Goal: Task Accomplishment & Management: Use online tool/utility

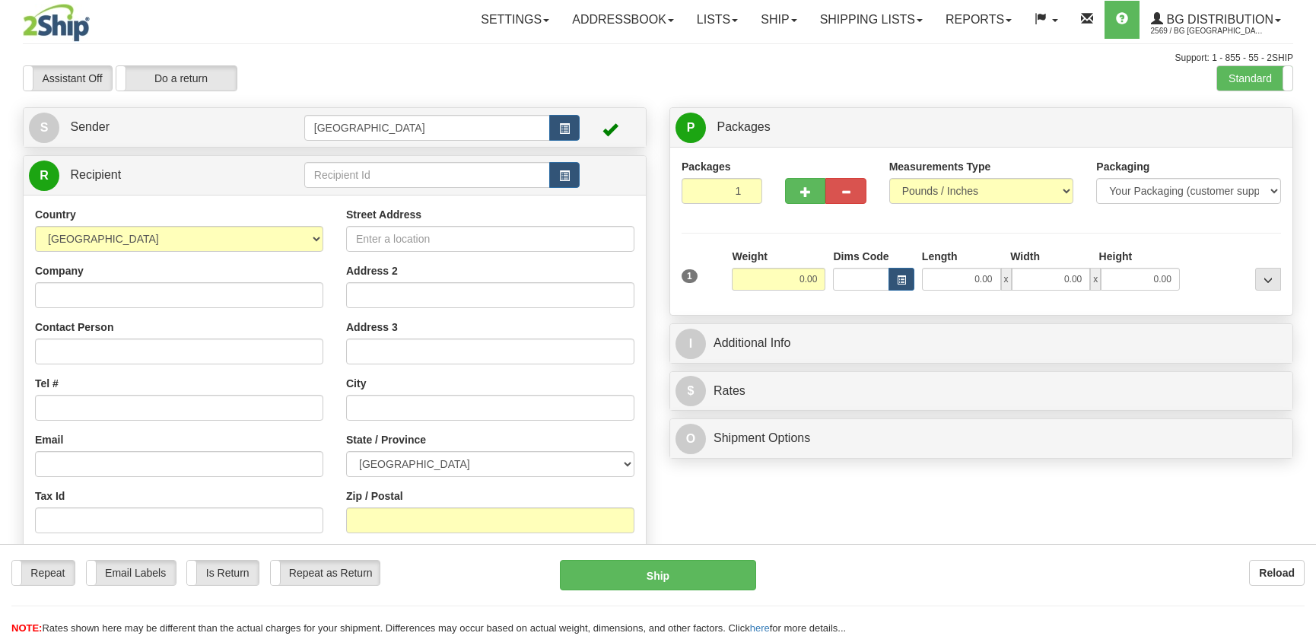
click at [369, 185] on input "text" at bounding box center [427, 175] width 246 height 26
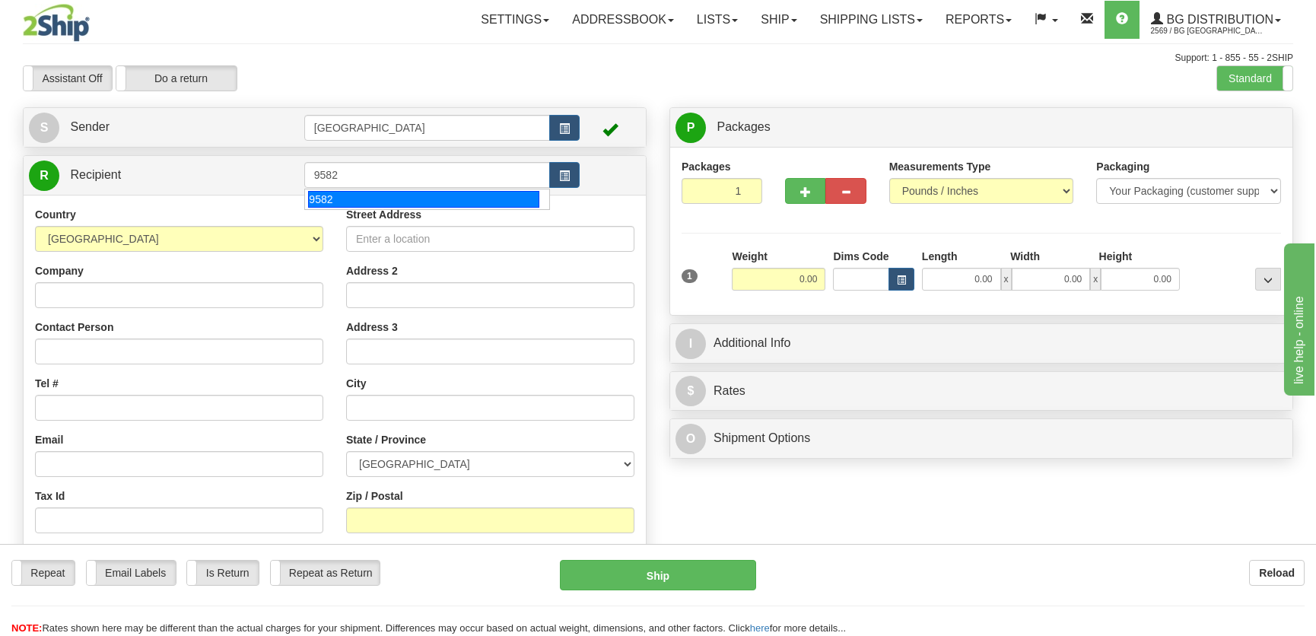
click at [398, 205] on div "9582" at bounding box center [423, 199] width 230 height 17
type input "9582"
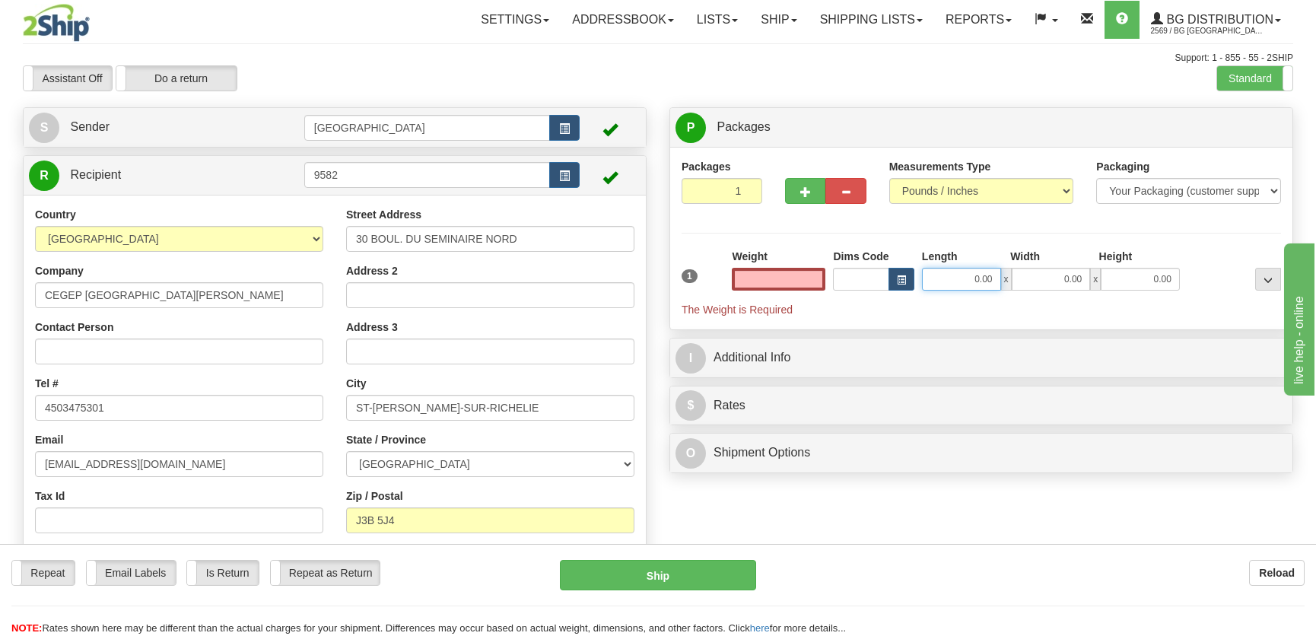
type input "0.00"
click at [974, 280] on input "0.00" at bounding box center [961, 279] width 79 height 23
type input "9.00"
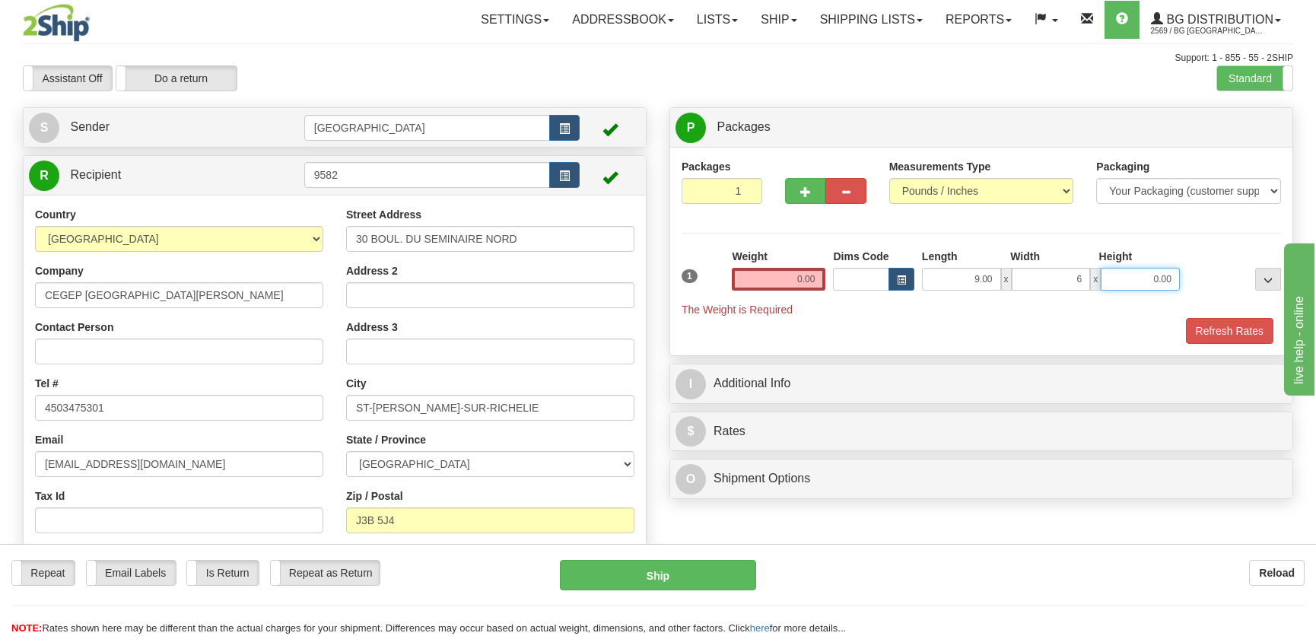
type input "6.00"
type input "4.00"
click at [765, 267] on div "Weight 0.00" at bounding box center [779, 270] width 94 height 42
click at [780, 275] on input "0.00" at bounding box center [779, 279] width 94 height 23
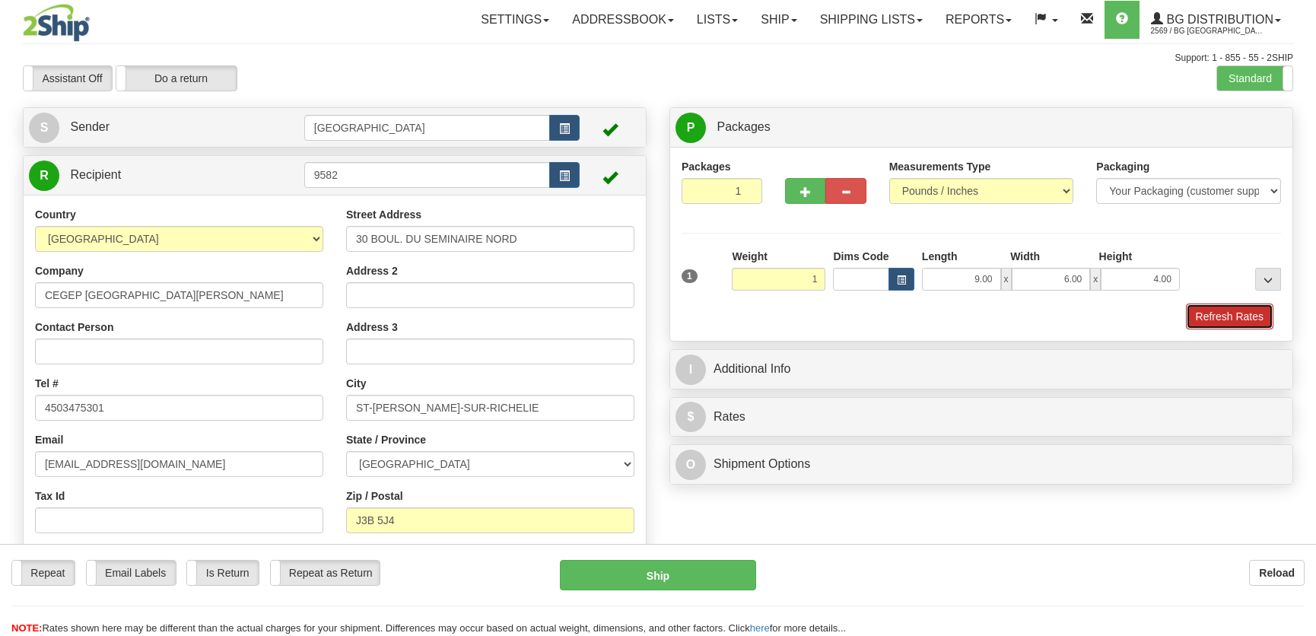
click at [1217, 313] on button "Refresh Rates" at bounding box center [1229, 316] width 87 height 26
type input "1.00"
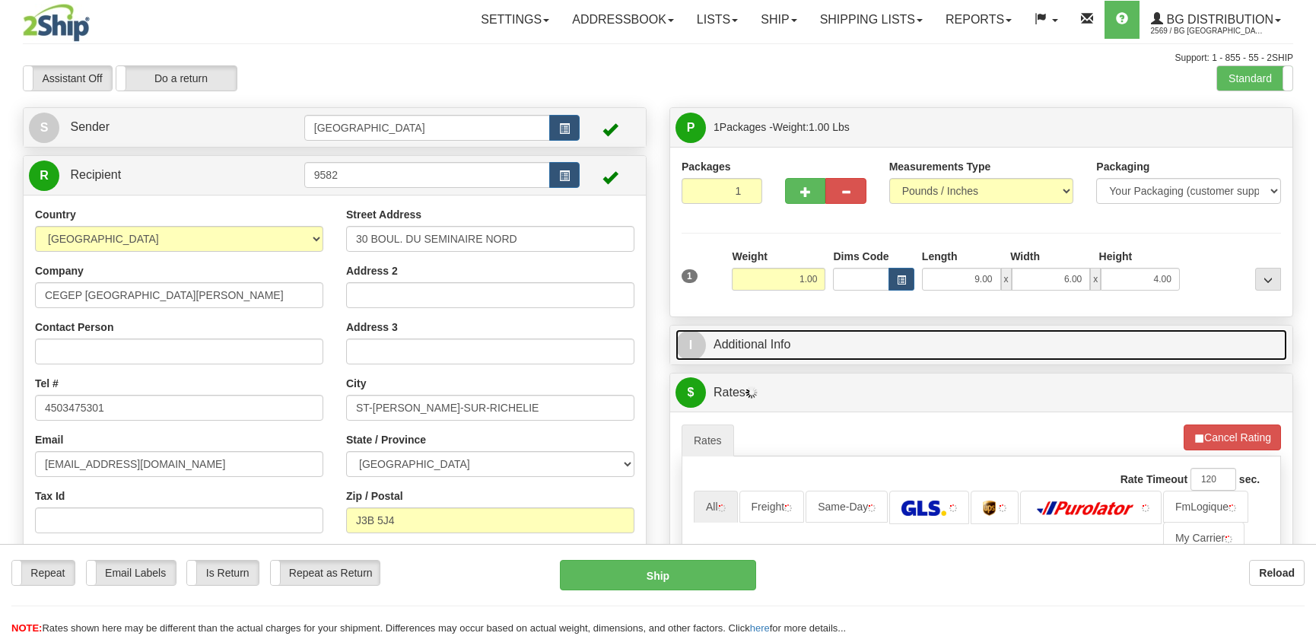
click at [1156, 342] on link "I Additional Info" at bounding box center [980, 344] width 611 height 31
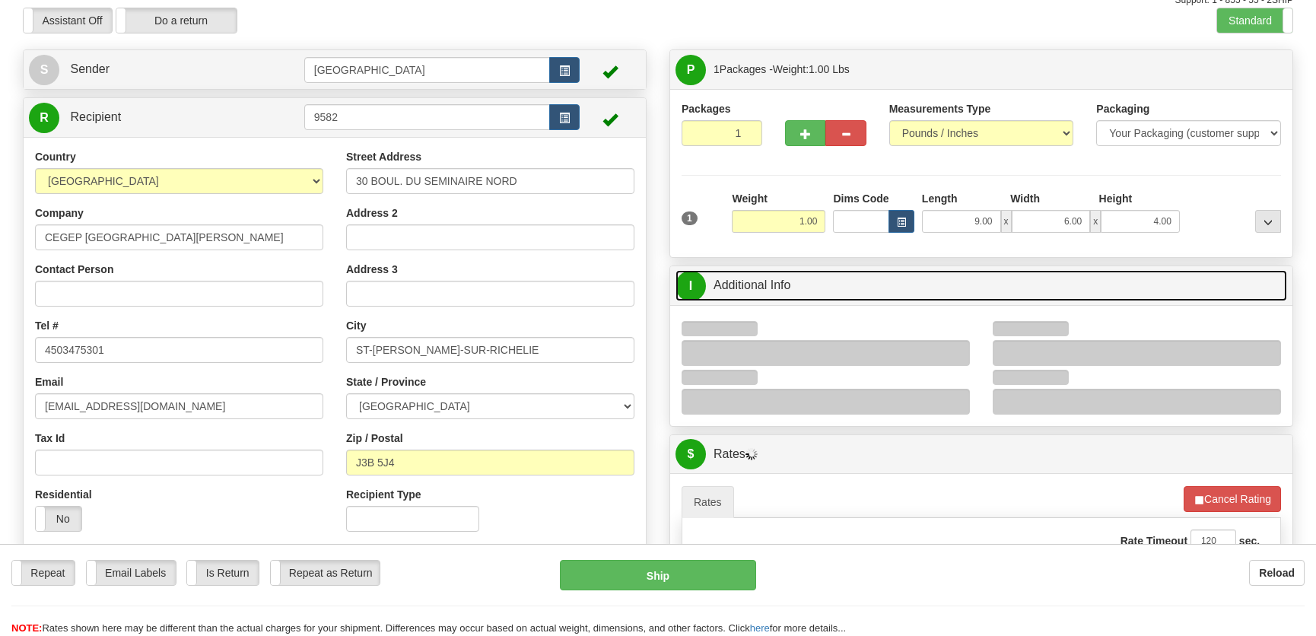
scroll to position [138, 0]
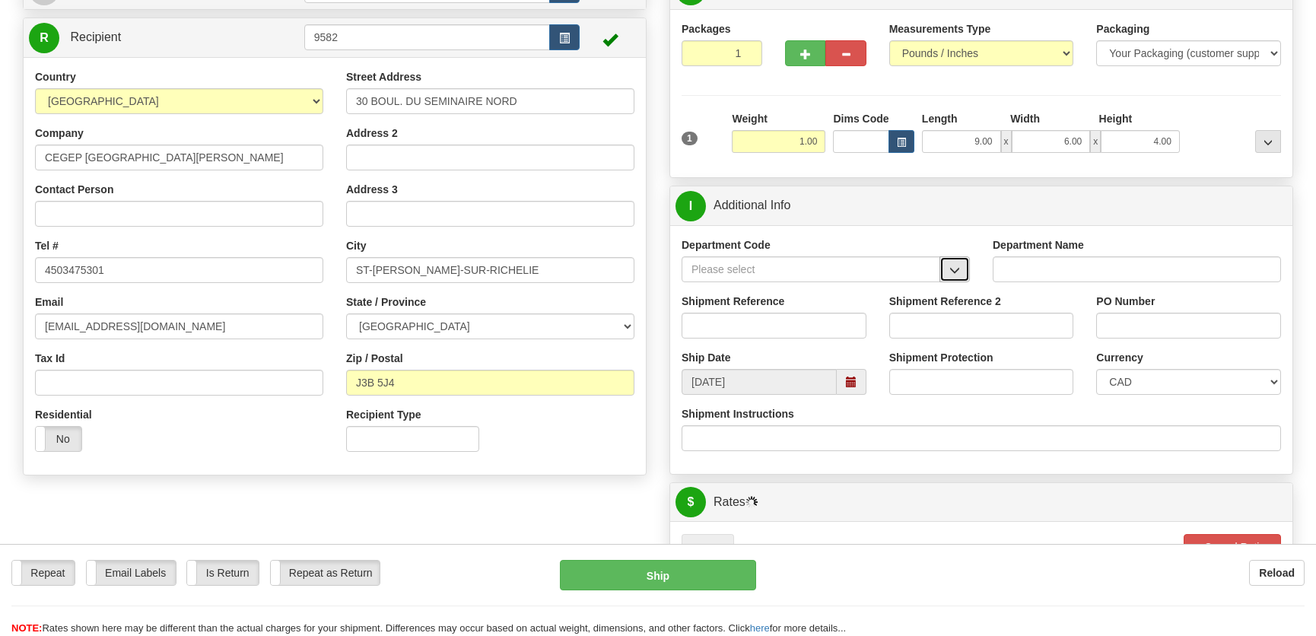
click at [958, 271] on span "button" at bounding box center [954, 270] width 11 height 10
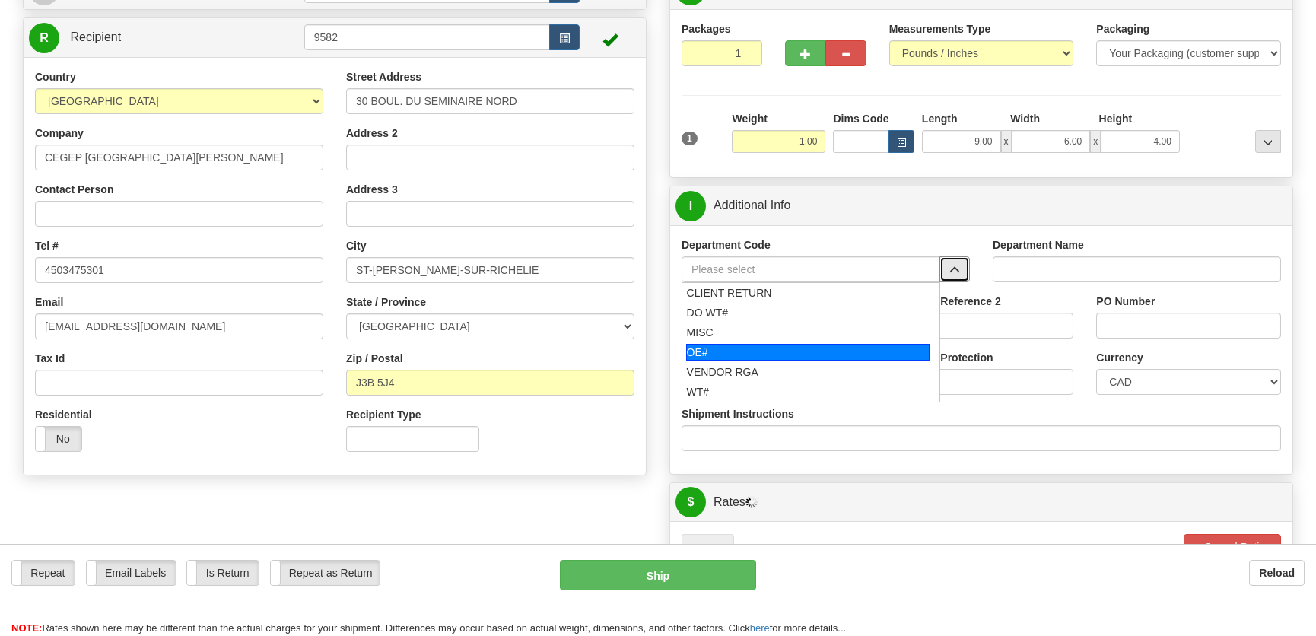
click at [786, 344] on div "OE#" at bounding box center [808, 352] width 244 height 17
type input "OE#"
type input "ORDERS"
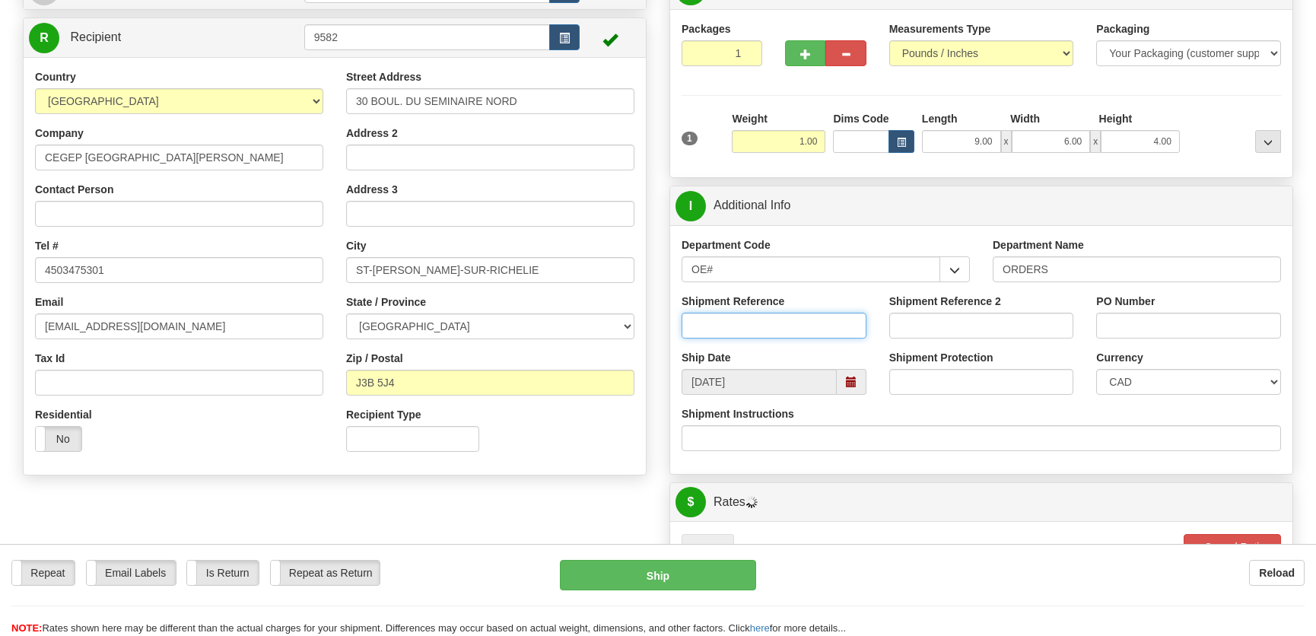
click at [789, 332] on input "Shipment Reference" at bounding box center [773, 326] width 185 height 26
type input "50315414-04"
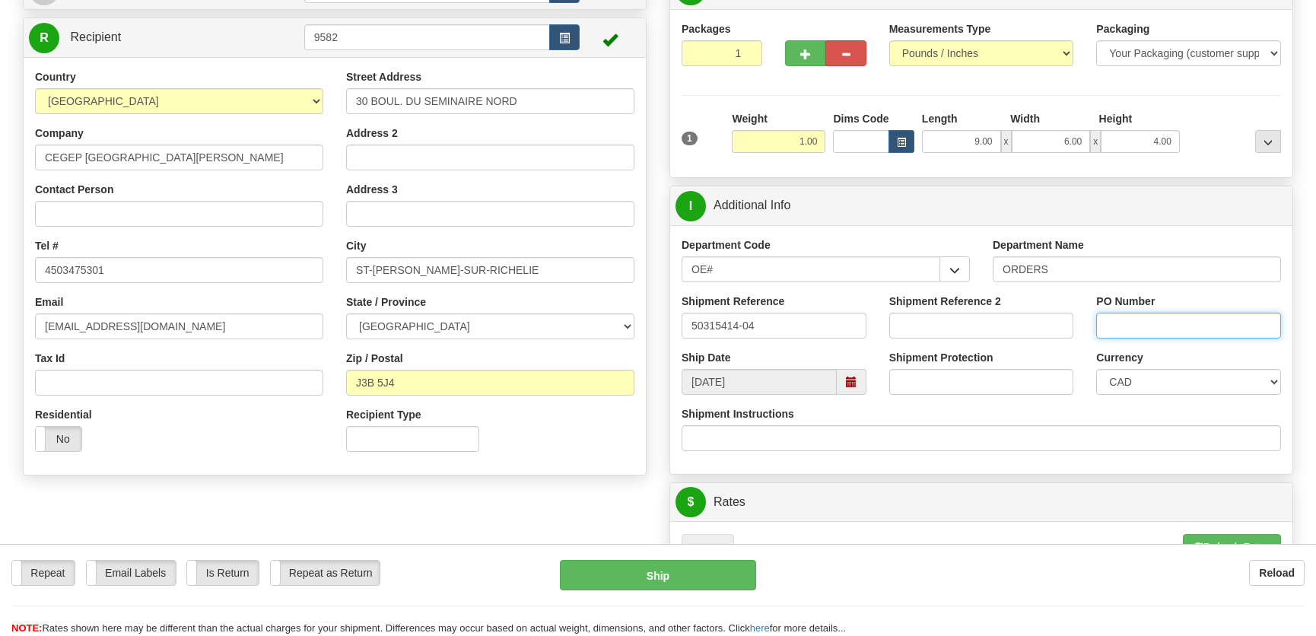
click at [1110, 325] on input "PO Number" at bounding box center [1188, 326] width 185 height 26
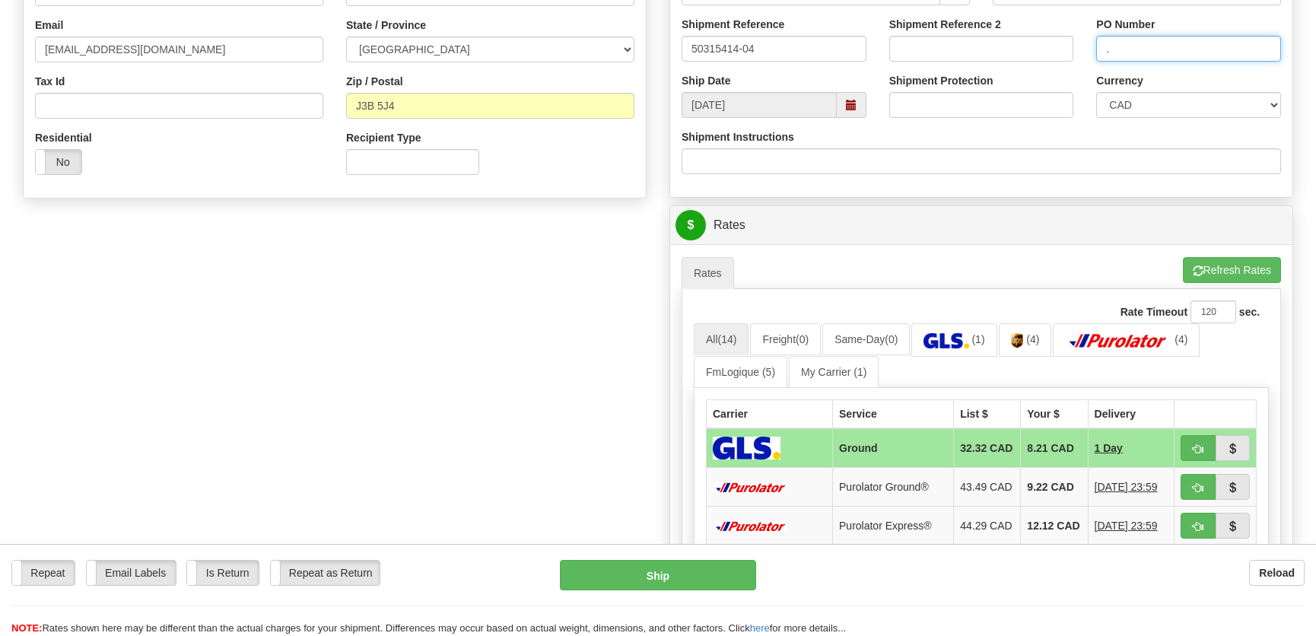
scroll to position [484, 0]
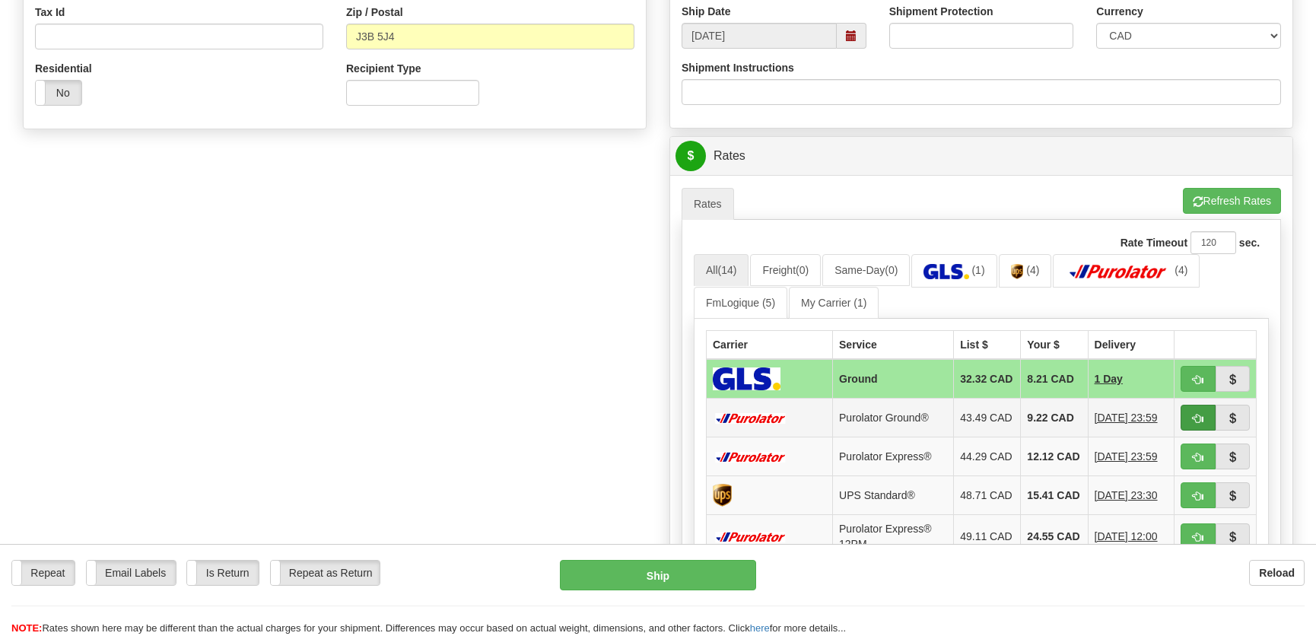
type input "."
click at [1195, 430] on button "button" at bounding box center [1197, 418] width 35 height 26
type input "260"
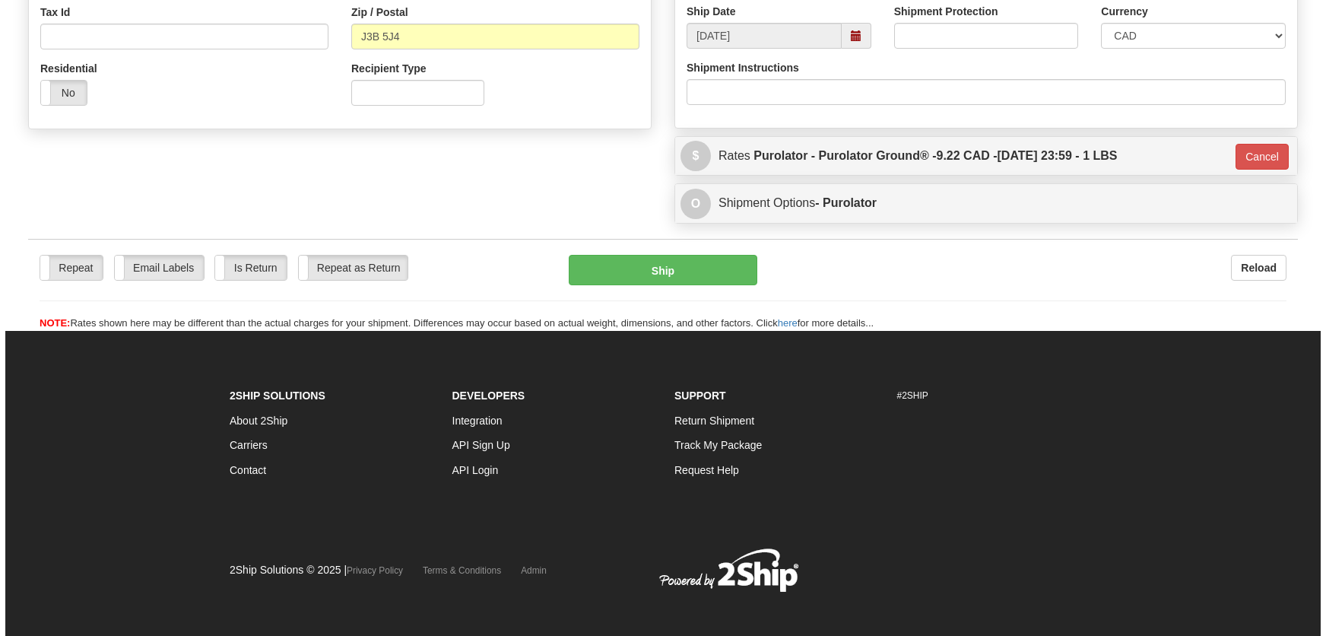
scroll to position [479, 0]
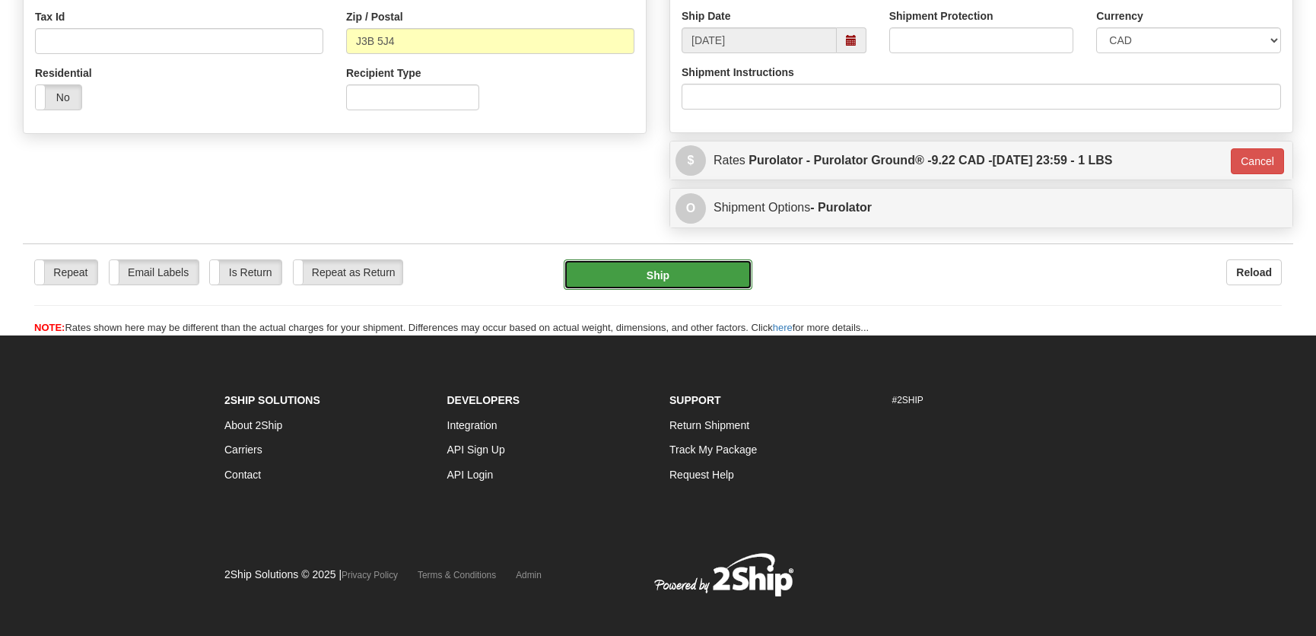
click at [665, 280] on button "Ship" at bounding box center [658, 274] width 189 height 30
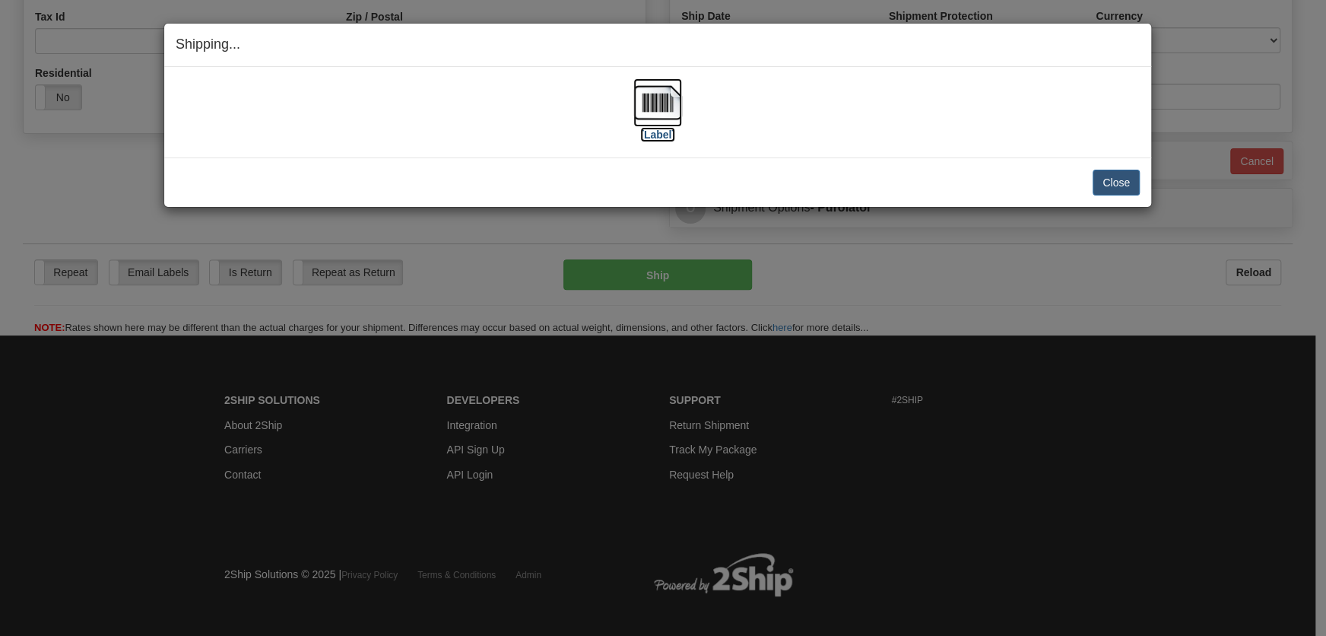
click at [677, 116] on img at bounding box center [657, 102] width 49 height 49
click at [1126, 179] on button "Close" at bounding box center [1116, 183] width 47 height 26
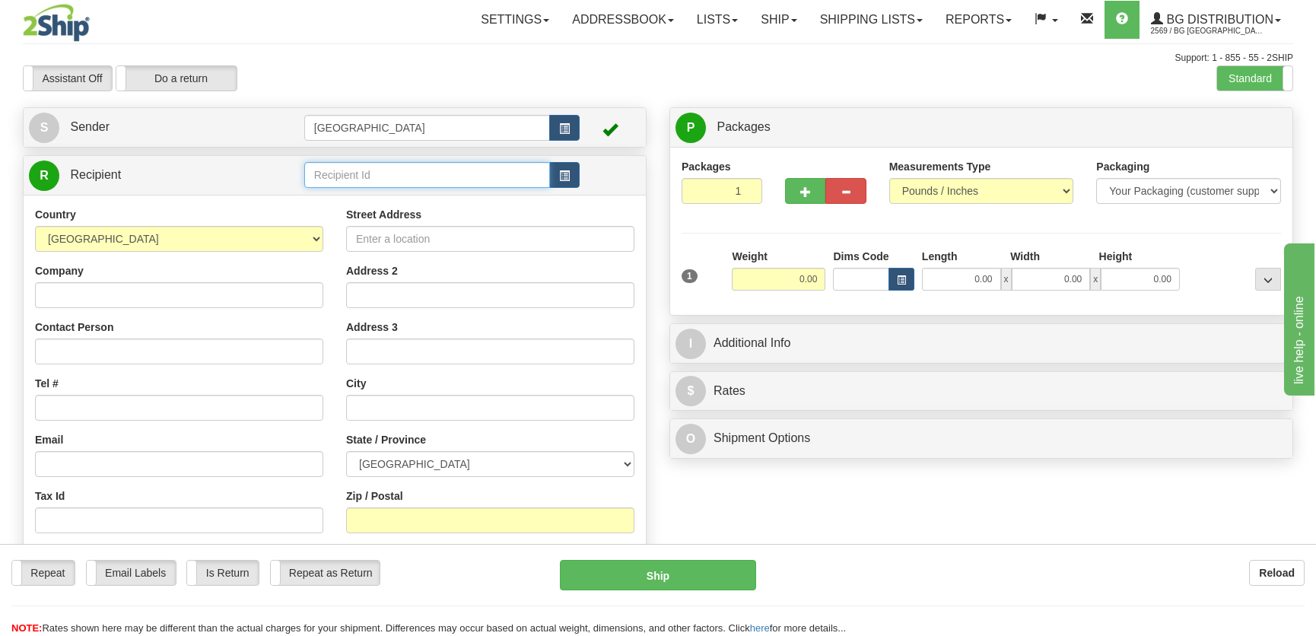
click at [366, 183] on input "text" at bounding box center [427, 175] width 246 height 26
type input "9601"
click at [382, 196] on div "Country [GEOGRAPHIC_DATA] [GEOGRAPHIC_DATA] [GEOGRAPHIC_DATA] [GEOGRAPHIC_DATA]…" at bounding box center [335, 411] width 622 height 433
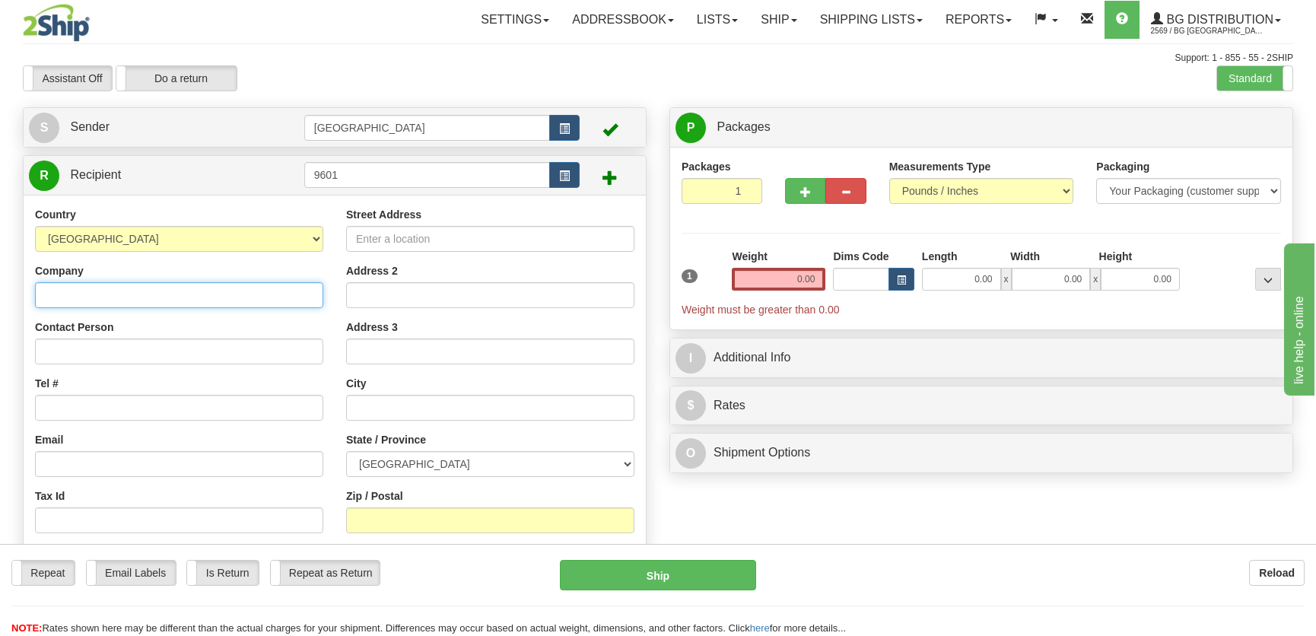
click at [228, 293] on input "Company" at bounding box center [179, 295] width 288 height 26
type input "Ecole Secondaire [PERSON_NAME]"
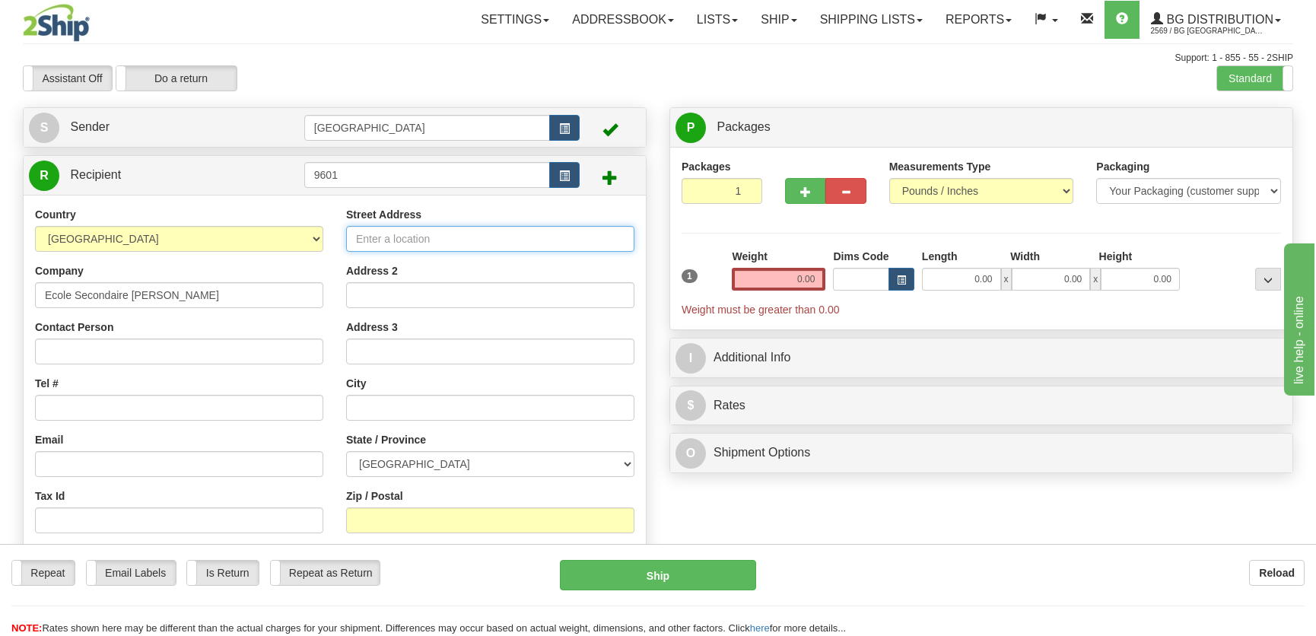
click at [433, 241] on input "Street Address" at bounding box center [490, 239] width 288 height 26
type input "[STREET_ADDRESS][PERSON_NAME]"
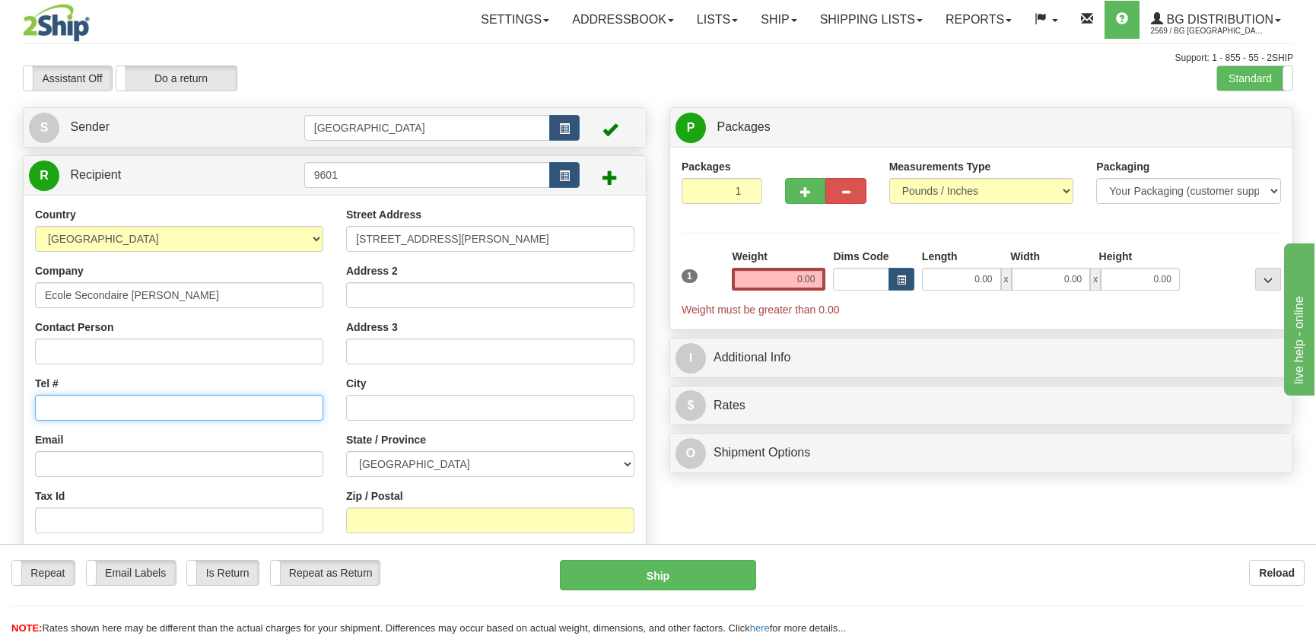
click at [146, 404] on input "Tel #" at bounding box center [179, 408] width 288 height 26
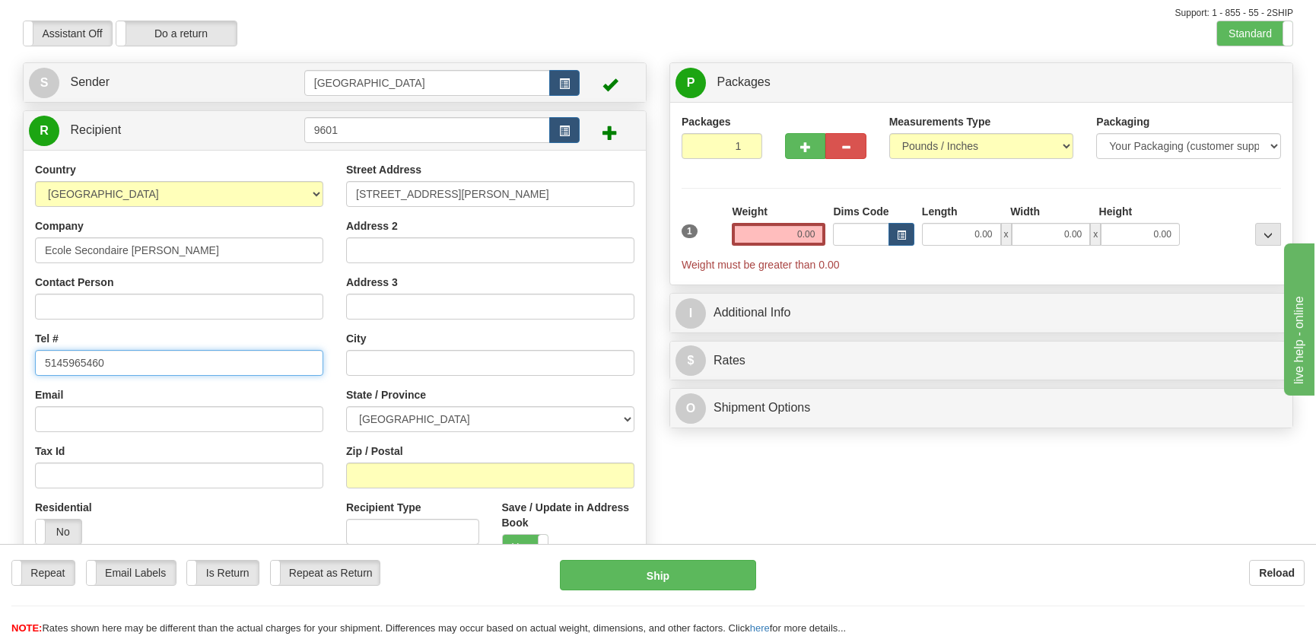
scroll to position [68, 0]
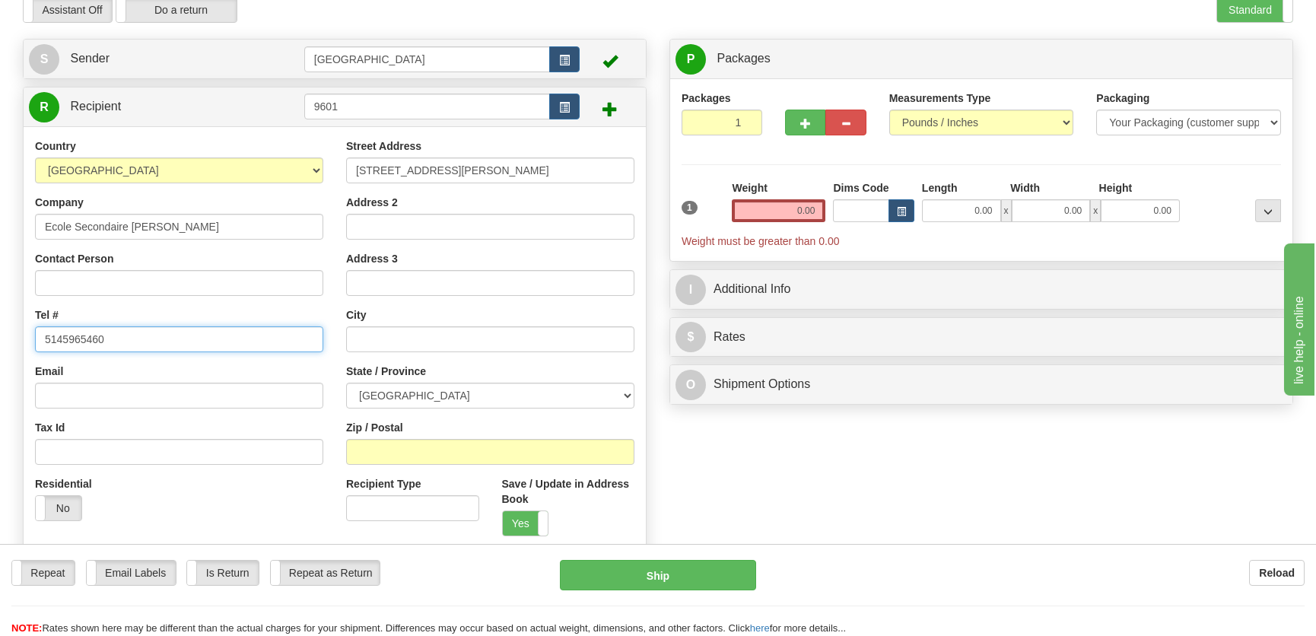
drag, startPoint x: 116, startPoint y: 338, endPoint x: 27, endPoint y: 340, distance: 89.8
click at [27, 340] on div "Country [GEOGRAPHIC_DATA] [GEOGRAPHIC_DATA] [GEOGRAPHIC_DATA] [GEOGRAPHIC_DATA]…" at bounding box center [179, 335] width 311 height 394
type input "5145771437"
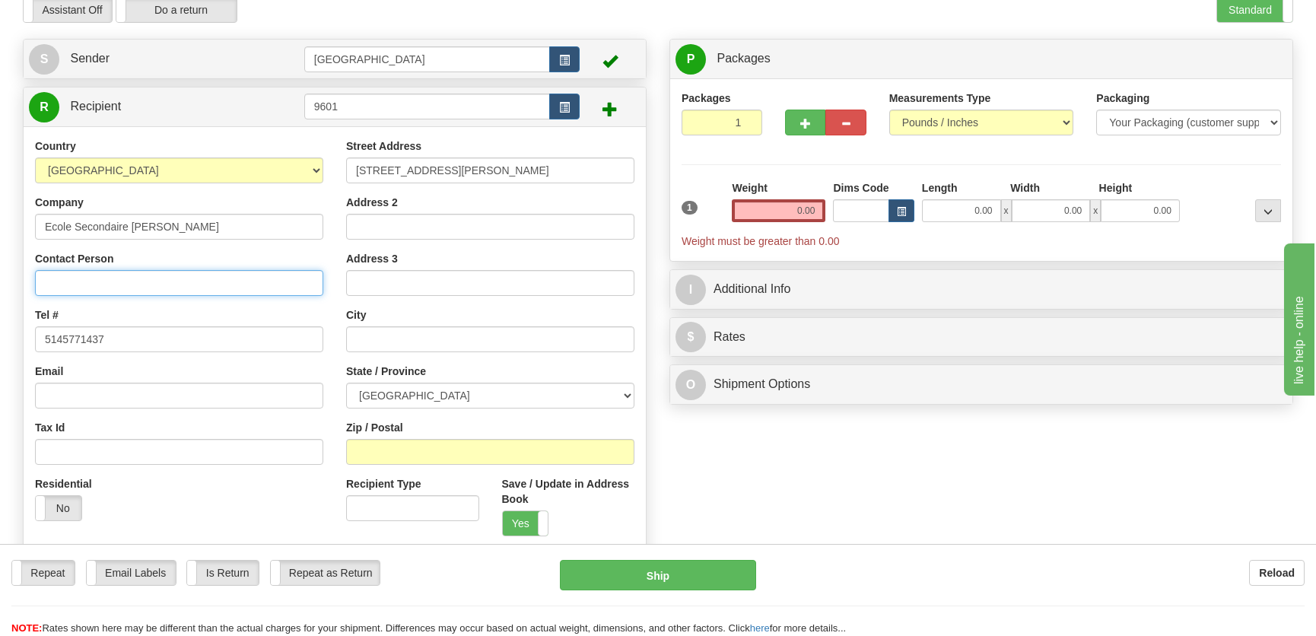
click at [69, 274] on input "Contact Person" at bounding box center [179, 283] width 288 height 26
type input "[PERSON_NAME]"
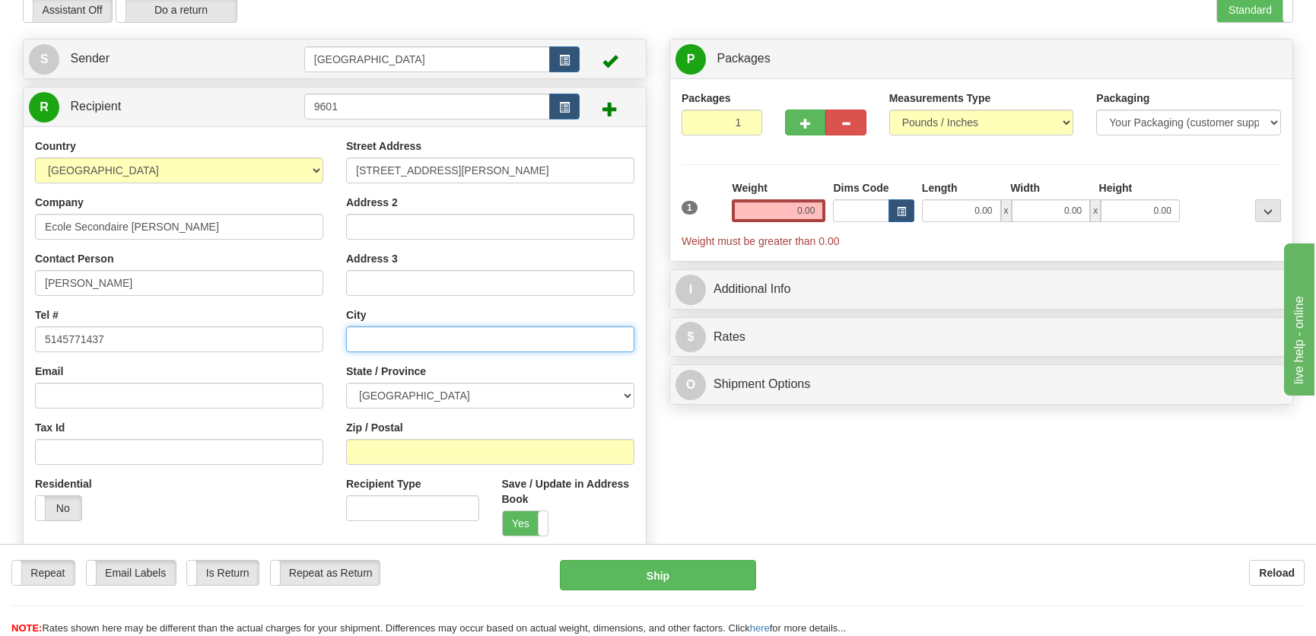
click at [442, 341] on input "text" at bounding box center [490, 339] width 288 height 26
type input "[GEOGRAPHIC_DATA]"
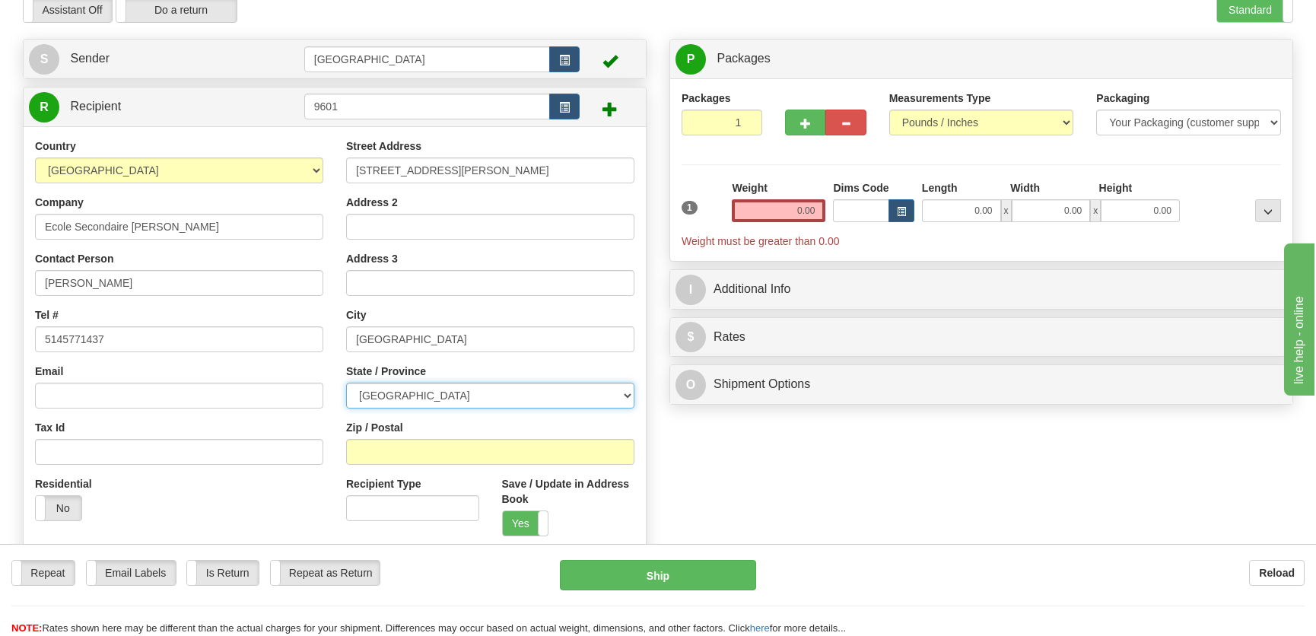
select select "QC"
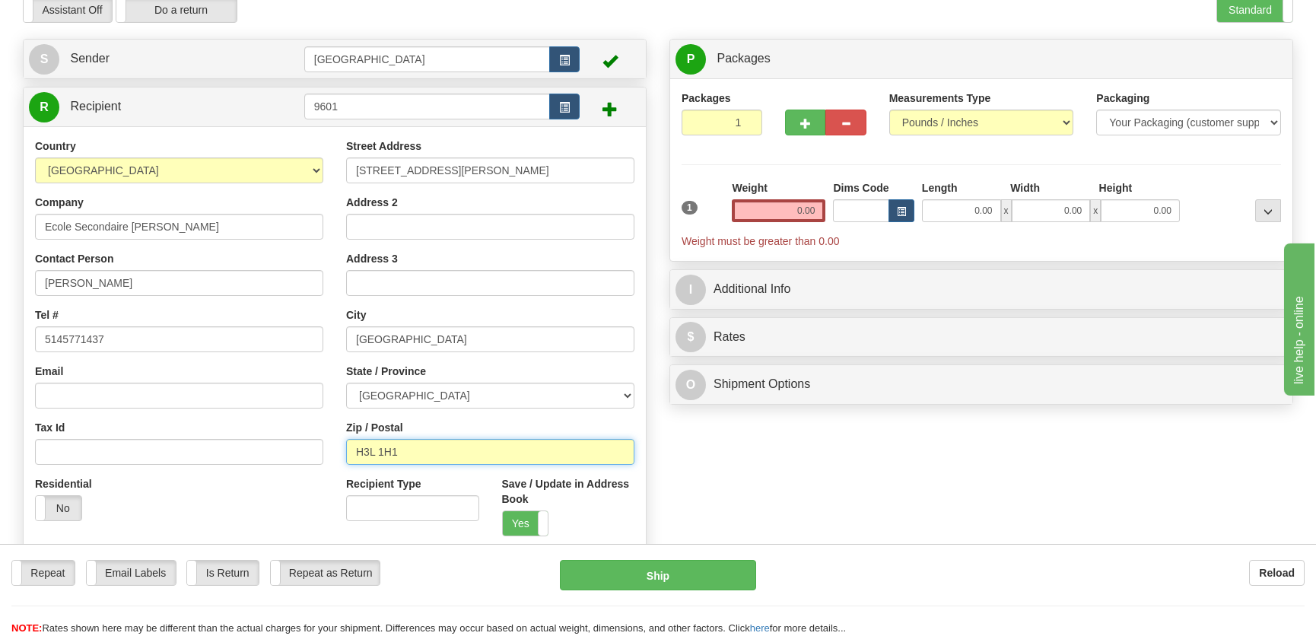
type input "H3L 1H1"
click at [960, 203] on input "0.00" at bounding box center [961, 210] width 79 height 23
type input "13.00"
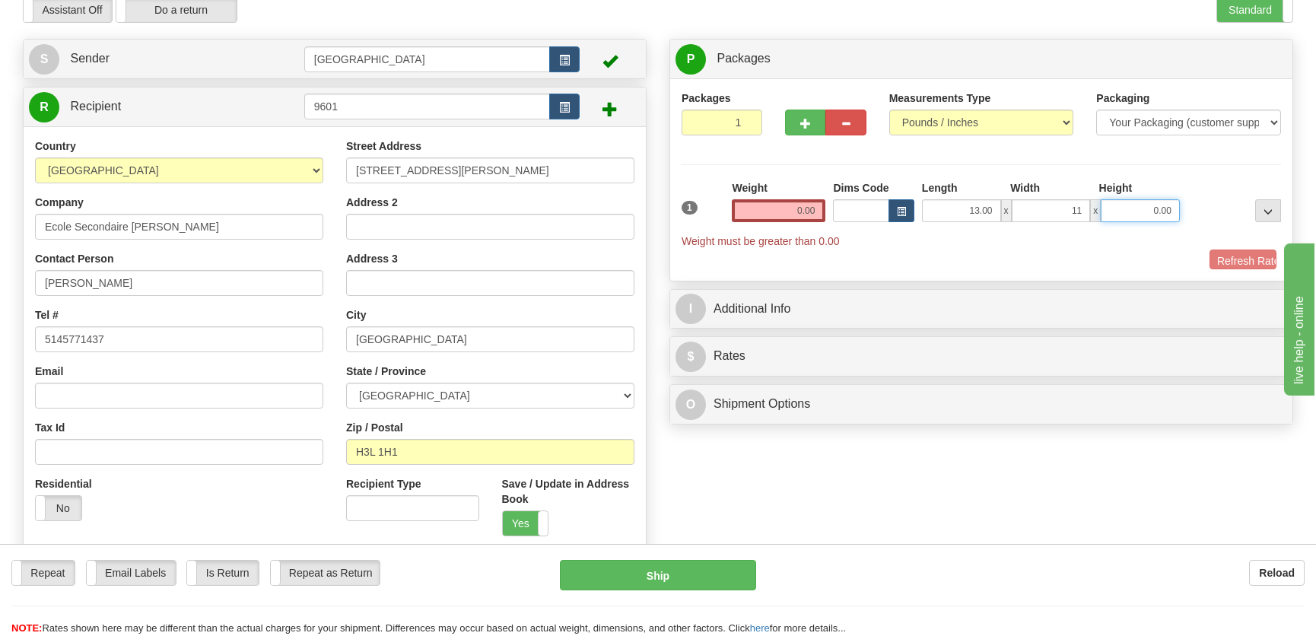
type input "11.00"
type input "8.00"
drag, startPoint x: 724, startPoint y: 126, endPoint x: 761, endPoint y: 124, distance: 37.3
click at [761, 124] on input "1" at bounding box center [721, 123] width 81 height 26
click at [809, 119] on span "button" at bounding box center [805, 124] width 11 height 10
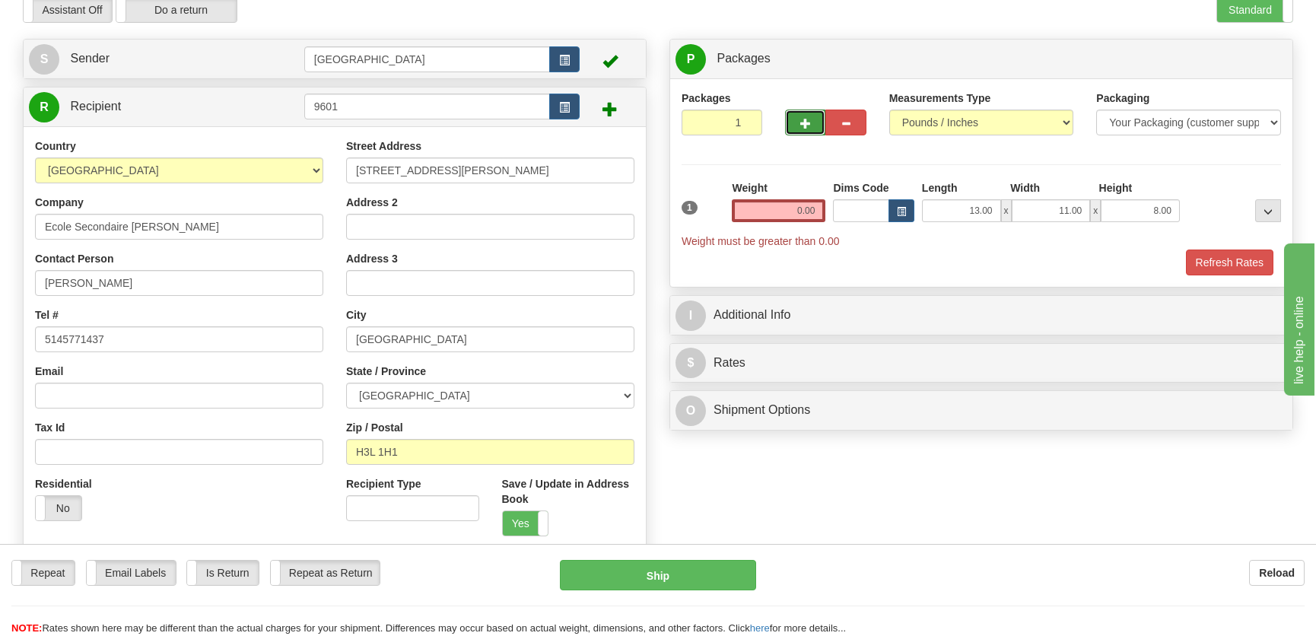
radio input "true"
type input "2"
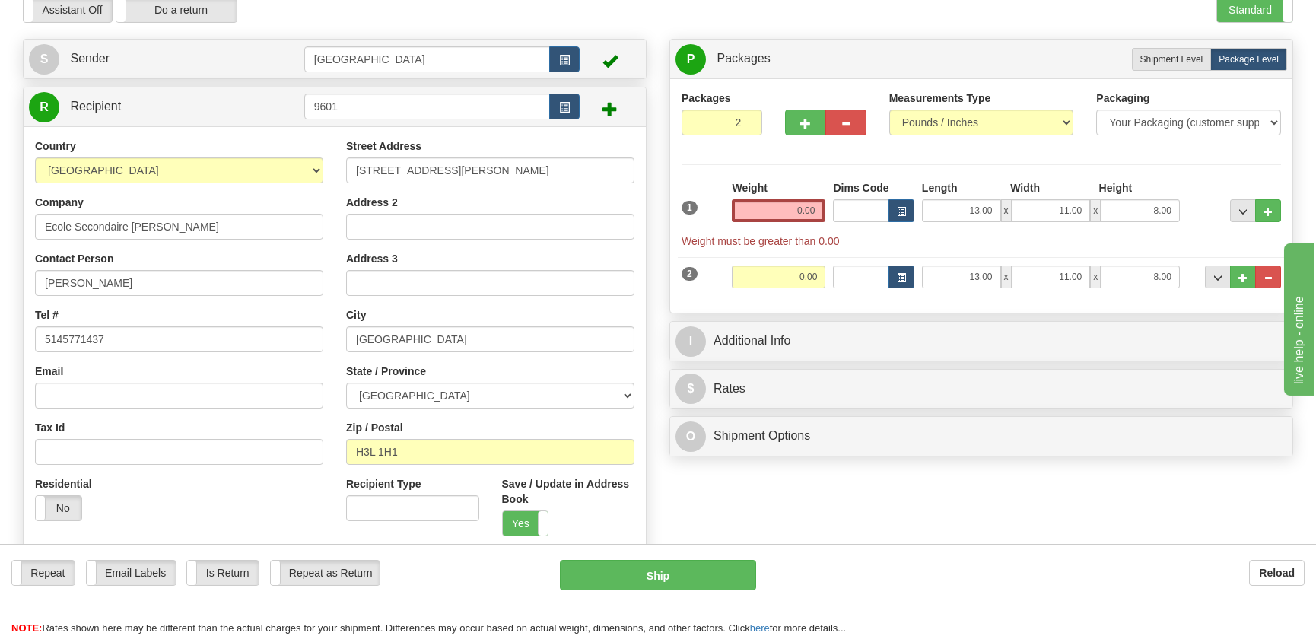
drag, startPoint x: 791, startPoint y: 256, endPoint x: 797, endPoint y: 290, distance: 34.8
click at [792, 270] on div "2 Weight 0.00 Dims Code Length Width Height" at bounding box center [981, 274] width 607 height 51
click at [805, 274] on input "0.00" at bounding box center [779, 276] width 94 height 23
type input "40.00"
drag, startPoint x: 728, startPoint y: 121, endPoint x: 752, endPoint y: 116, distance: 24.8
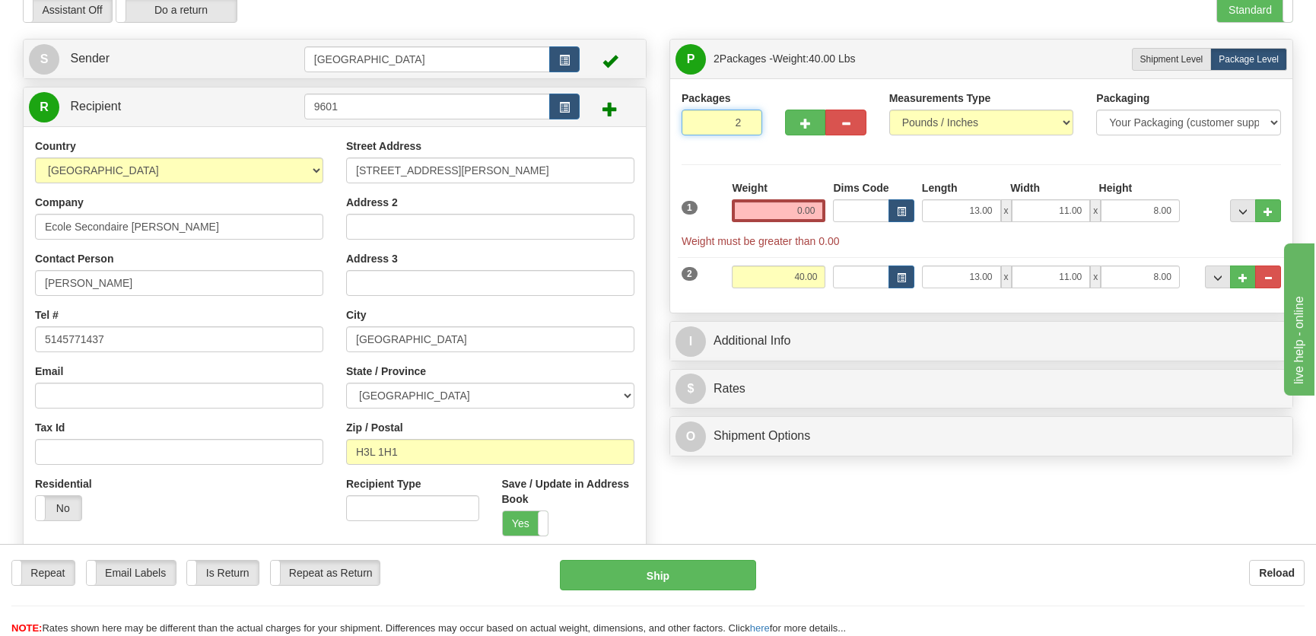
click at [749, 118] on input "2" at bounding box center [721, 123] width 81 height 26
type input "7"
click at [821, 173] on div "Packages 7 2 Measurements Type" at bounding box center [980, 195] width 599 height 211
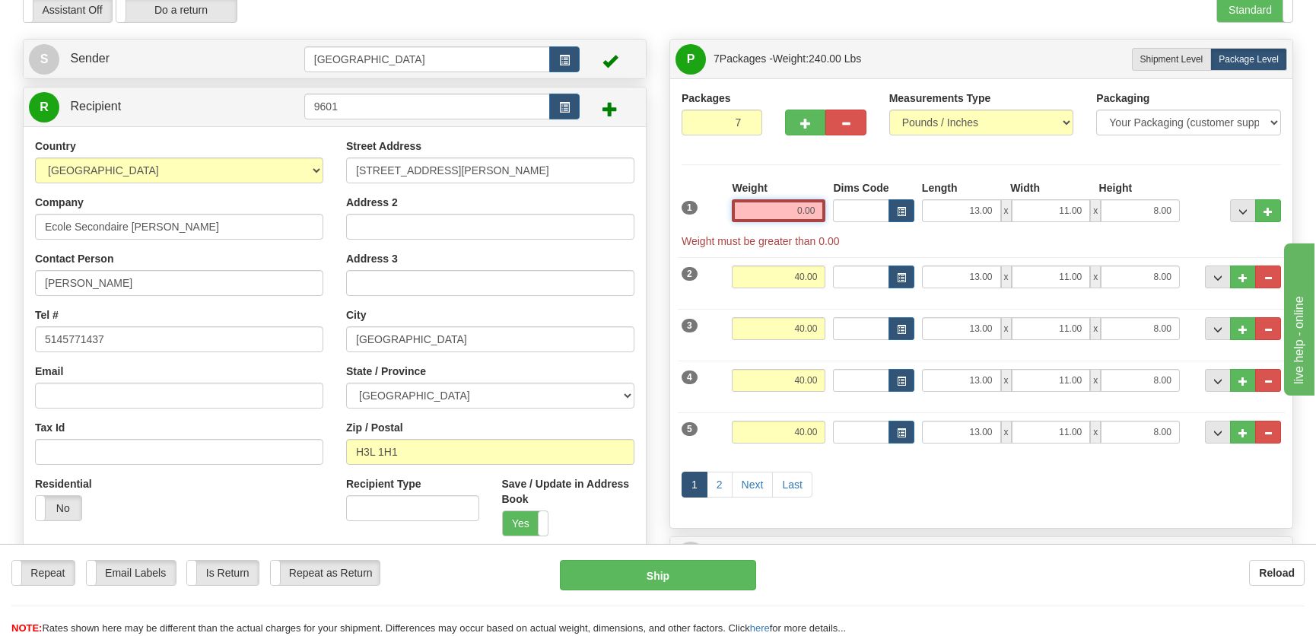
click at [806, 210] on input "0.00" at bounding box center [779, 210] width 94 height 23
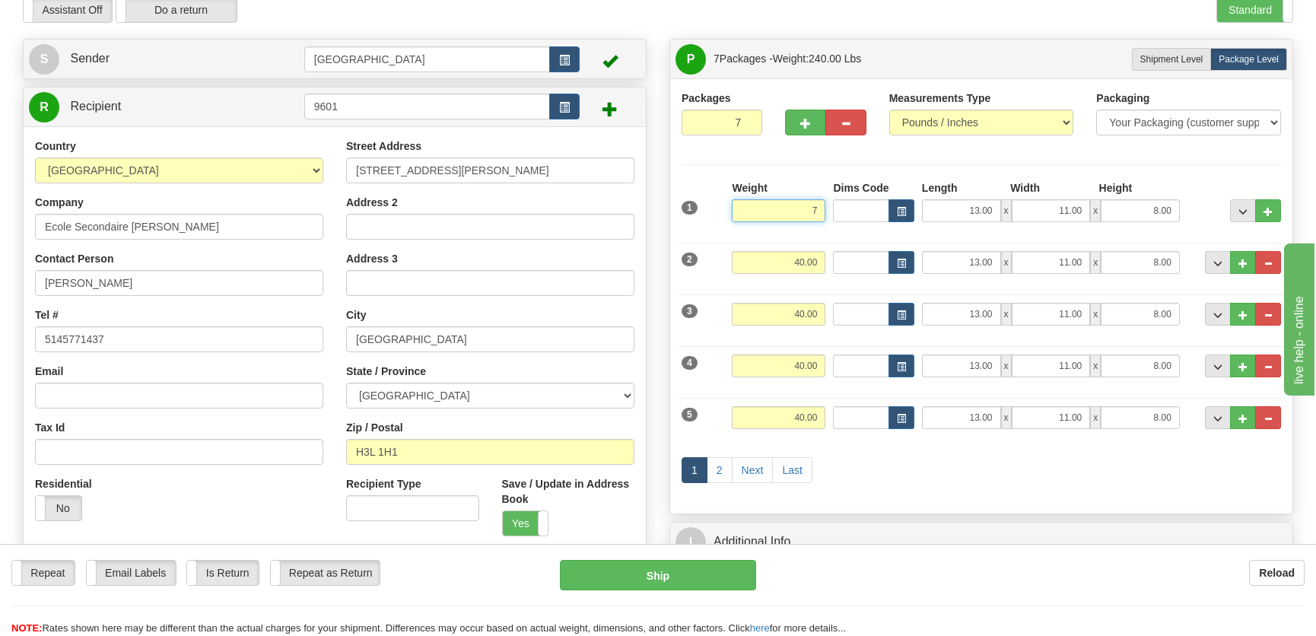
scroll to position [345, 0]
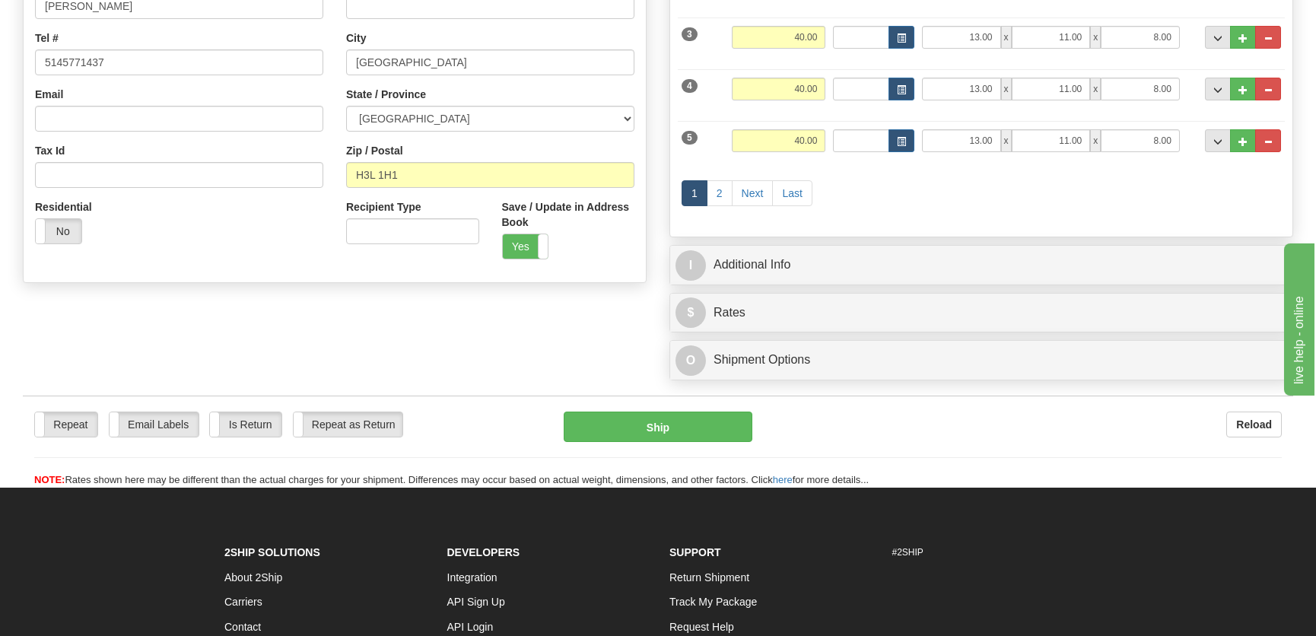
click at [873, 198] on div "1 2 Next Last" at bounding box center [981, 195] width 607 height 60
type input "7.00"
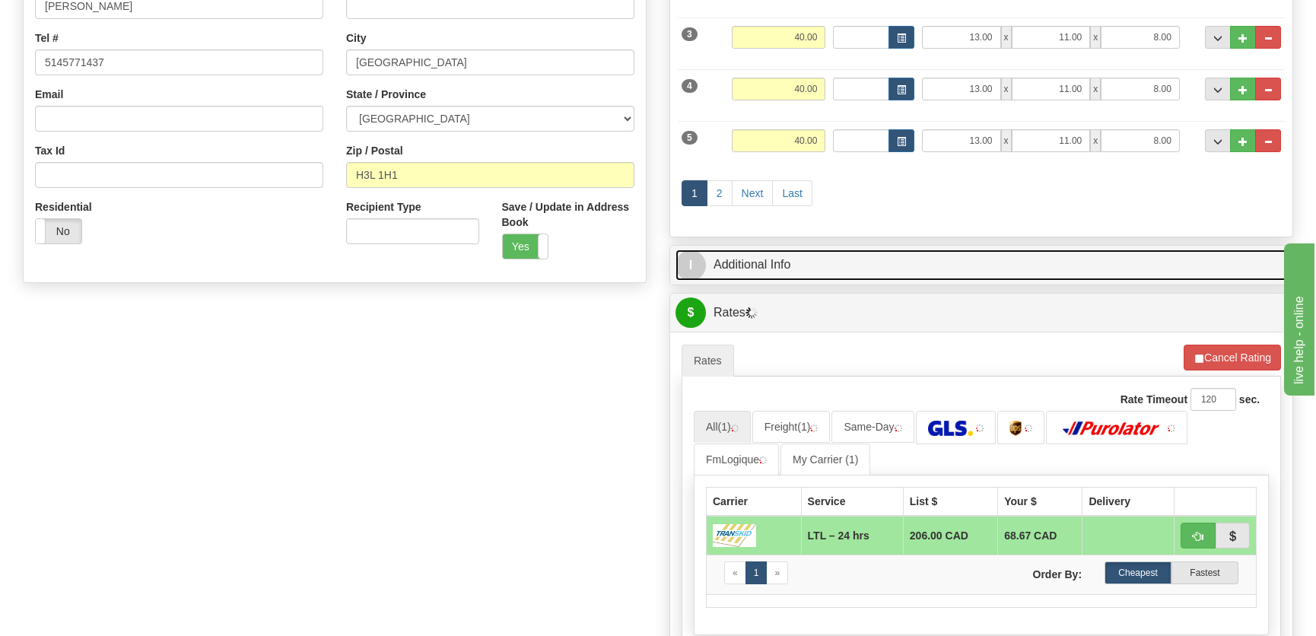
click at [858, 250] on link "I Additional Info" at bounding box center [980, 264] width 611 height 31
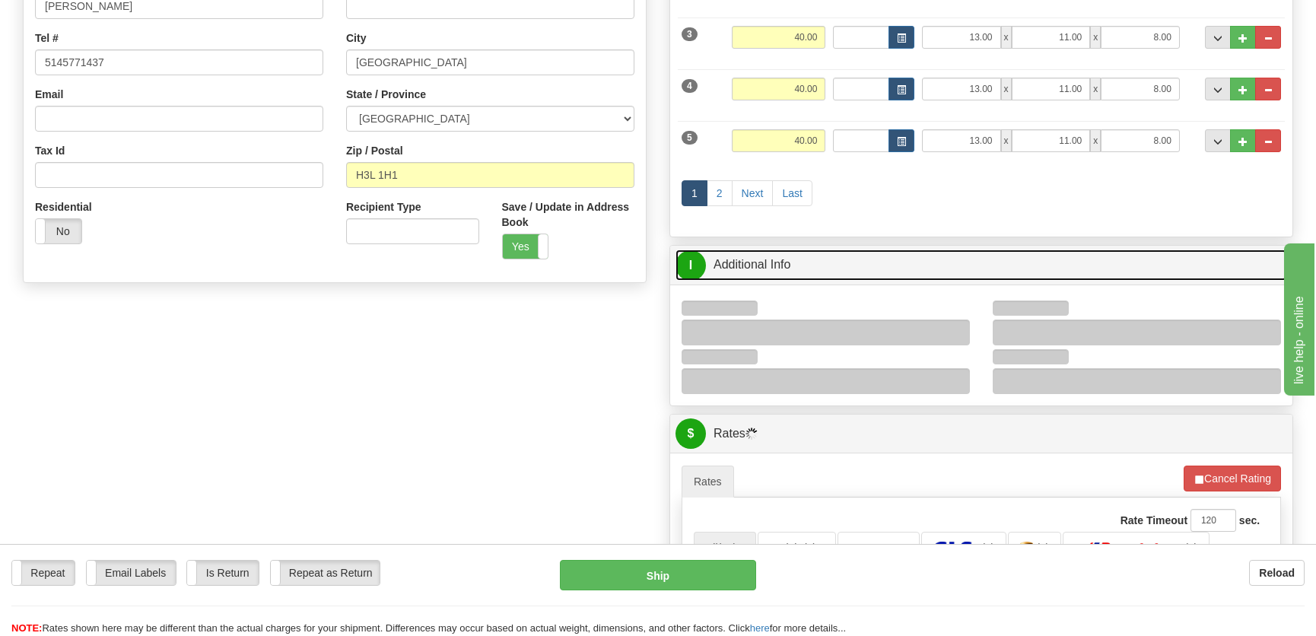
scroll to position [484, 0]
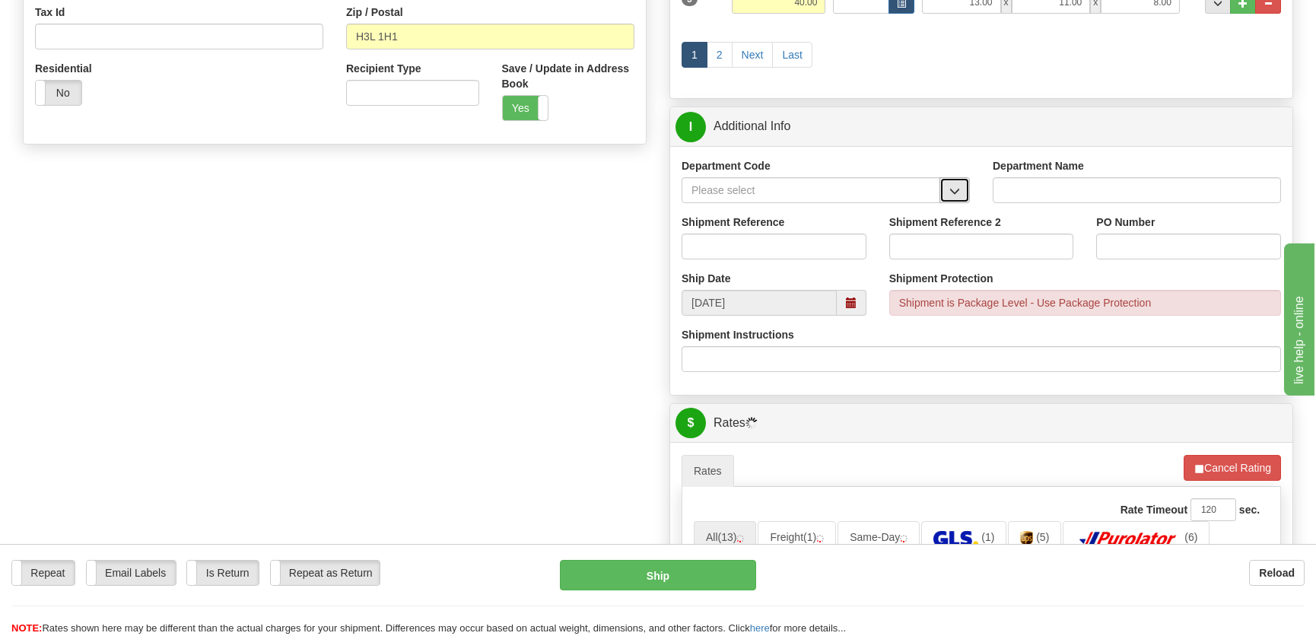
click at [954, 189] on span "button" at bounding box center [954, 191] width 11 height 10
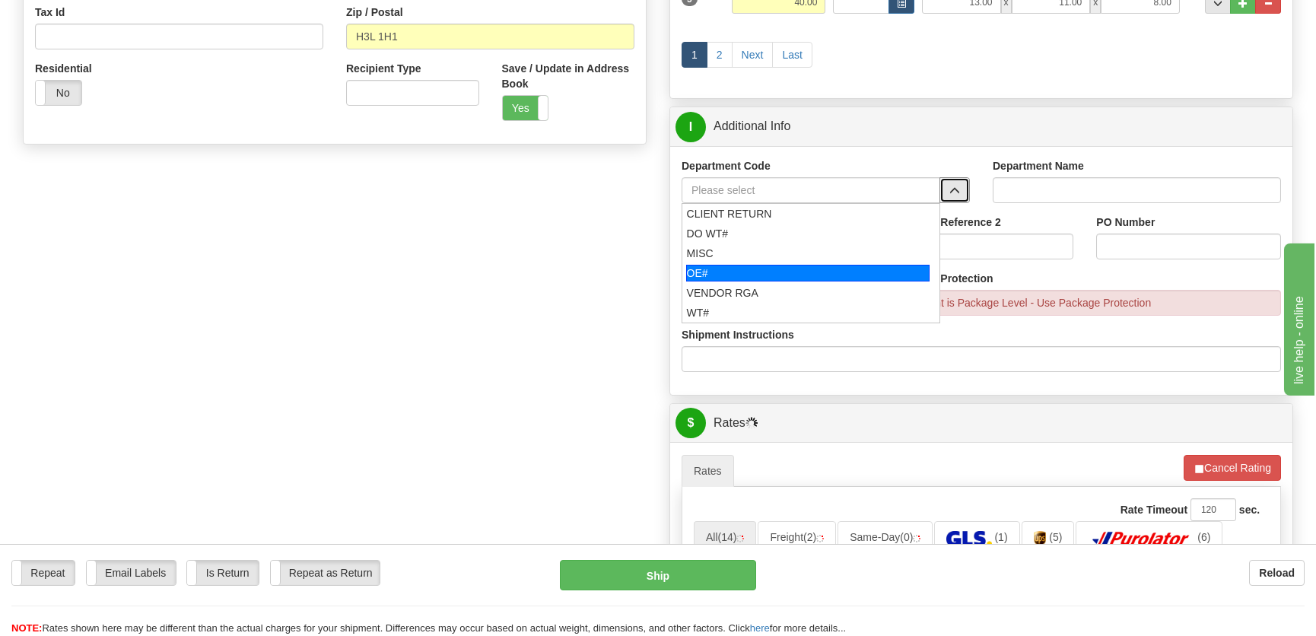
click at [798, 266] on div "OE#" at bounding box center [808, 273] width 244 height 17
type input "OE#"
type input "ORDERS"
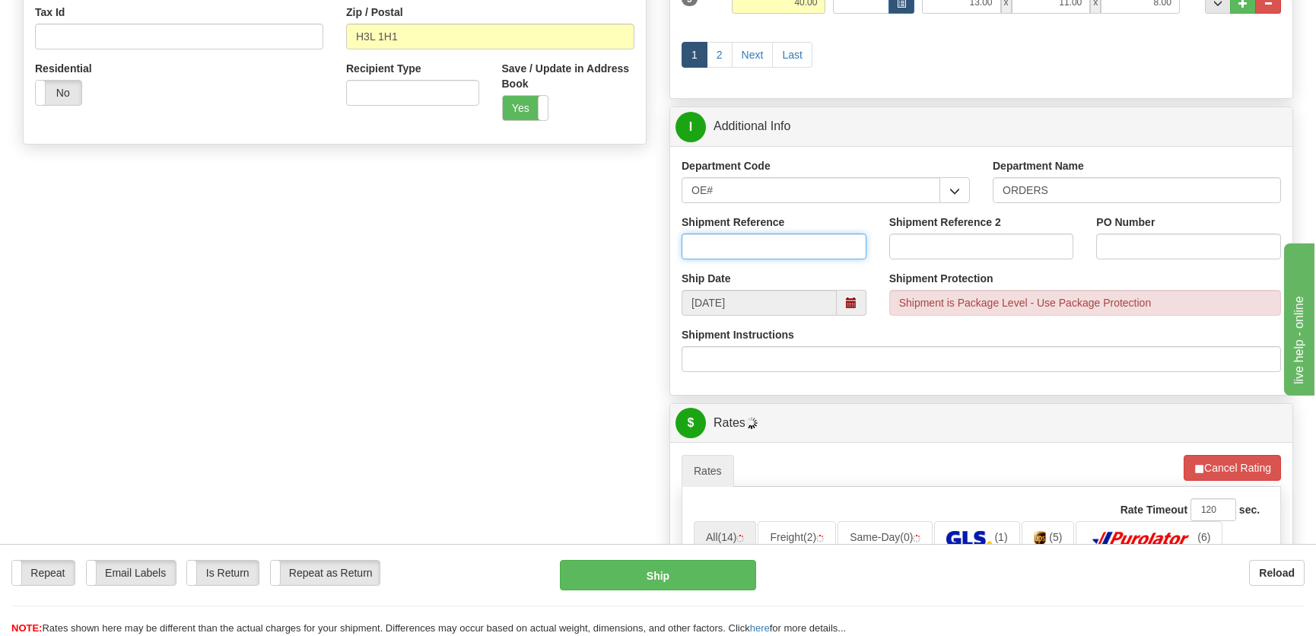
click at [791, 254] on input "Shipment Reference" at bounding box center [773, 246] width 185 height 26
type input "50321182-00"
click at [1149, 232] on div "PO Number" at bounding box center [1188, 236] width 185 height 45
drag, startPoint x: 1180, startPoint y: 232, endPoint x: 1192, endPoint y: 233, distance: 12.3
click at [1184, 233] on div "PO Number" at bounding box center [1188, 236] width 185 height 45
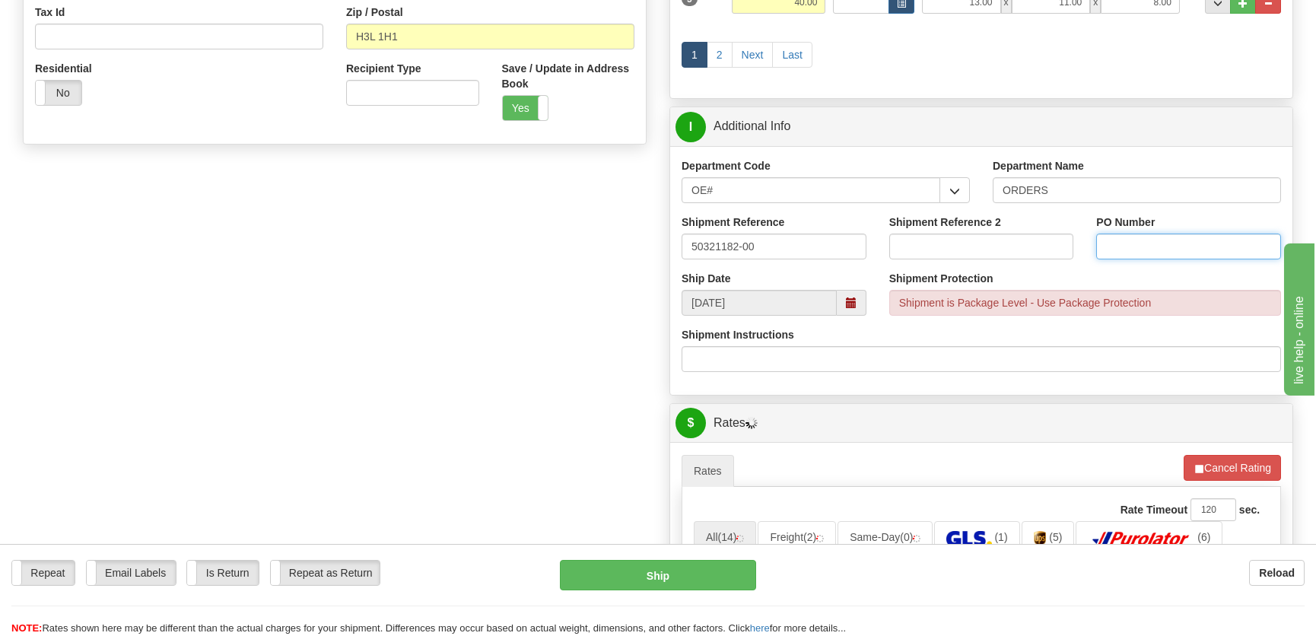
click at [1192, 233] on input "PO Number" at bounding box center [1188, 246] width 185 height 26
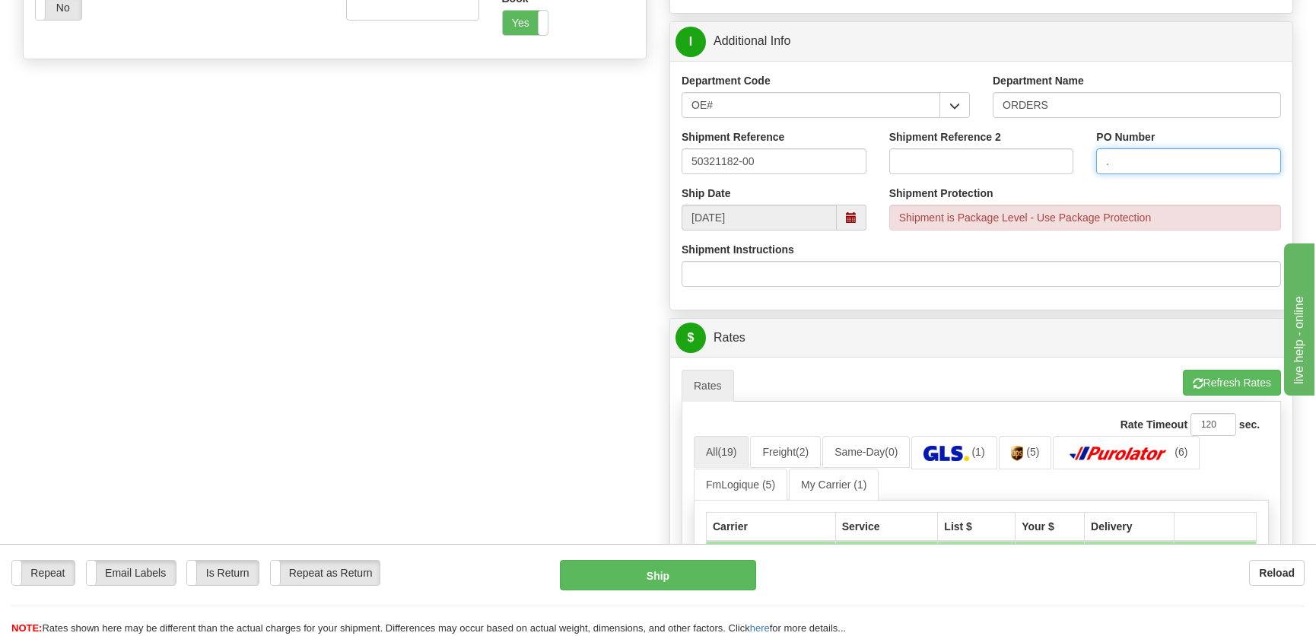
scroll to position [829, 0]
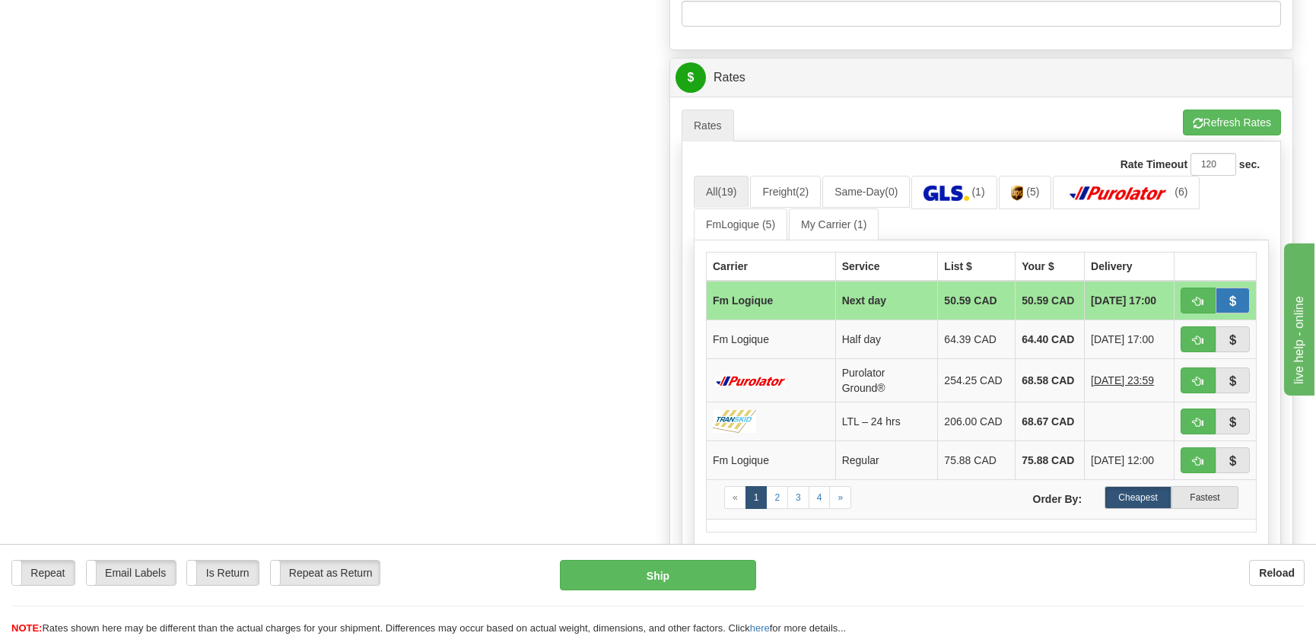
type input "."
click at [1235, 290] on button "button" at bounding box center [1232, 300] width 35 height 26
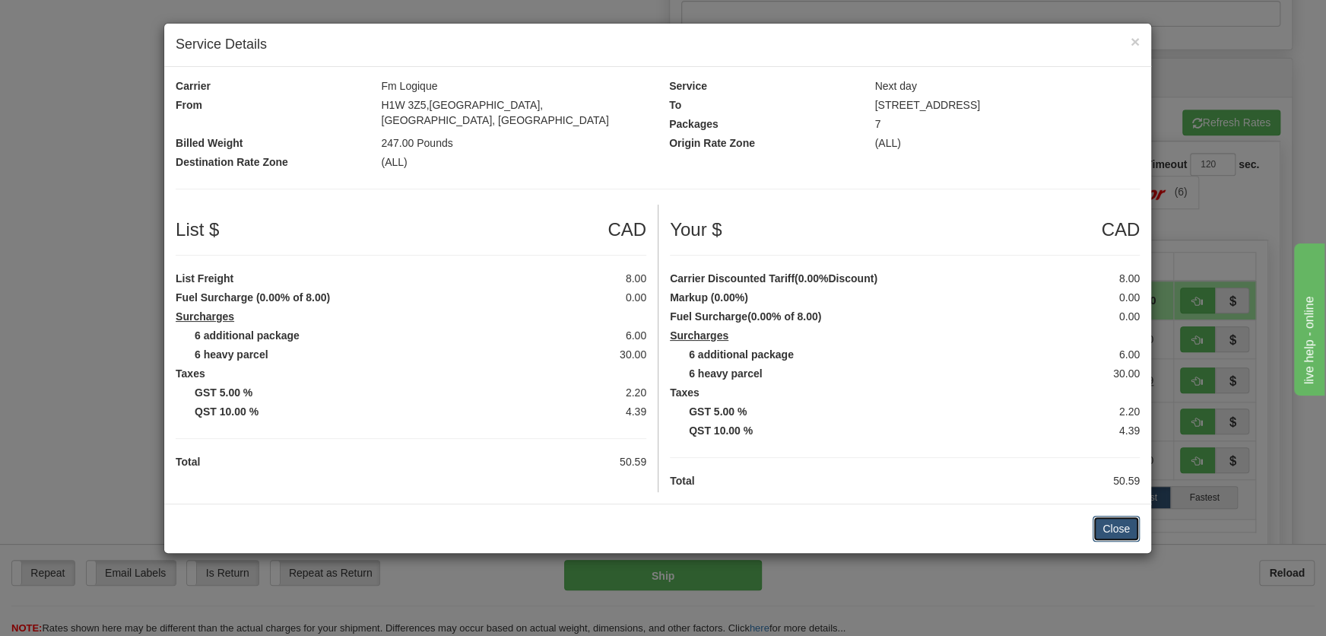
click at [1117, 516] on button "Close" at bounding box center [1116, 529] width 47 height 26
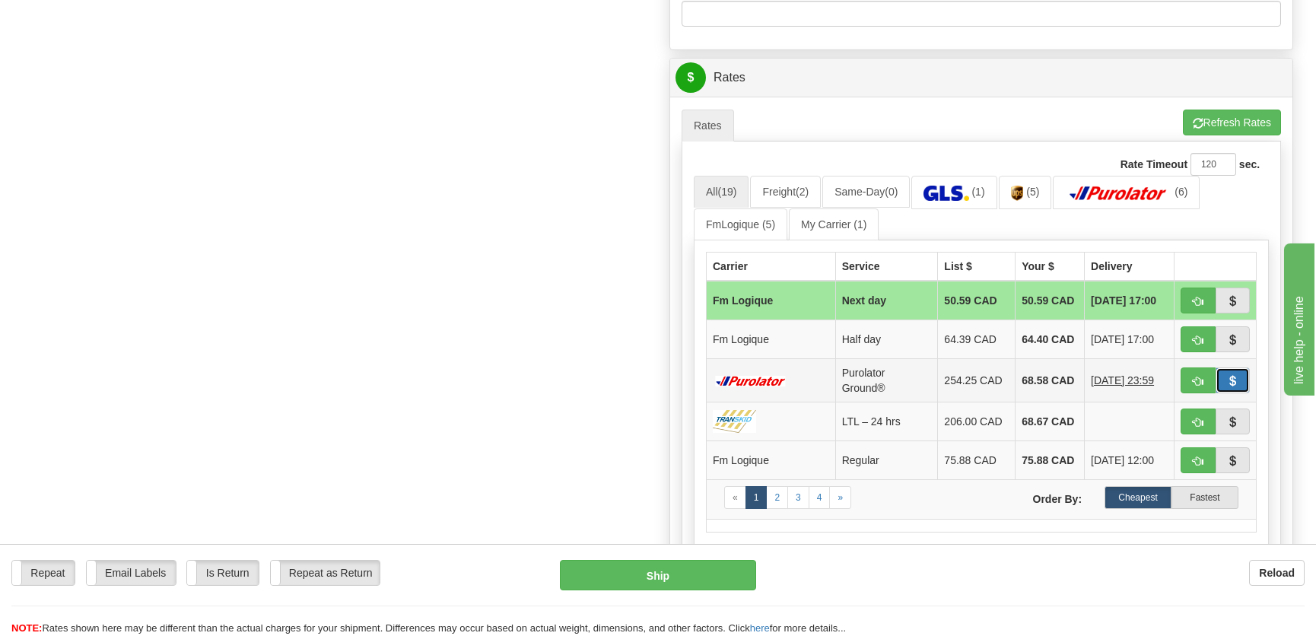
click at [1227, 377] on span "button" at bounding box center [1232, 381] width 11 height 10
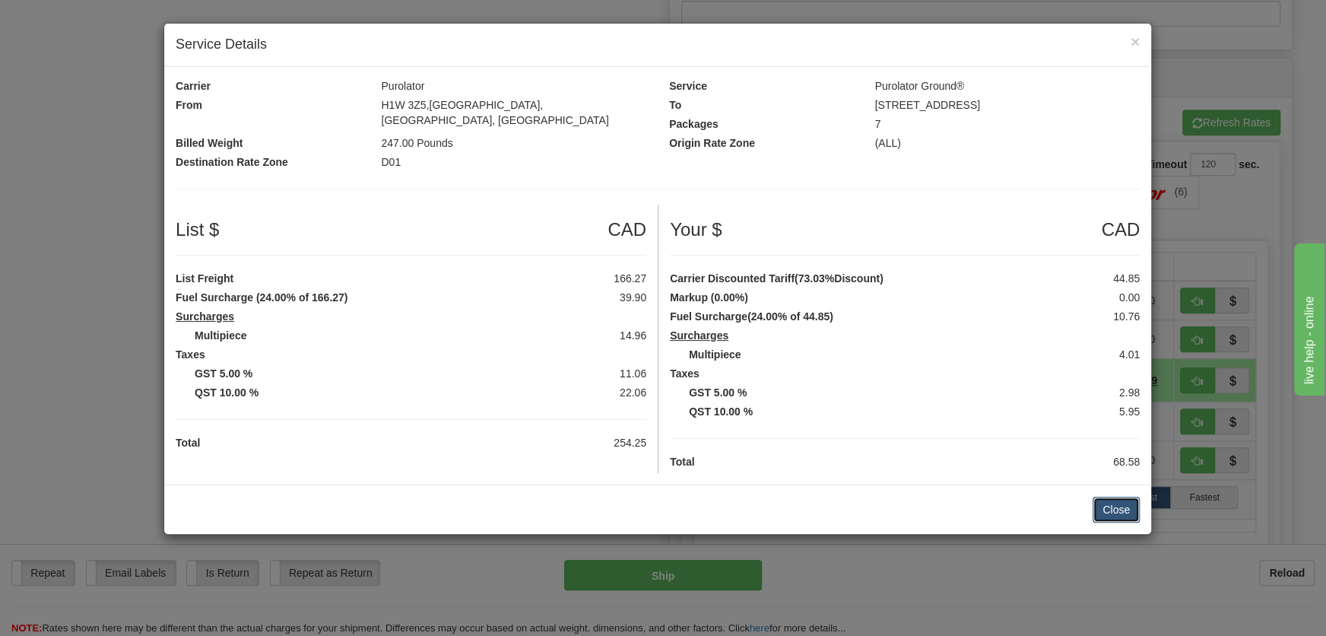
click at [1106, 497] on button "Close" at bounding box center [1116, 510] width 47 height 26
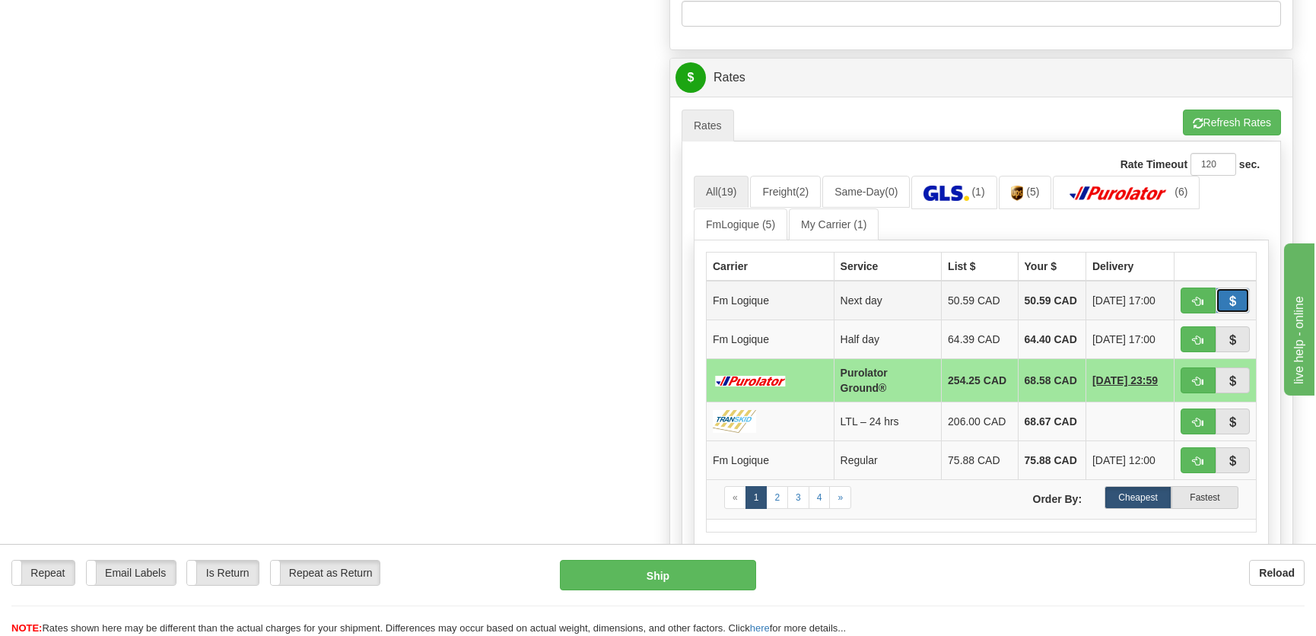
click at [1240, 304] on button "button" at bounding box center [1232, 300] width 35 height 26
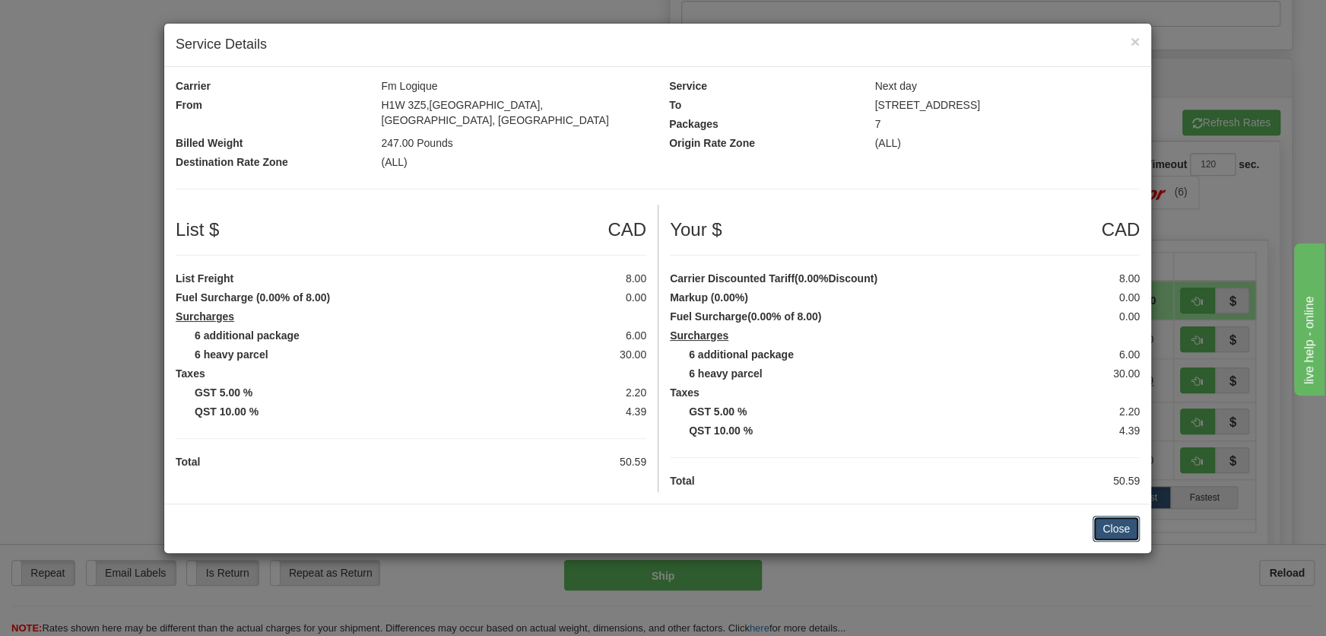
click at [1120, 516] on button "Close" at bounding box center [1116, 529] width 47 height 26
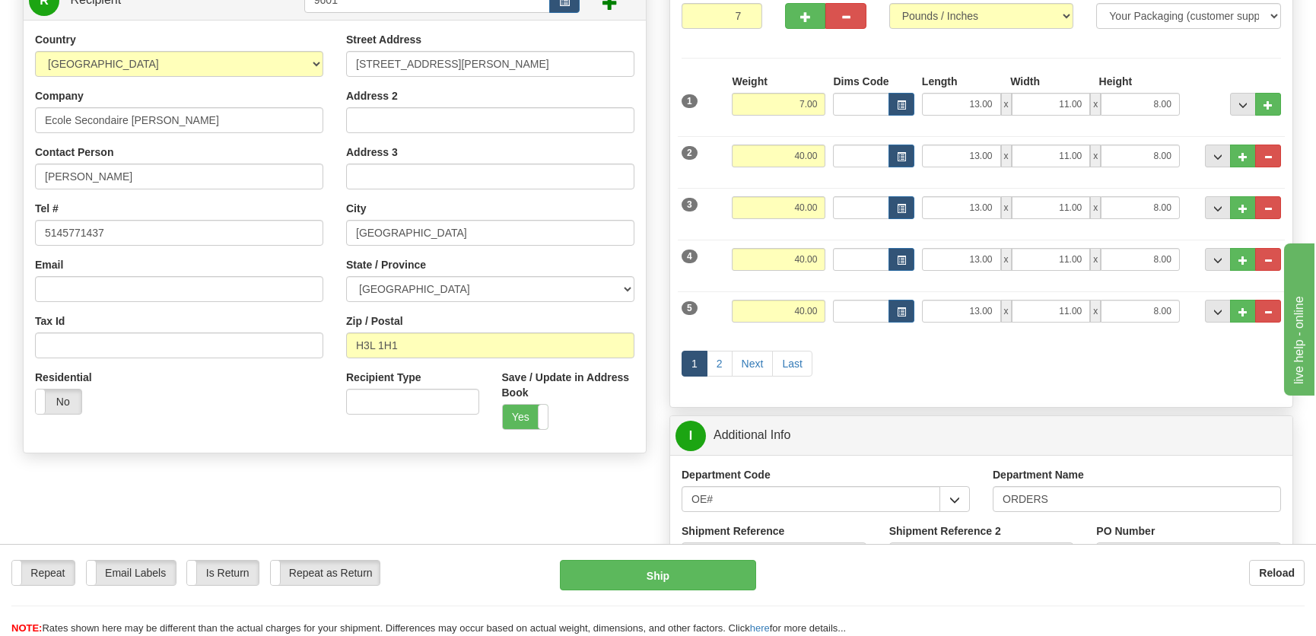
scroll to position [68, 0]
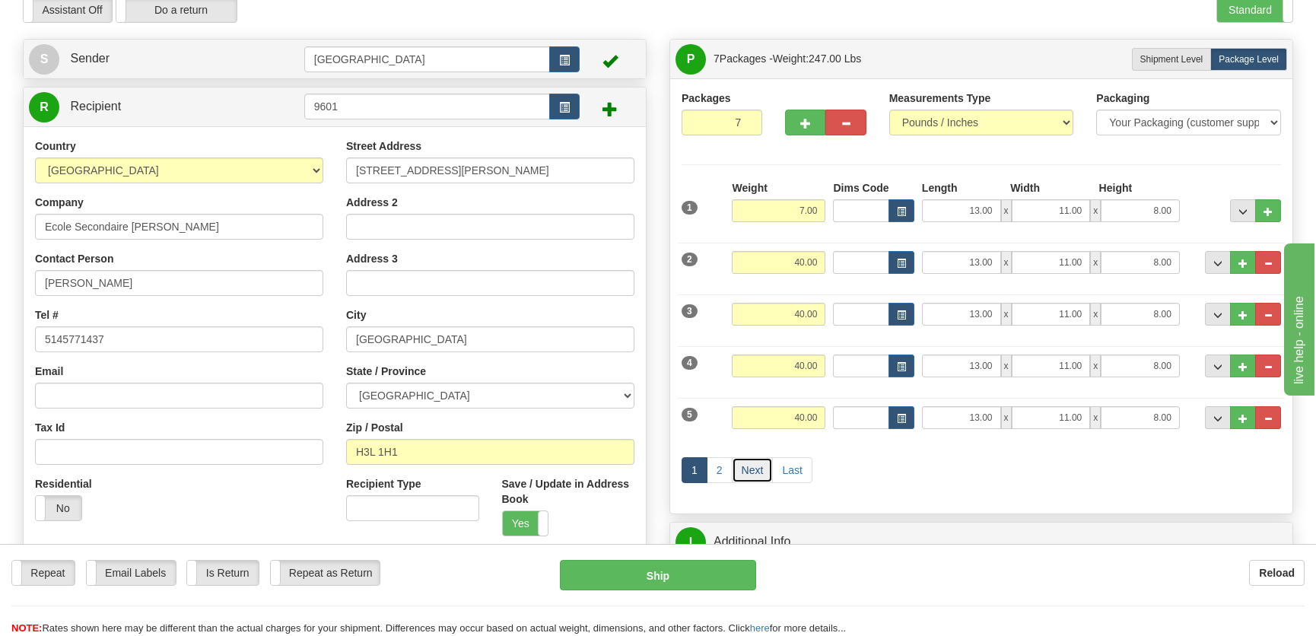
click at [752, 463] on link "Next" at bounding box center [753, 470] width 42 height 26
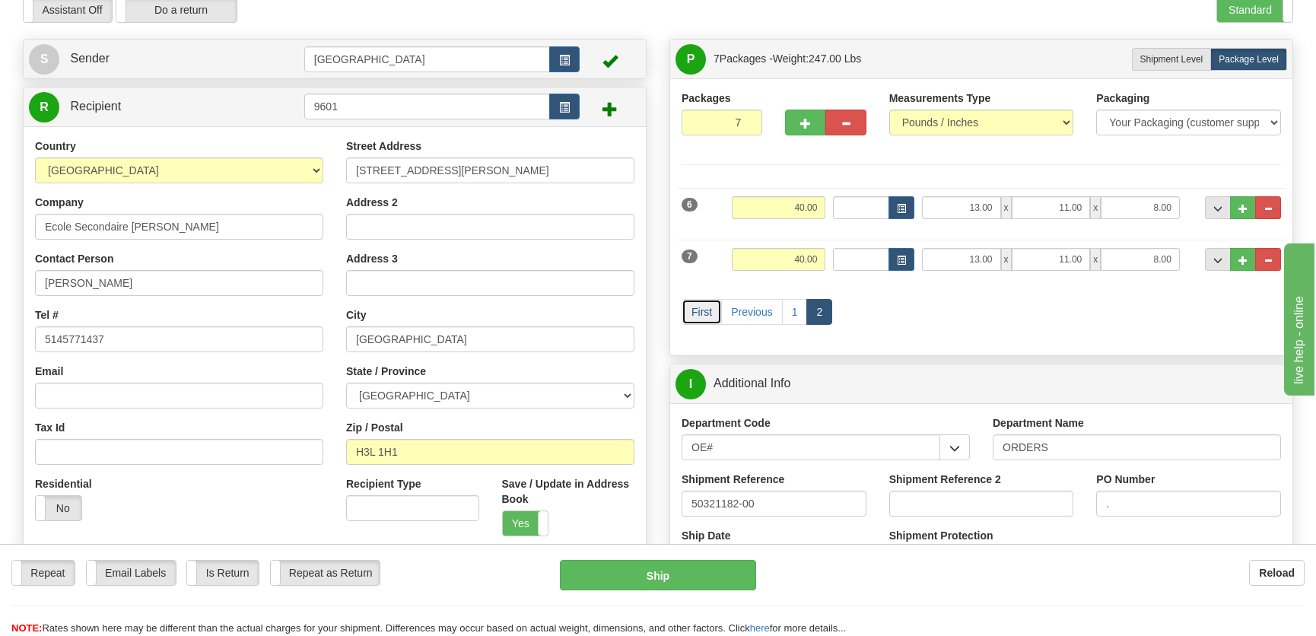
click at [704, 304] on link "First" at bounding box center [701, 312] width 40 height 26
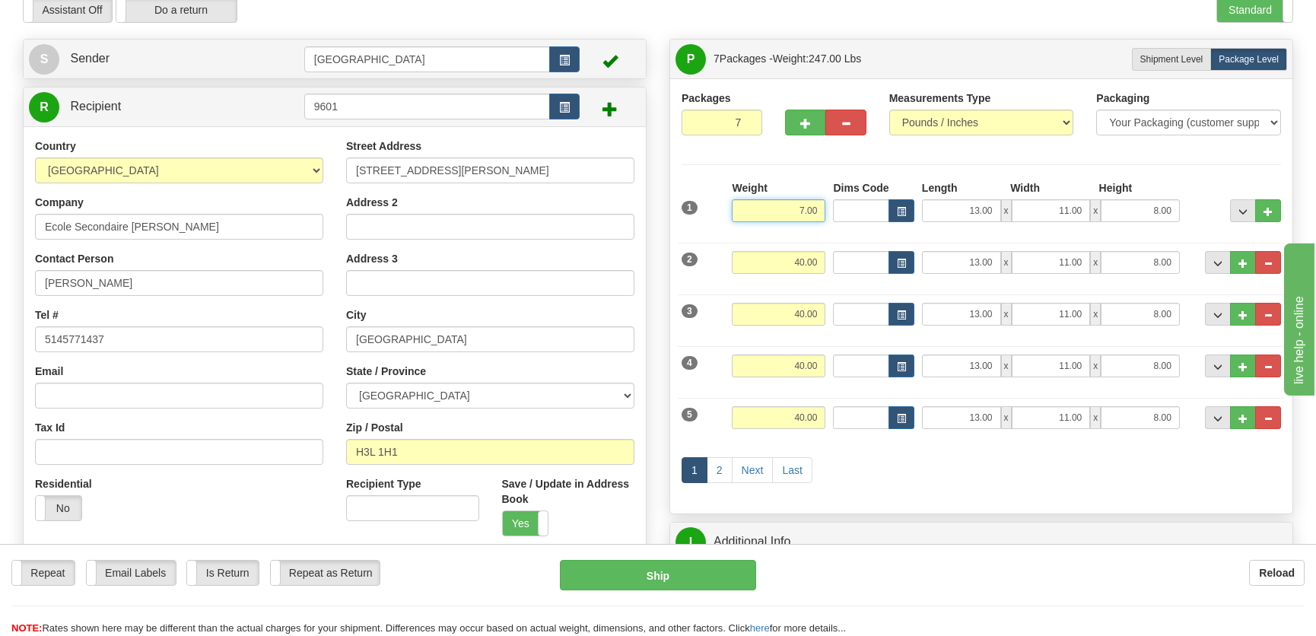
drag, startPoint x: 778, startPoint y: 216, endPoint x: 831, endPoint y: 207, distance: 54.0
click at [831, 207] on div "1 Weight 7.00 Dims Code x x" at bounding box center [981, 207] width 607 height 54
click at [891, 168] on div "Packages 7 7 Measurements Type" at bounding box center [980, 295] width 599 height 411
type input "40.00"
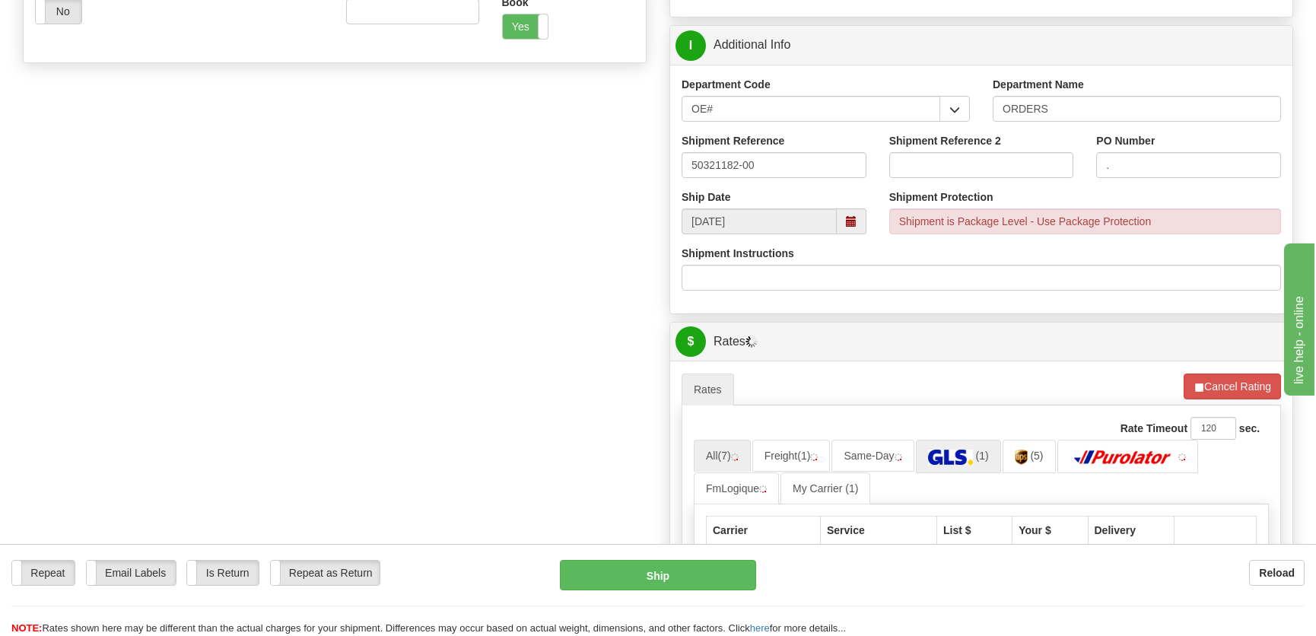
scroll to position [760, 0]
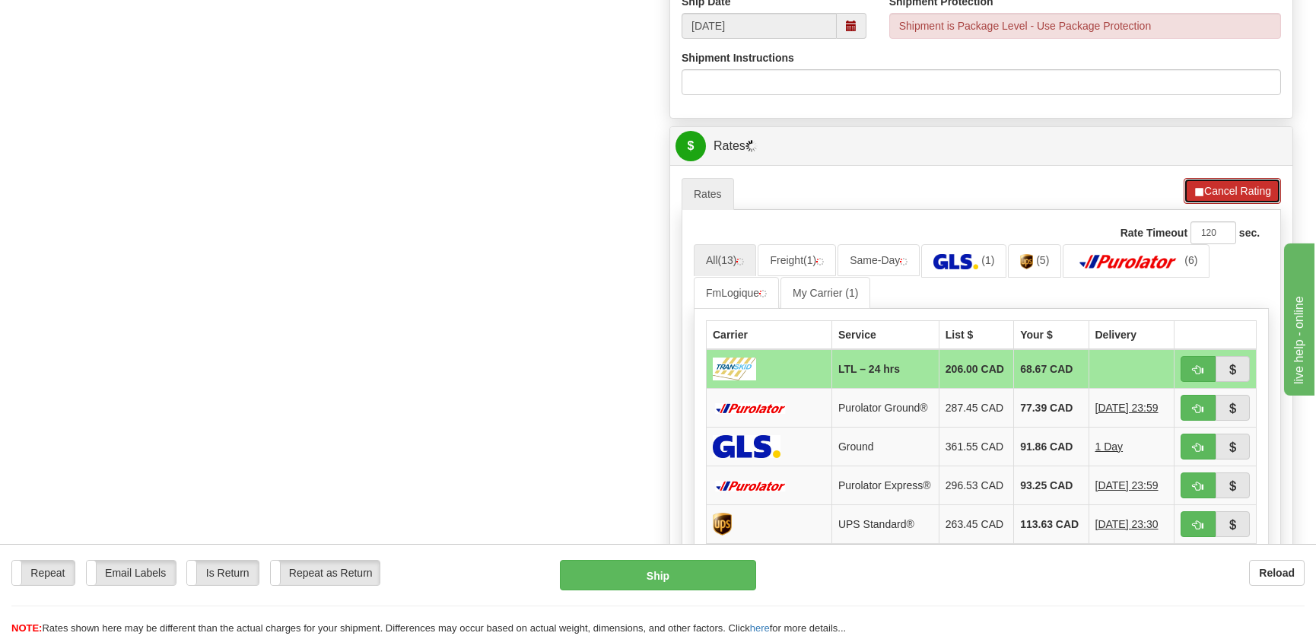
click at [1232, 197] on button "Cancel Rating" at bounding box center [1231, 191] width 97 height 26
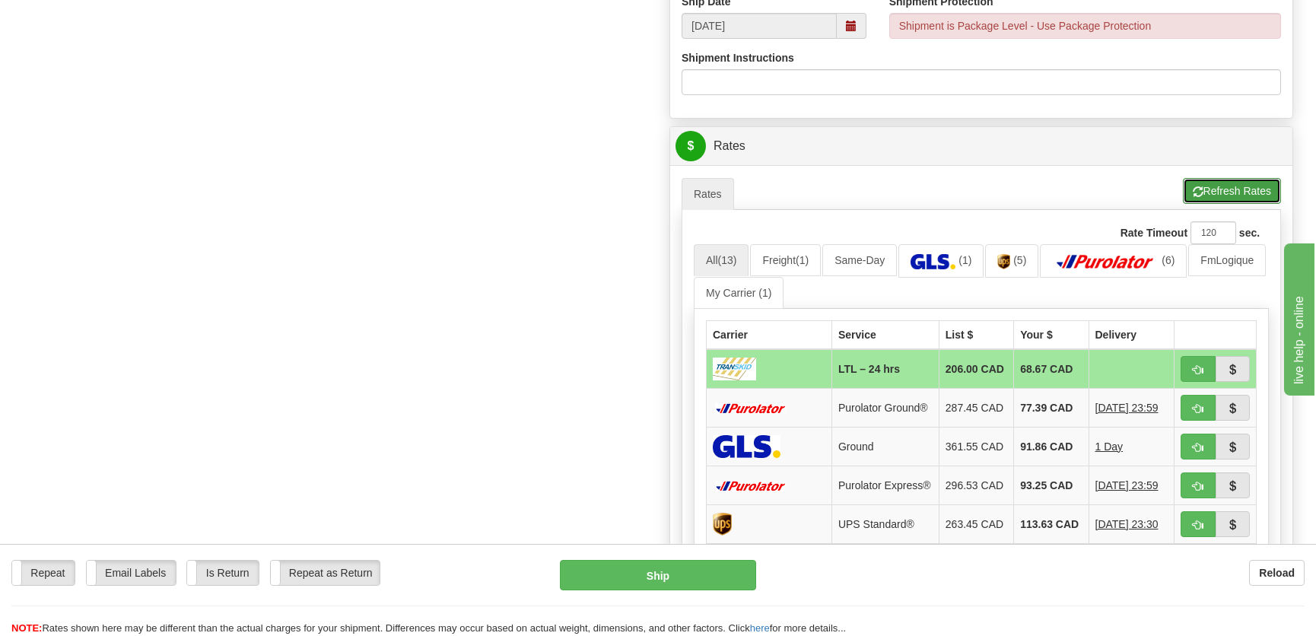
click at [1226, 191] on button "Refresh Rates" at bounding box center [1232, 191] width 98 height 26
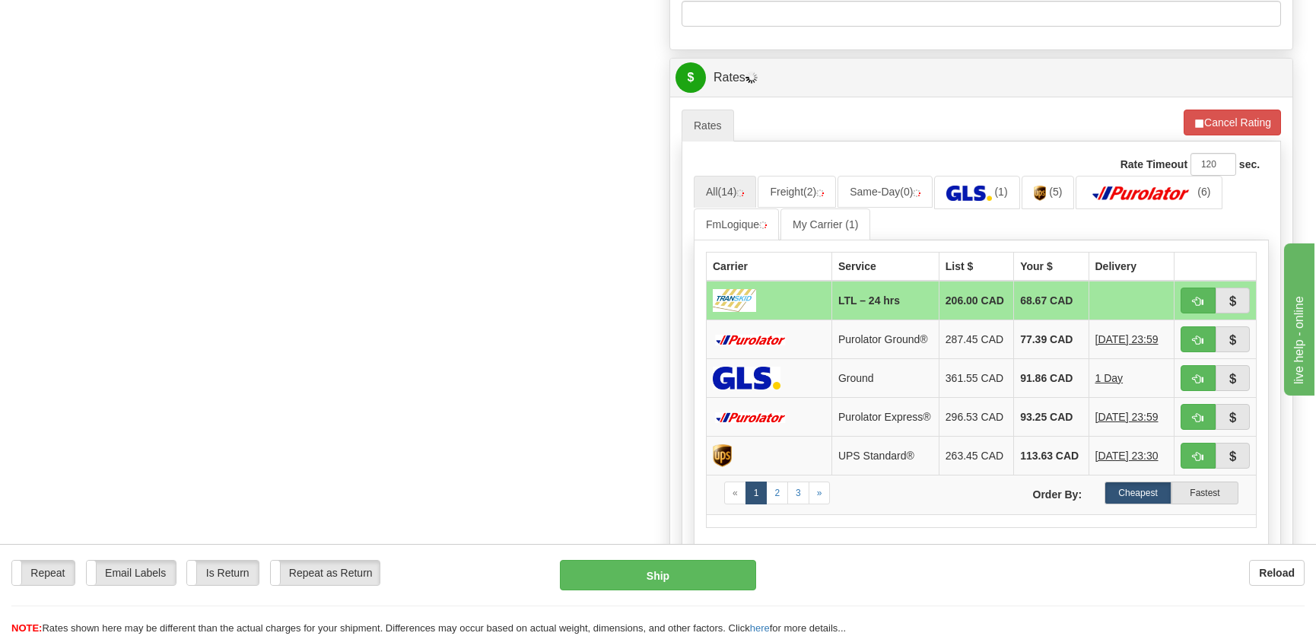
scroll to position [898, 0]
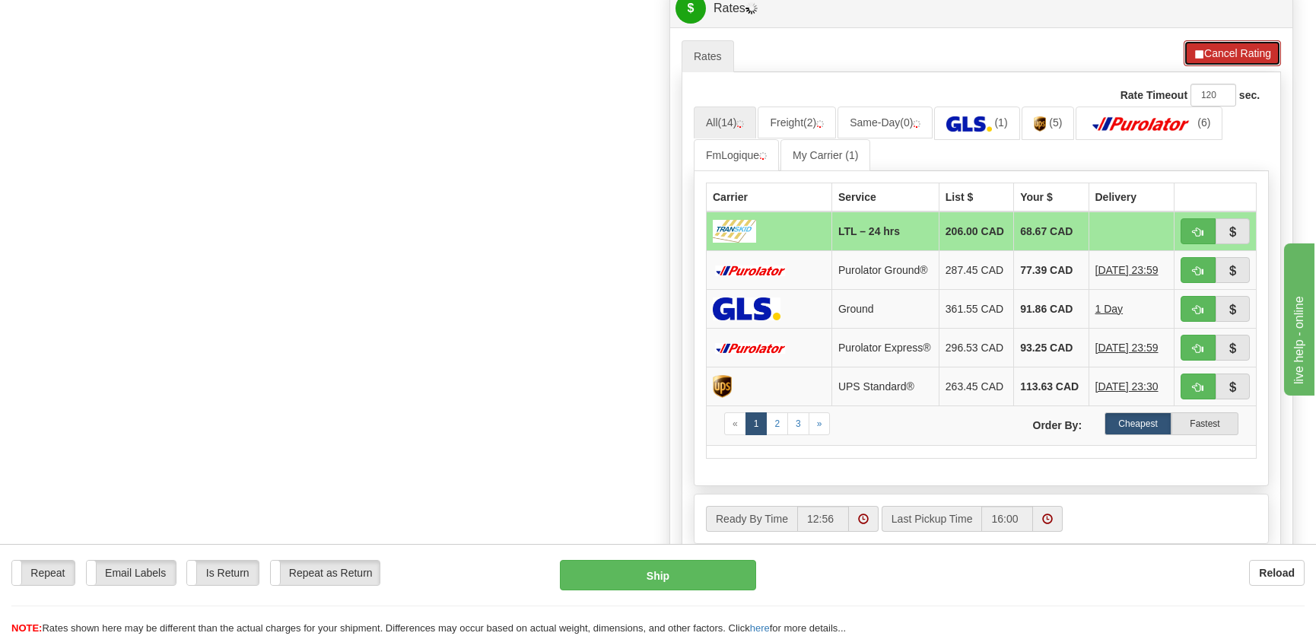
click at [1211, 49] on button "Cancel Rating" at bounding box center [1231, 53] width 97 height 26
click at [1202, 49] on button "Refresh Rates" at bounding box center [1232, 53] width 98 height 26
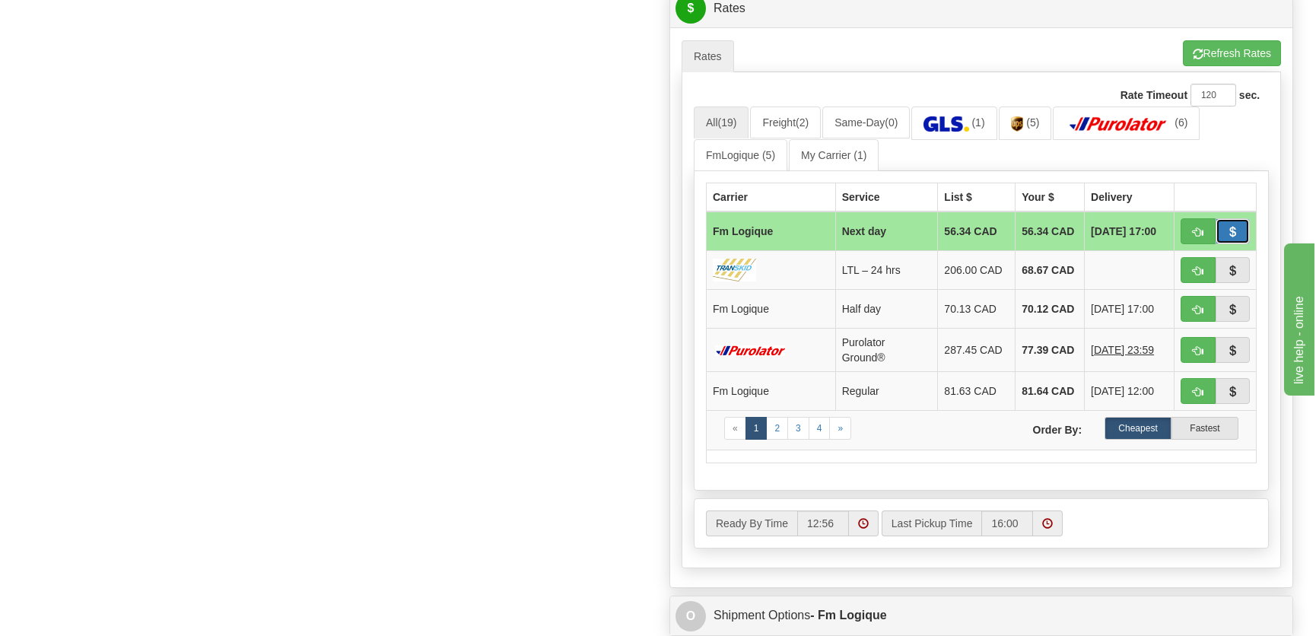
click at [1235, 228] on span "button" at bounding box center [1232, 232] width 11 height 10
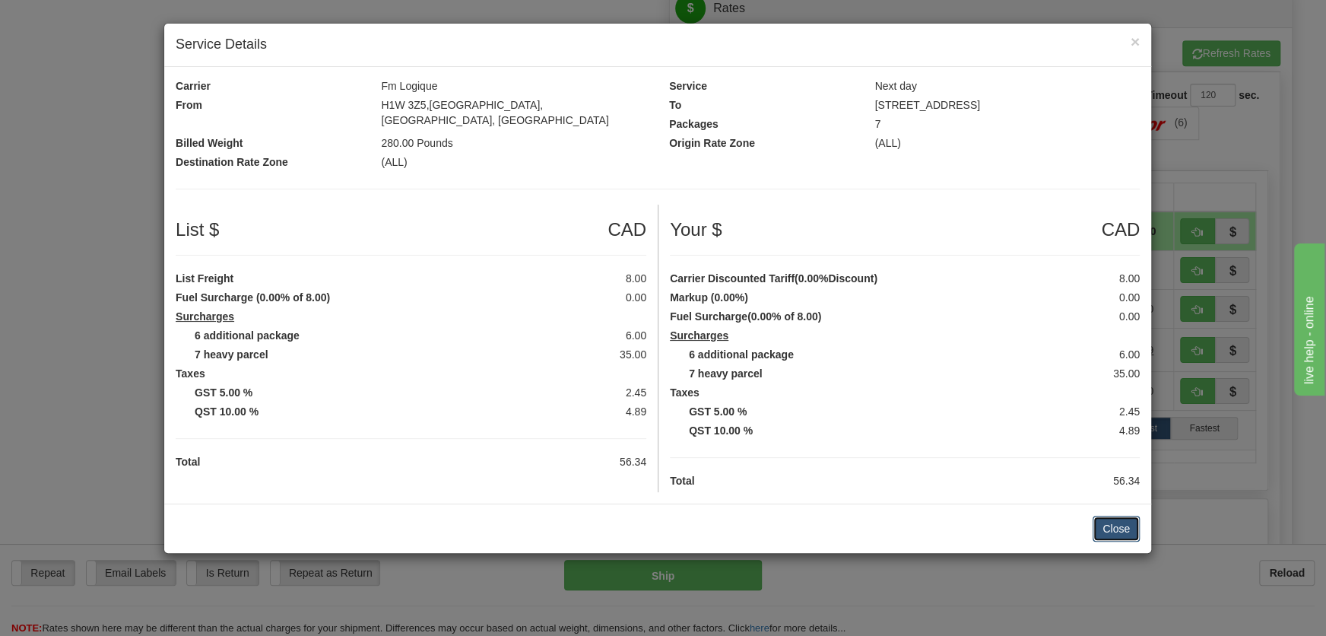
click at [1116, 516] on button "Close" at bounding box center [1116, 529] width 47 height 26
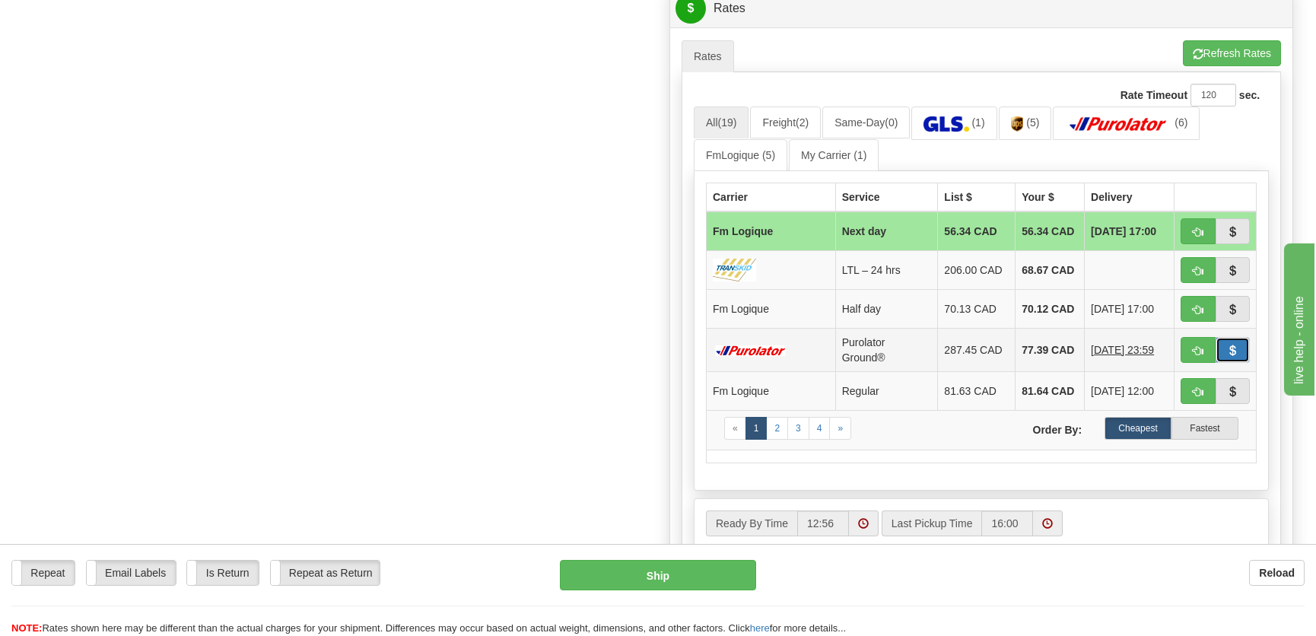
click at [1222, 344] on button "button" at bounding box center [1232, 350] width 35 height 26
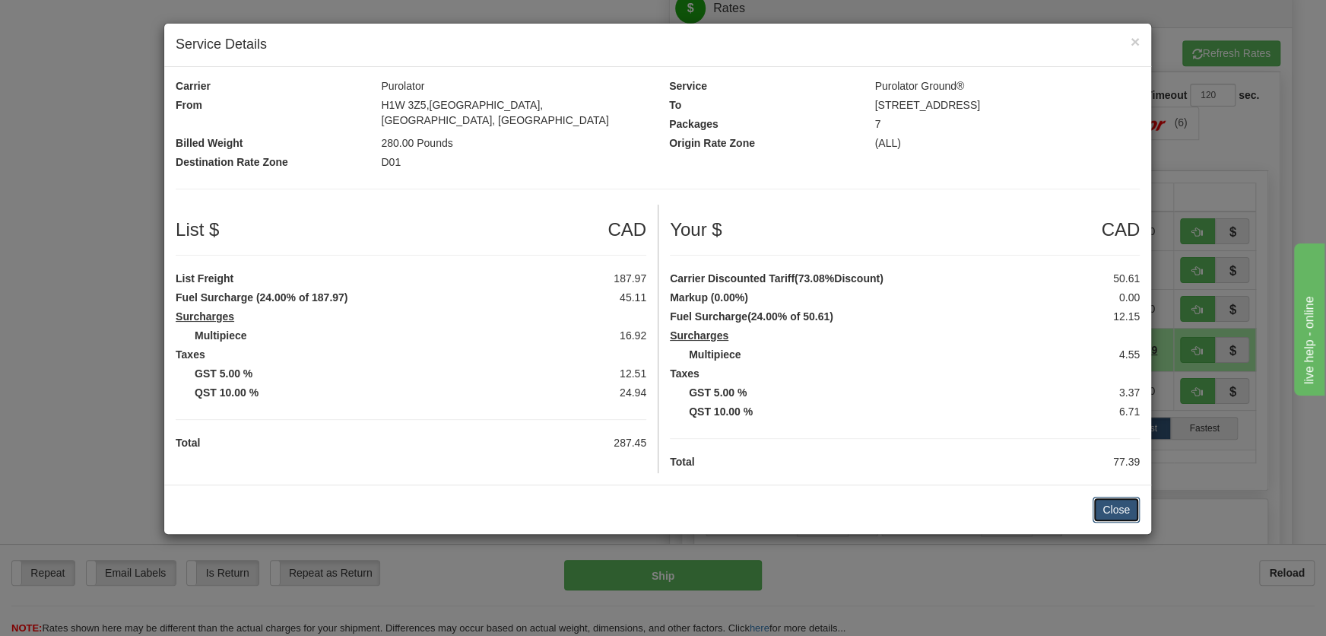
click at [1114, 497] on button "Close" at bounding box center [1116, 510] width 47 height 26
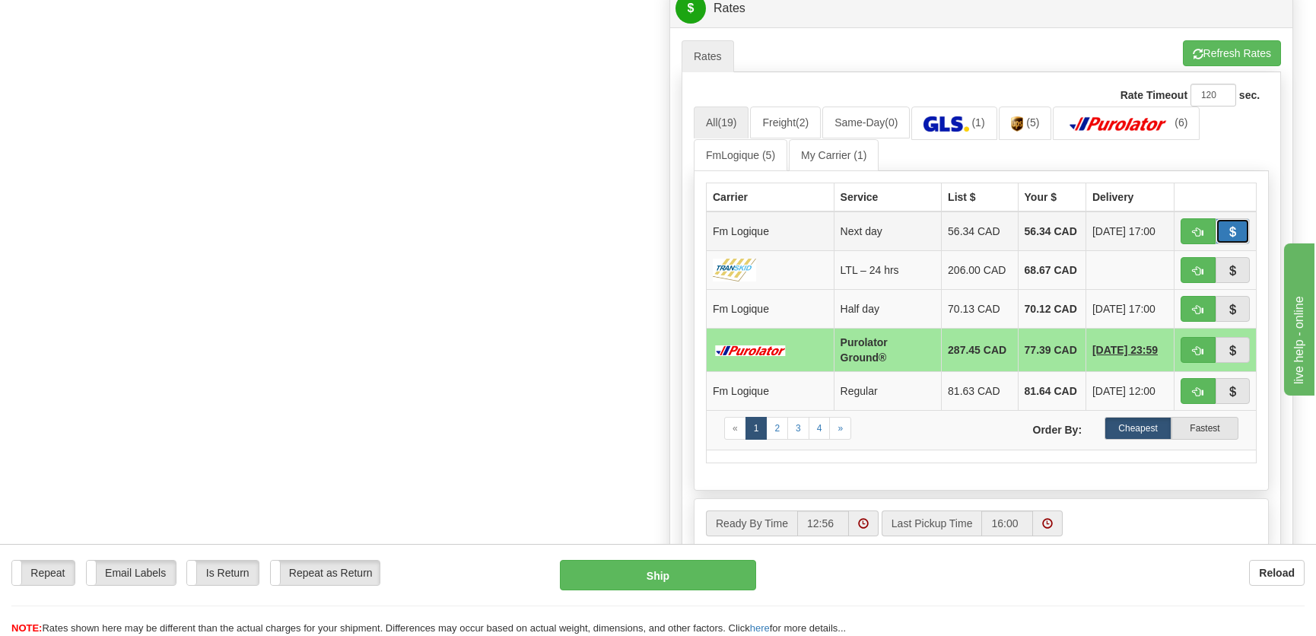
click at [1234, 230] on span "button" at bounding box center [1232, 232] width 11 height 10
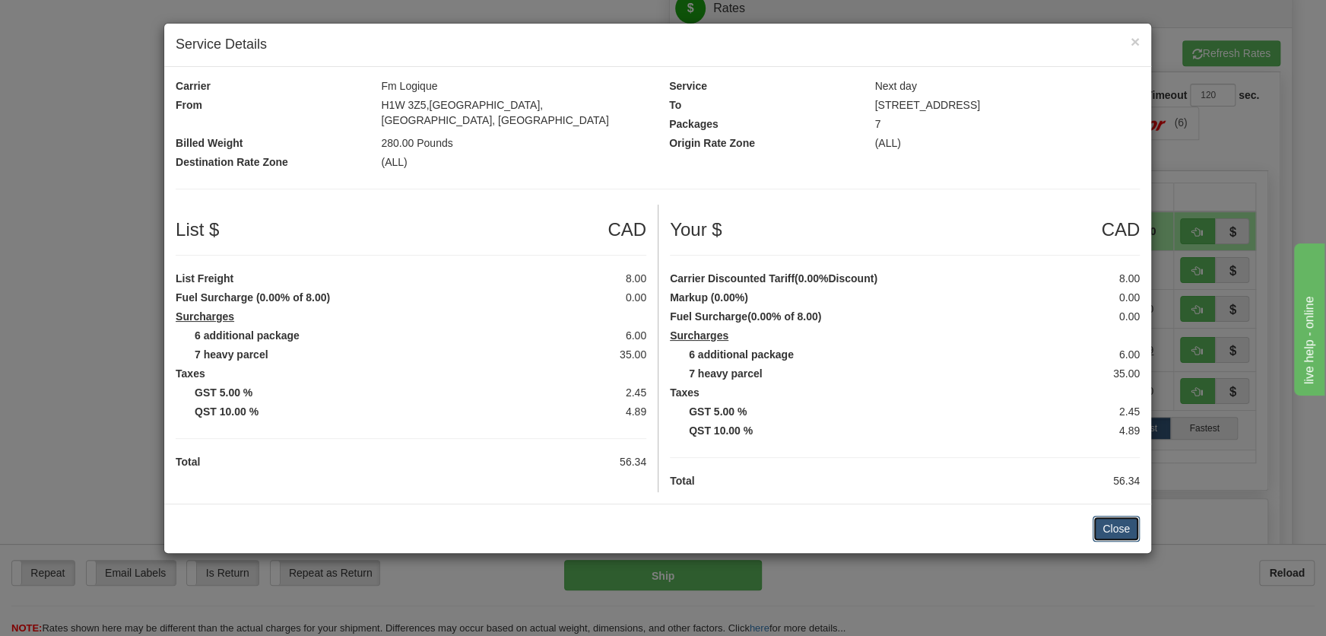
click at [1113, 517] on button "Close" at bounding box center [1116, 529] width 47 height 26
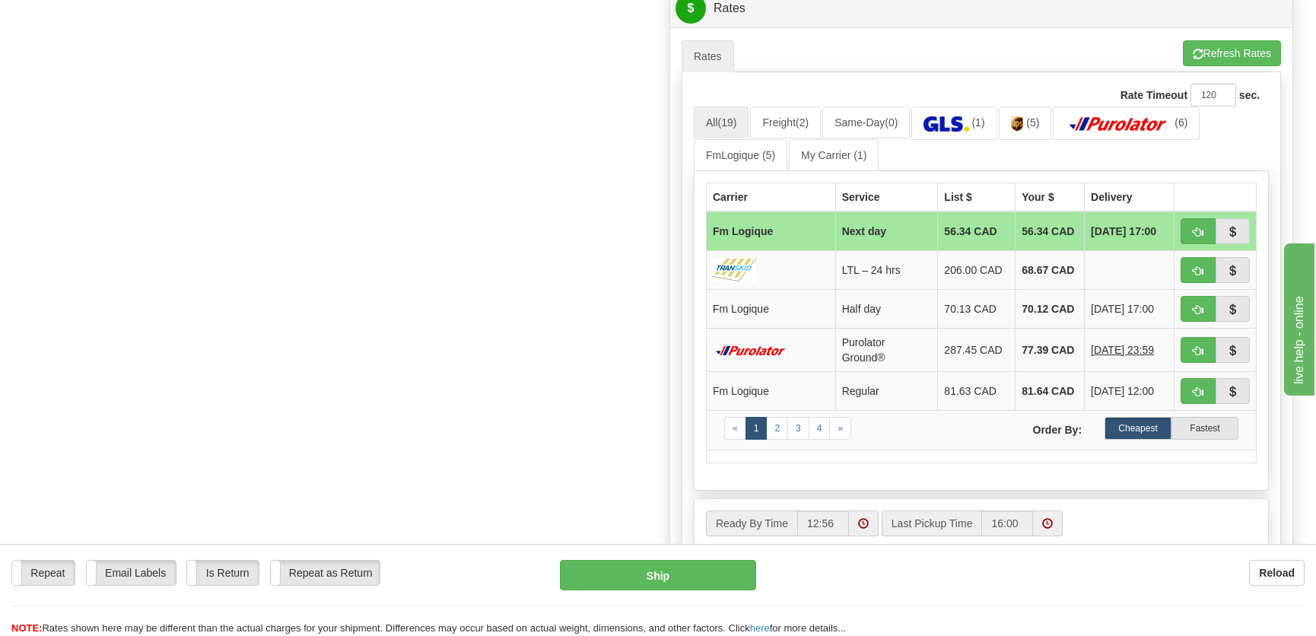
click at [1190, 300] on button "button" at bounding box center [1197, 309] width 35 height 26
type input "periode"
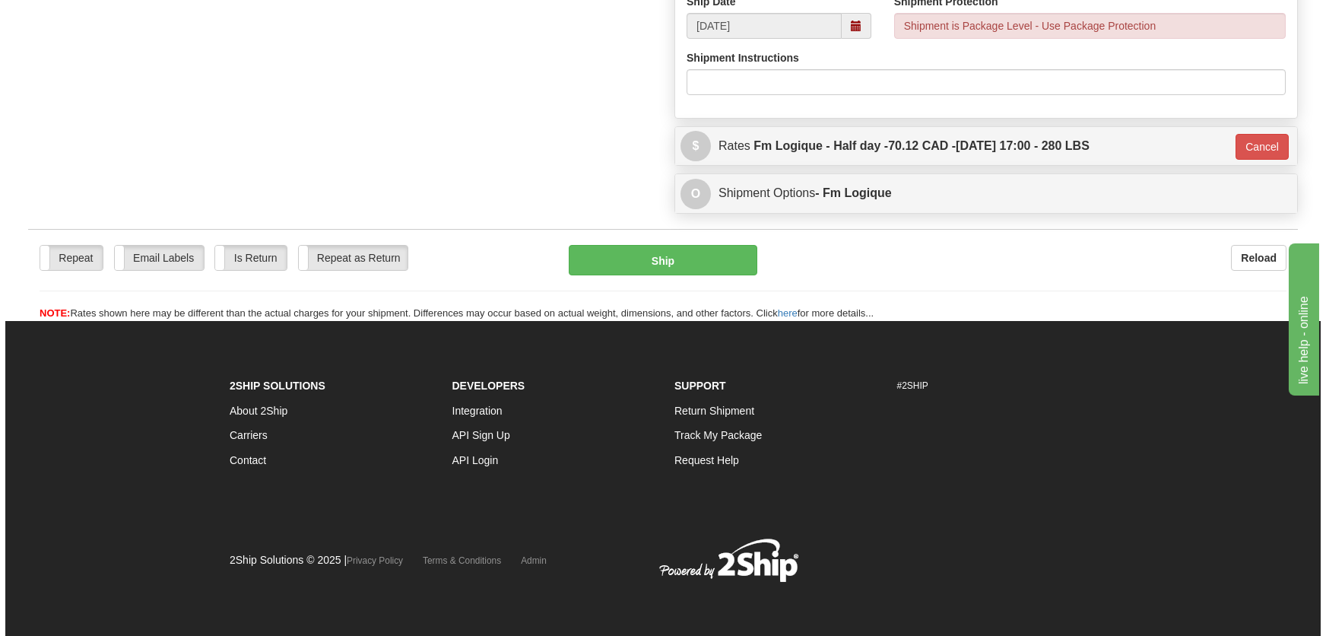
scroll to position [760, 0]
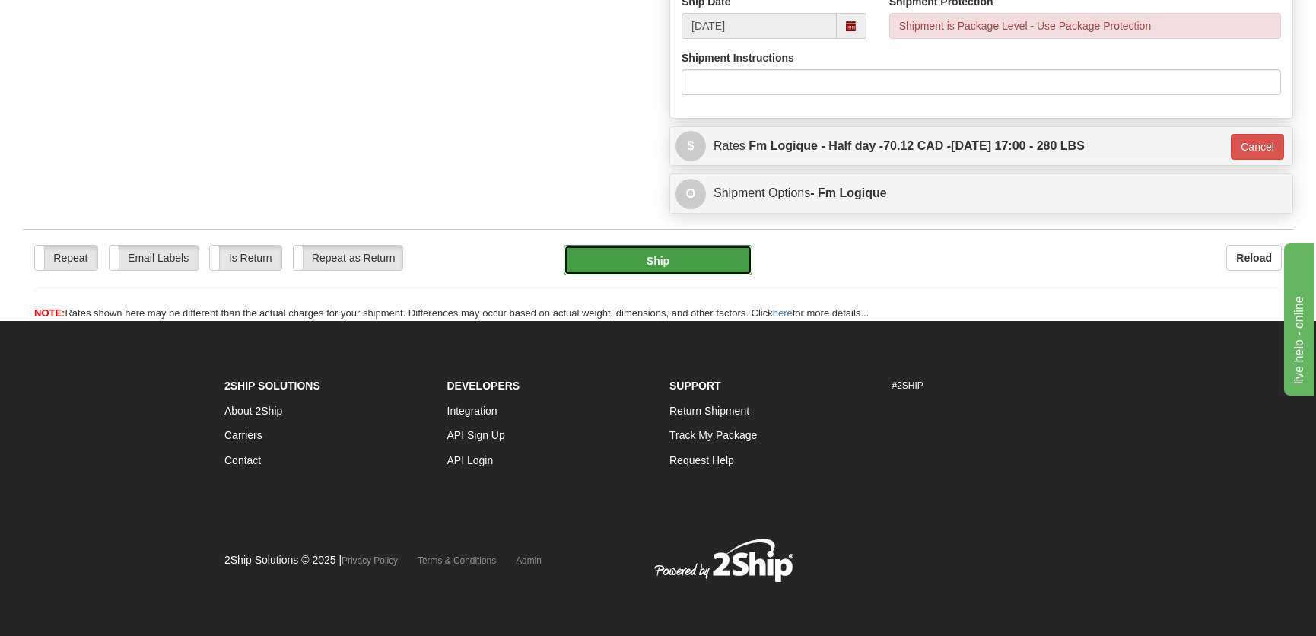
click at [664, 255] on button "Ship" at bounding box center [658, 260] width 189 height 30
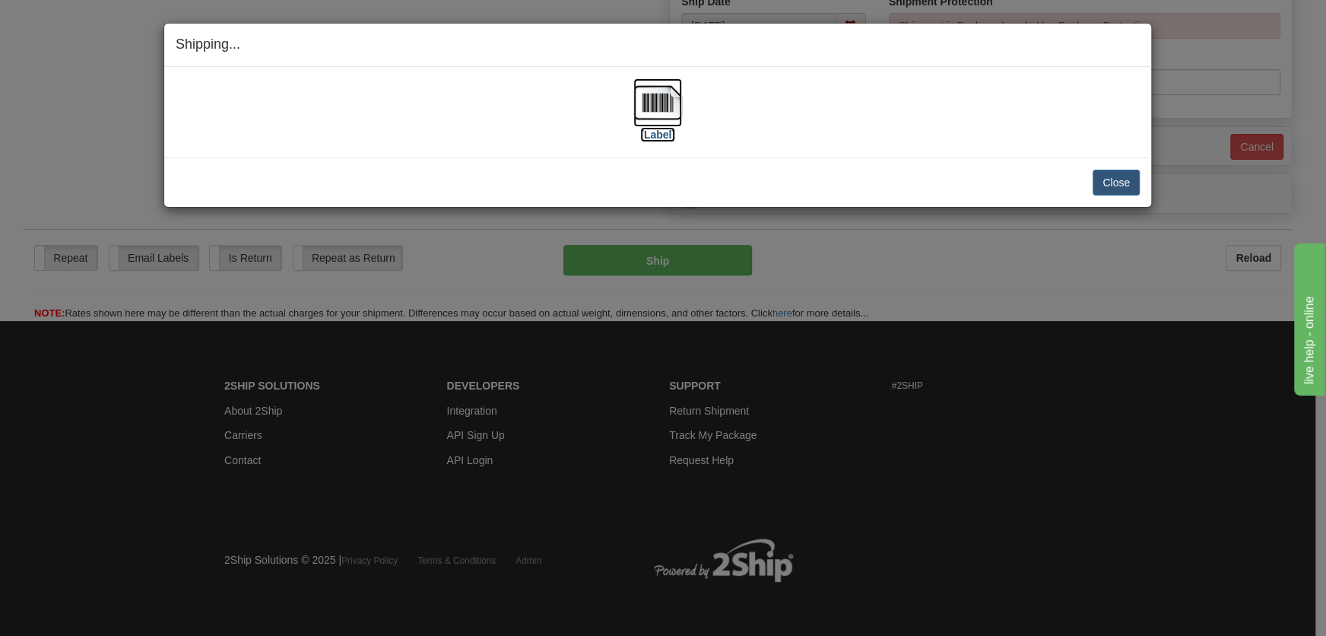
click at [655, 113] on img at bounding box center [657, 102] width 49 height 49
click at [1104, 189] on button "Close" at bounding box center [1116, 183] width 47 height 26
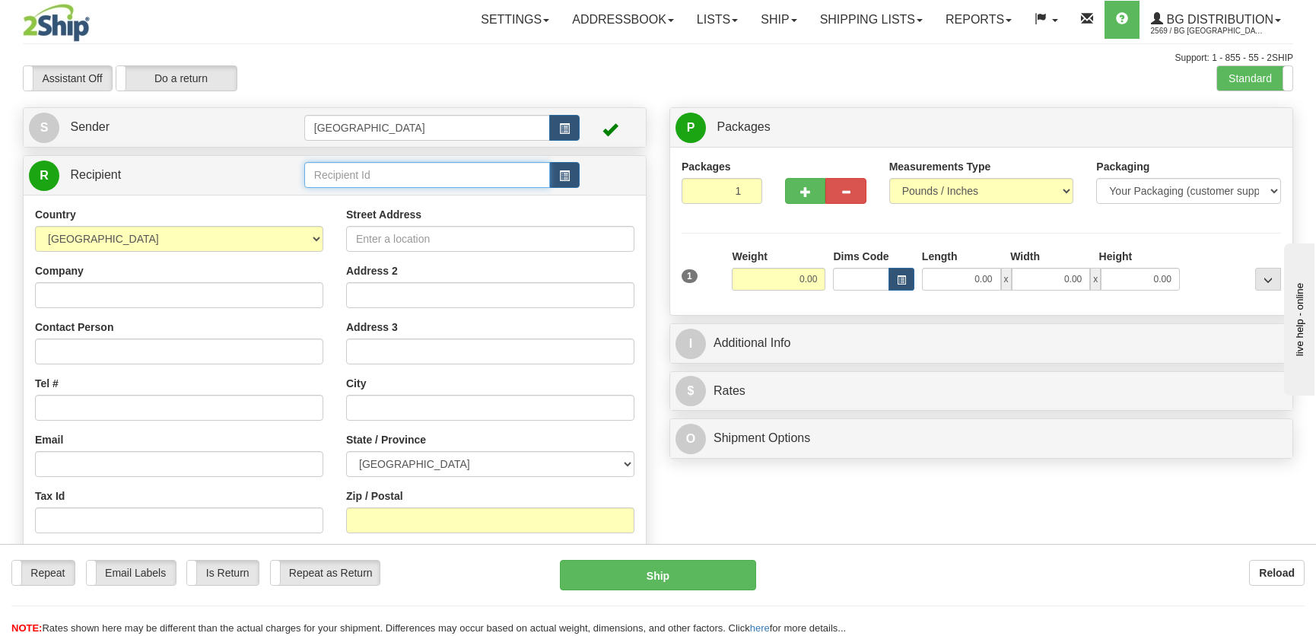
drag, startPoint x: 363, startPoint y: 171, endPoint x: 361, endPoint y: 161, distance: 10.0
click at [362, 171] on input "text" at bounding box center [427, 175] width 246 height 26
click at [375, 204] on div "4092" at bounding box center [423, 199] width 230 height 17
type input "4092"
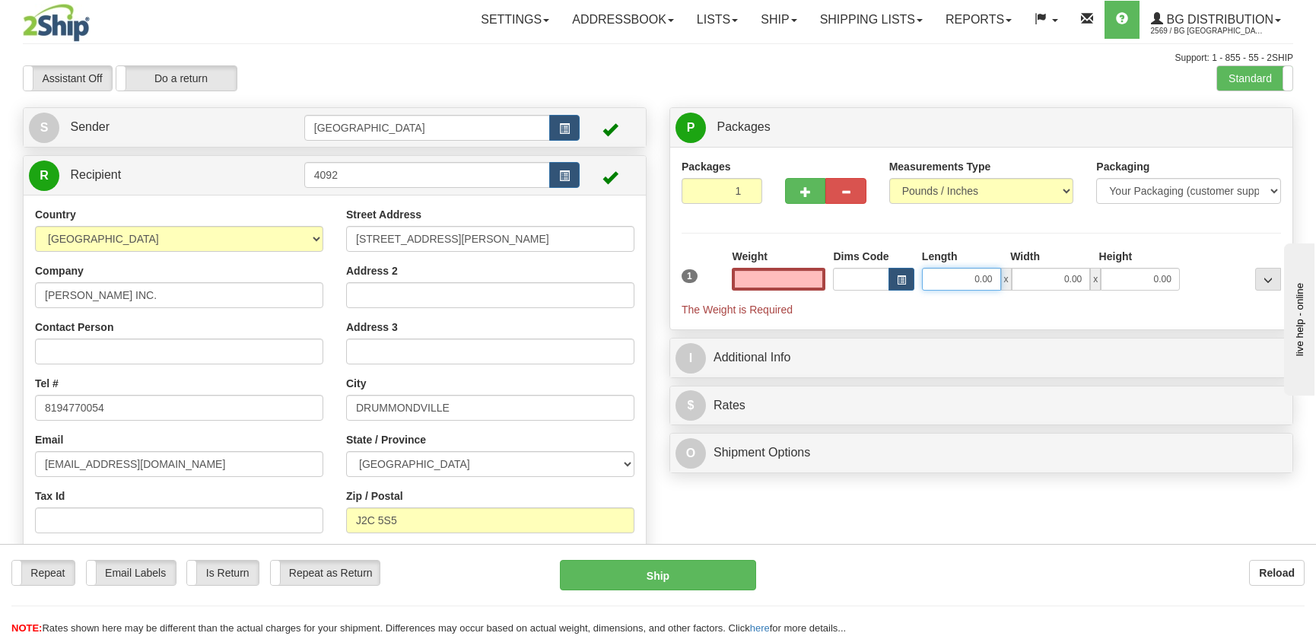
type input "0.00"
click at [938, 279] on input "0.00" at bounding box center [961, 279] width 79 height 23
type input "8.00"
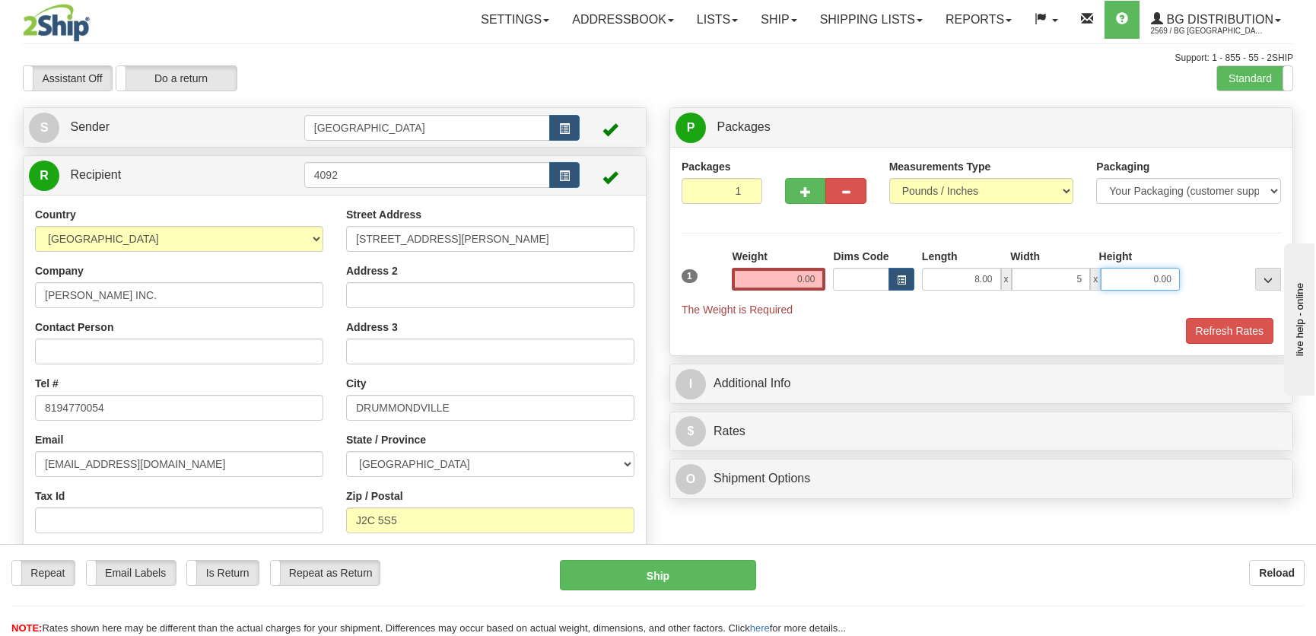
type input "5.00"
click at [805, 286] on input "0.00" at bounding box center [779, 279] width 94 height 23
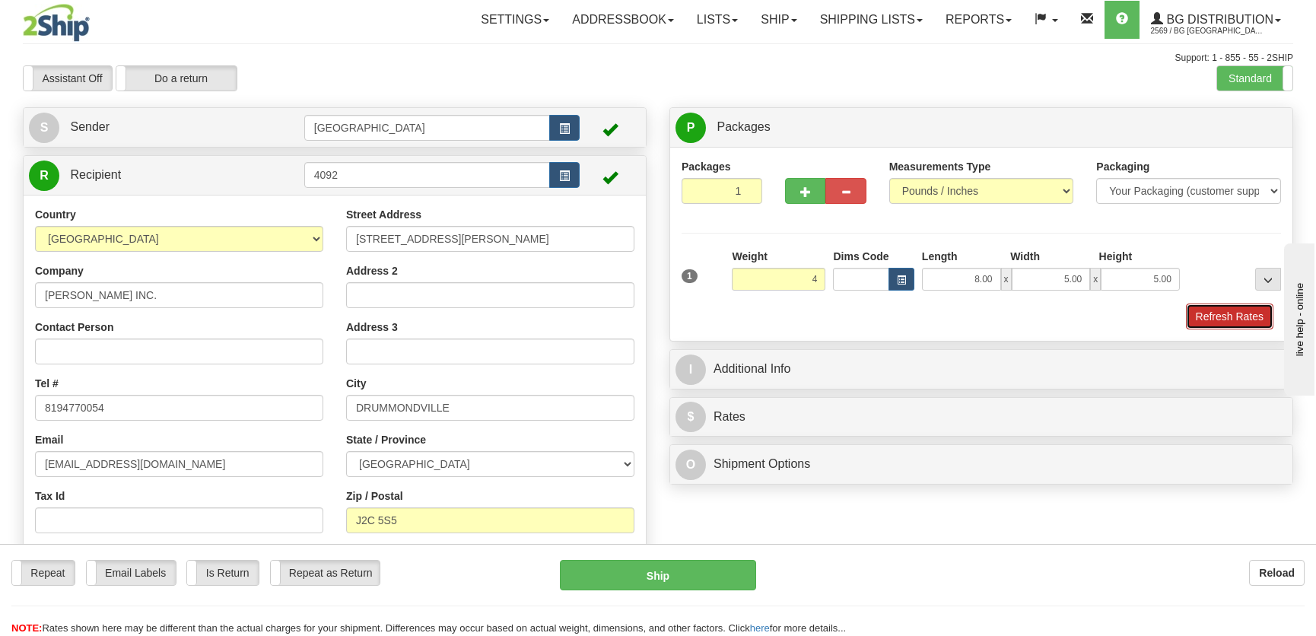
click at [1253, 316] on button "Refresh Rates" at bounding box center [1229, 316] width 87 height 26
type input "4.00"
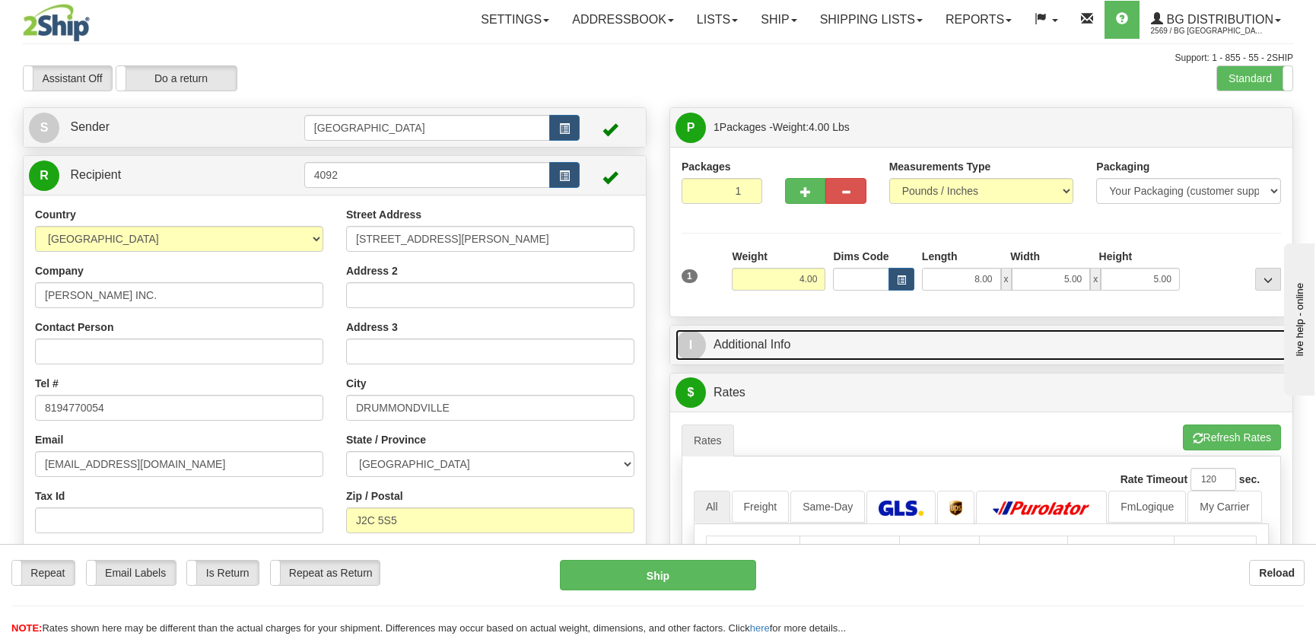
click at [1156, 334] on link "I Additional Info" at bounding box center [980, 344] width 611 height 31
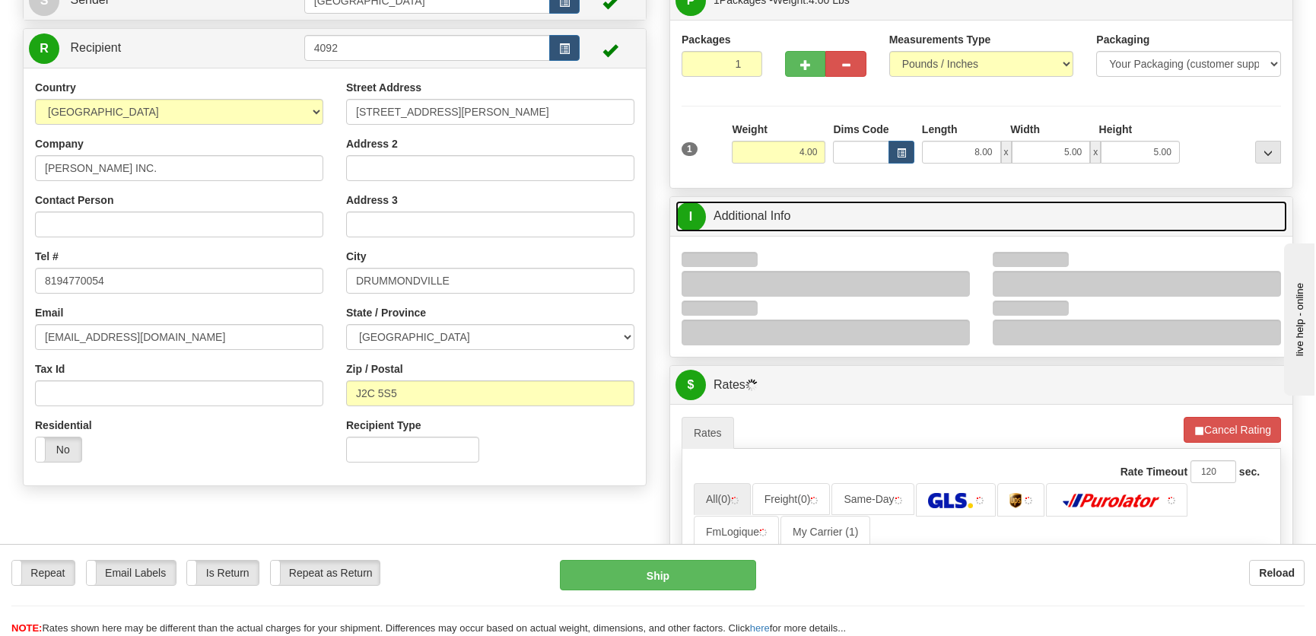
scroll to position [138, 0]
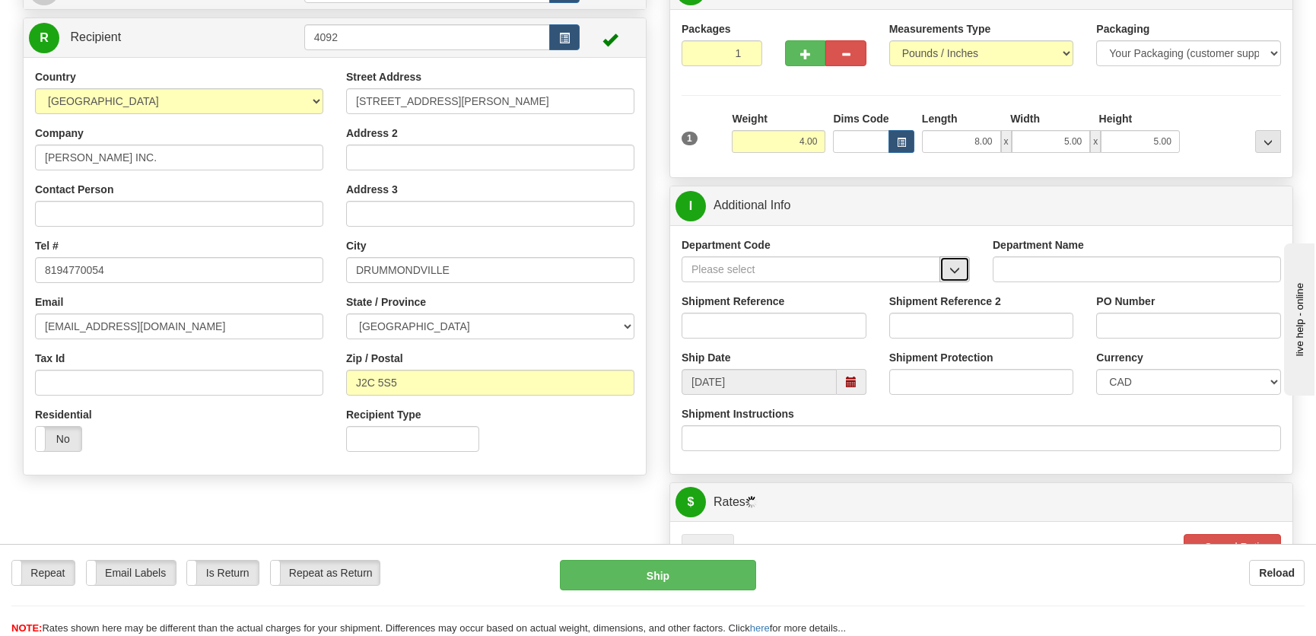
click at [965, 266] on button "button" at bounding box center [954, 269] width 30 height 26
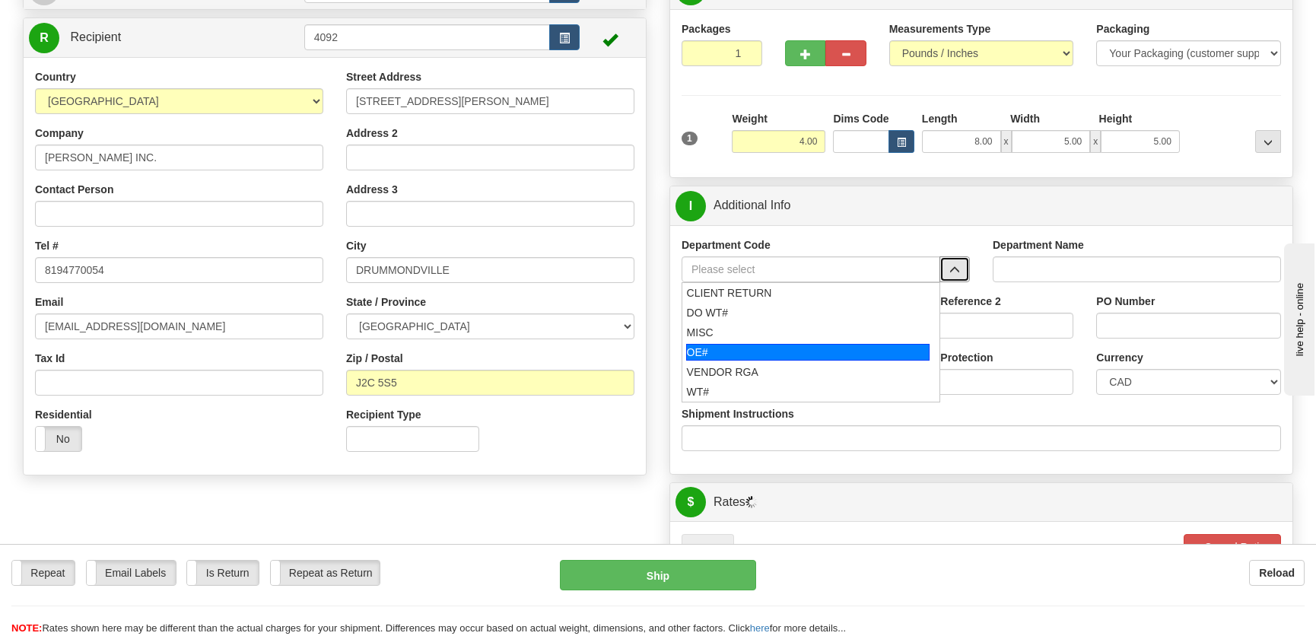
drag, startPoint x: 804, startPoint y: 368, endPoint x: 814, endPoint y: 350, distance: 20.8
click at [814, 350] on ul "CLIENT RETURN DO WT# MISC OE# VENDOR RGA WT#" at bounding box center [810, 342] width 259 height 120
click at [814, 350] on div "OE#" at bounding box center [808, 352] width 244 height 17
type input "OE#"
type input "ORDERS"
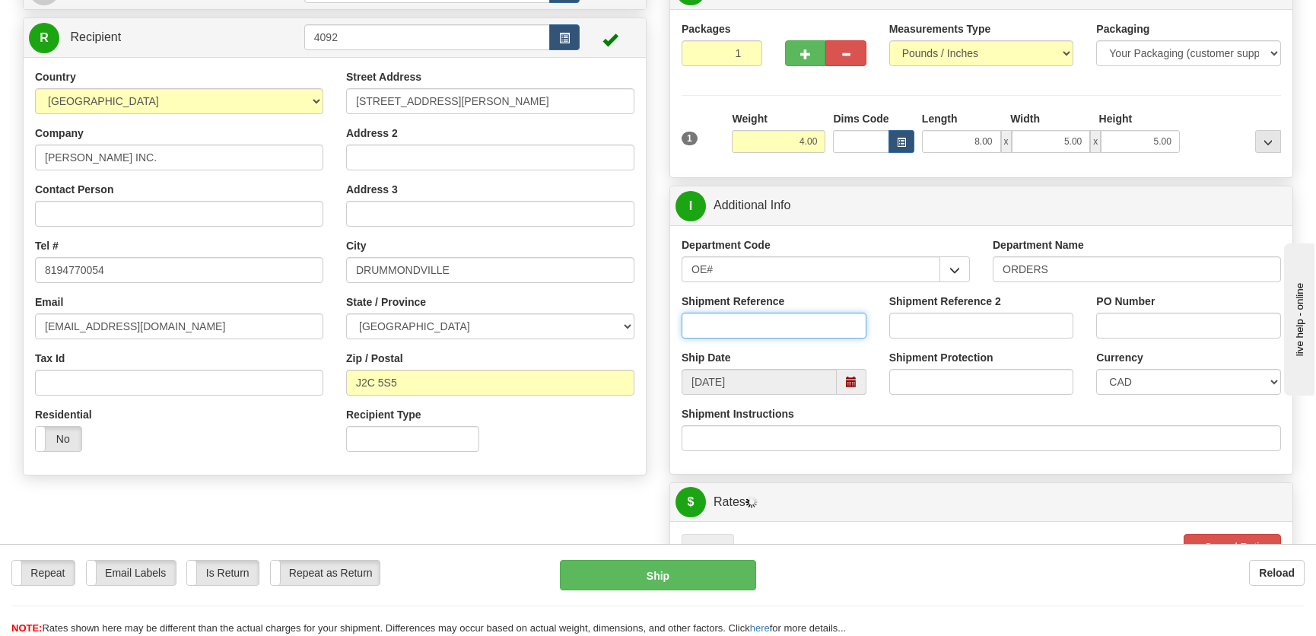
click at [808, 336] on input "Shipment Reference" at bounding box center [773, 326] width 185 height 26
type input "."
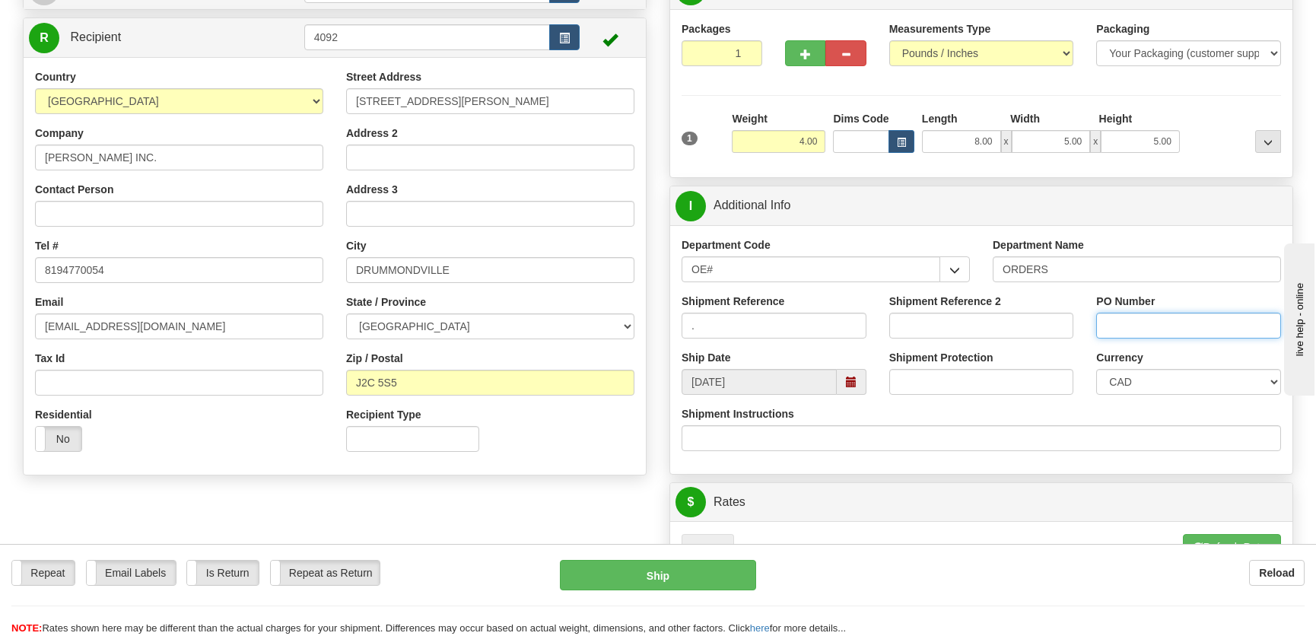
click at [1178, 328] on input "PO Number" at bounding box center [1188, 326] width 185 height 26
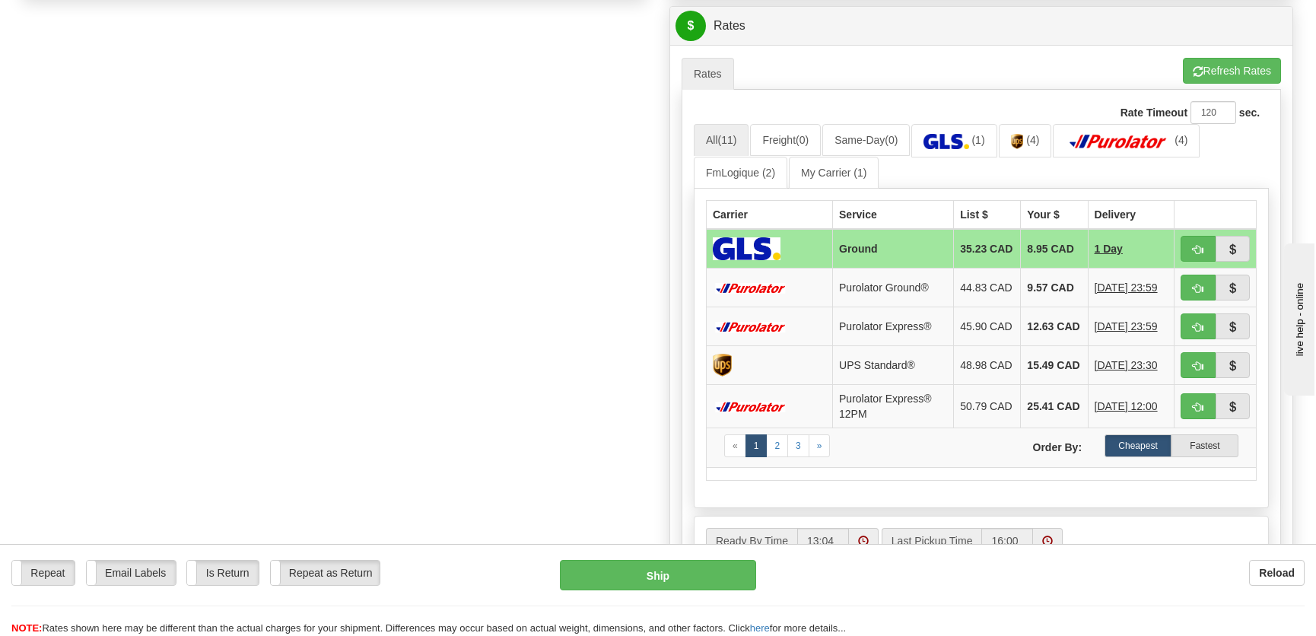
scroll to position [622, 0]
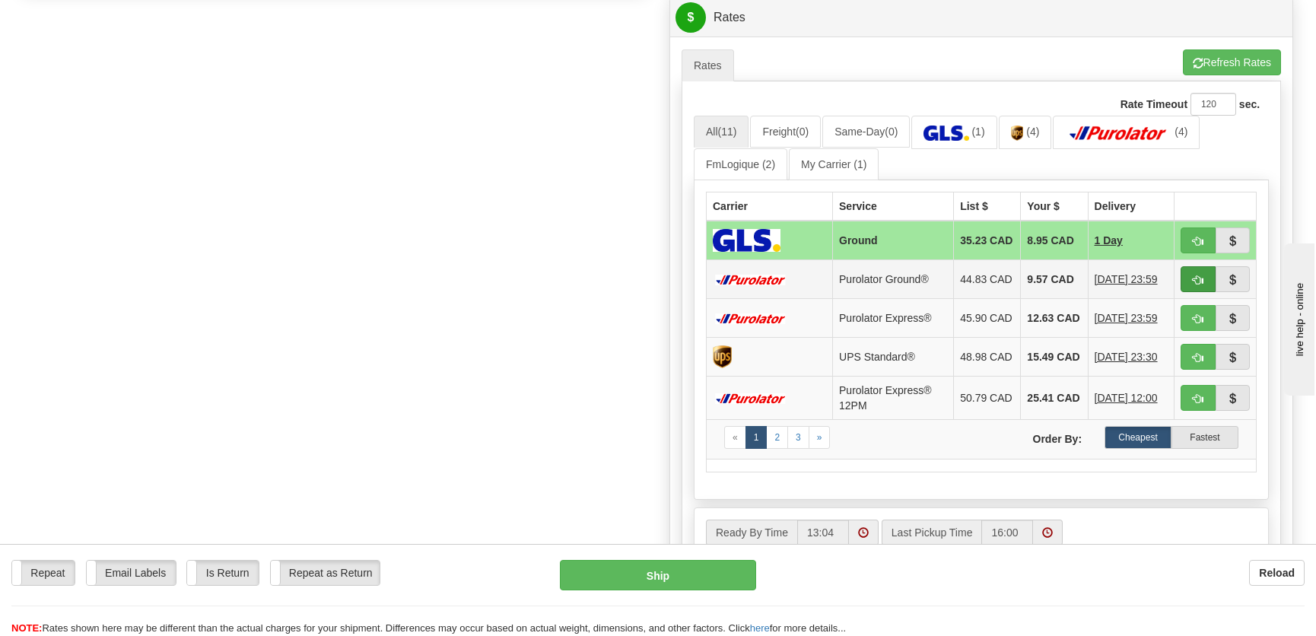
type input "."
click at [1192, 281] on span "button" at bounding box center [1197, 280] width 11 height 10
type input "260"
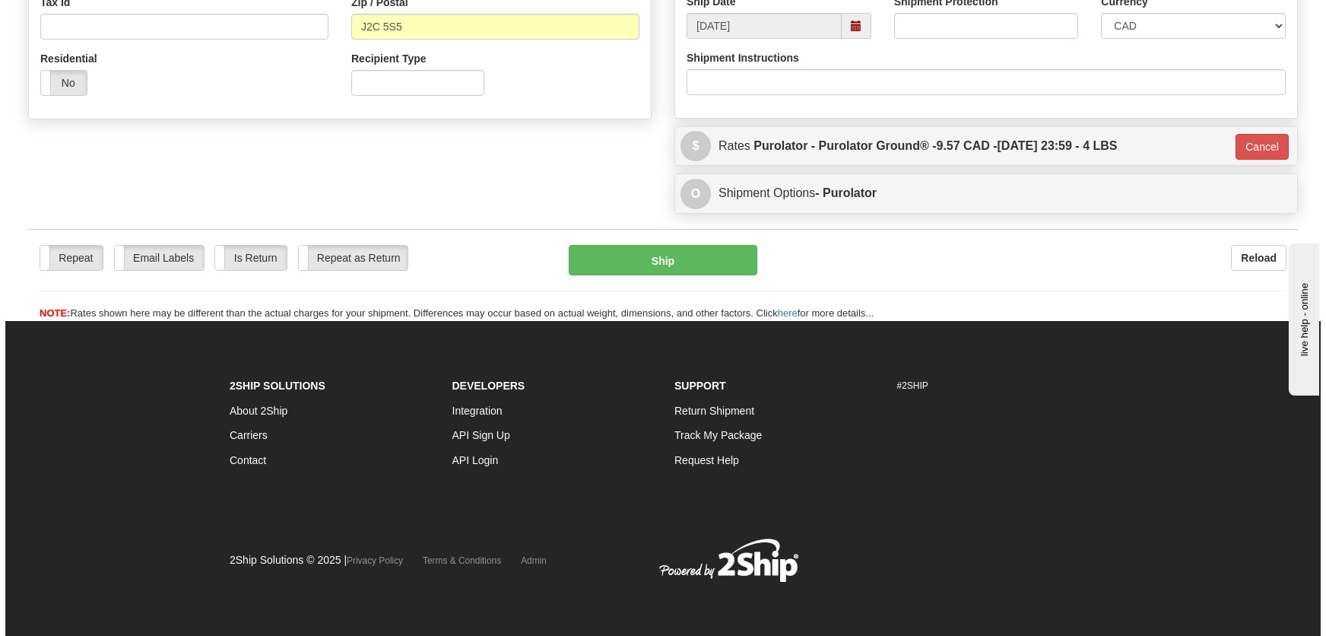
scroll to position [494, 0]
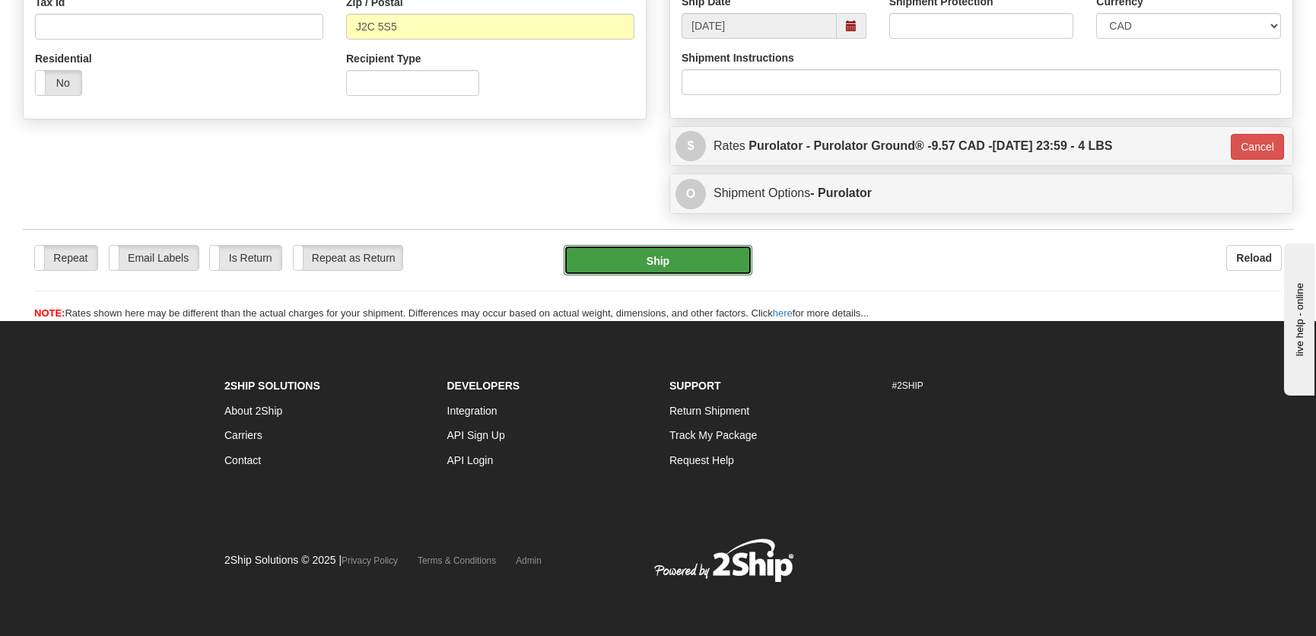
click at [611, 248] on button "Ship" at bounding box center [658, 260] width 189 height 30
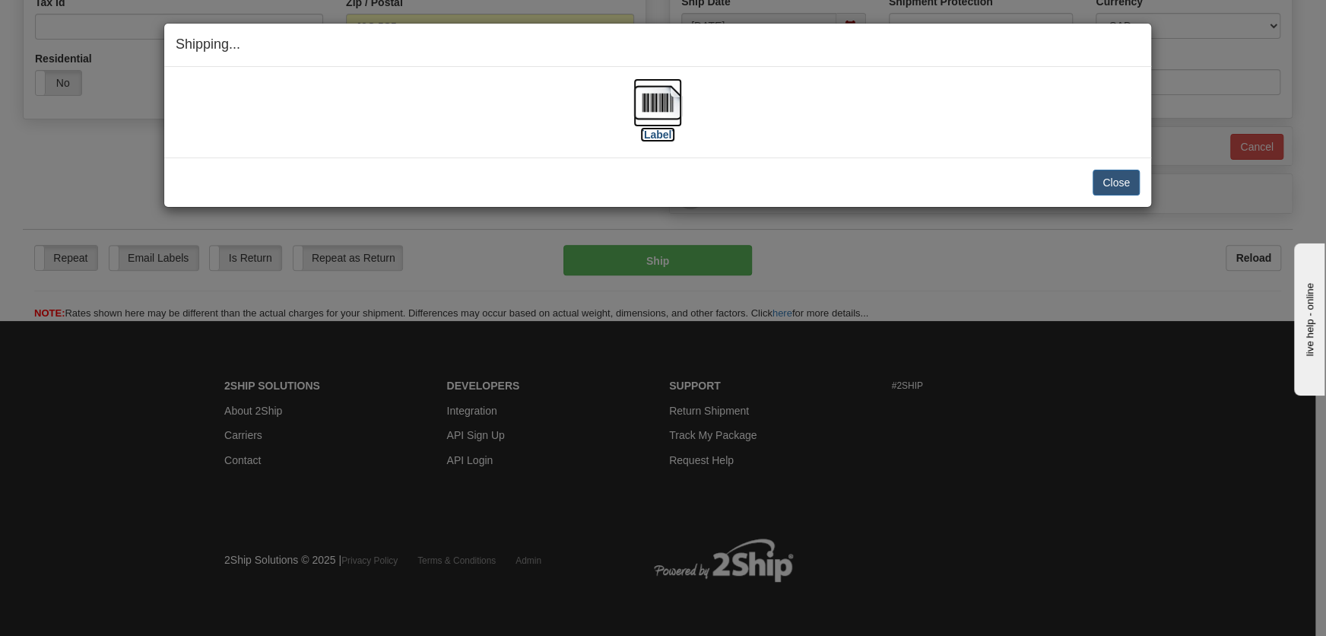
click at [639, 97] on img at bounding box center [657, 102] width 49 height 49
click at [1102, 182] on button "Close" at bounding box center [1116, 183] width 47 height 26
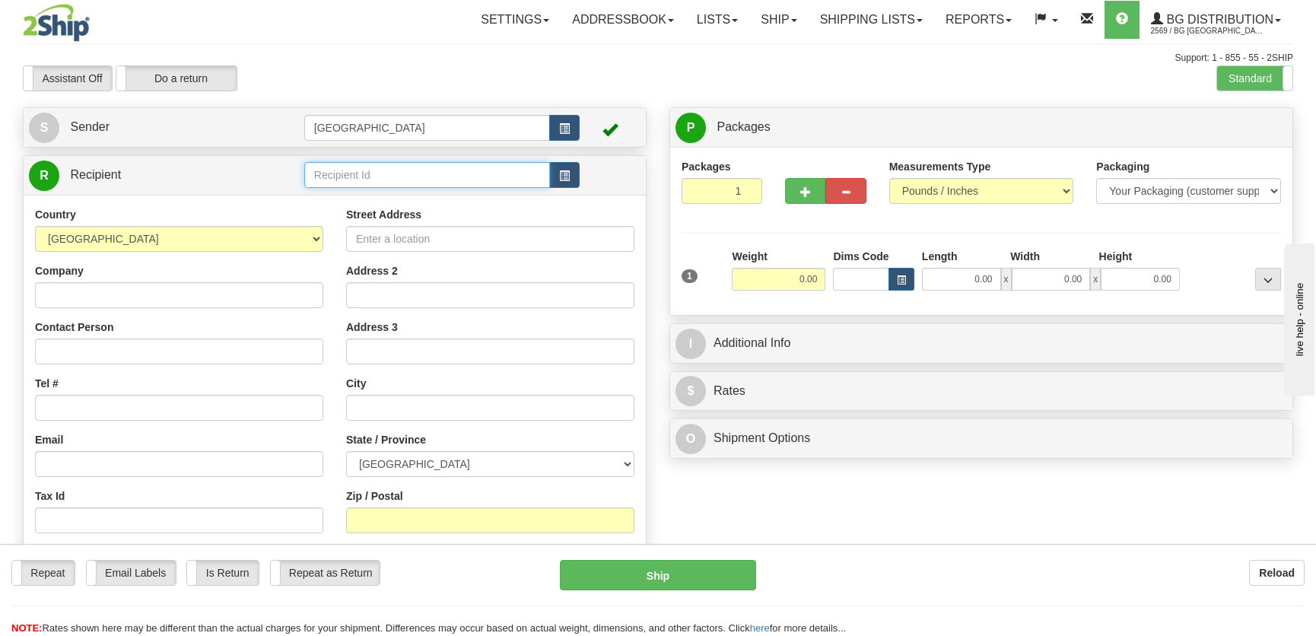
click at [344, 164] on input "text" at bounding box center [427, 175] width 246 height 26
click at [375, 189] on li "20064" at bounding box center [427, 199] width 244 height 20
type input "20064"
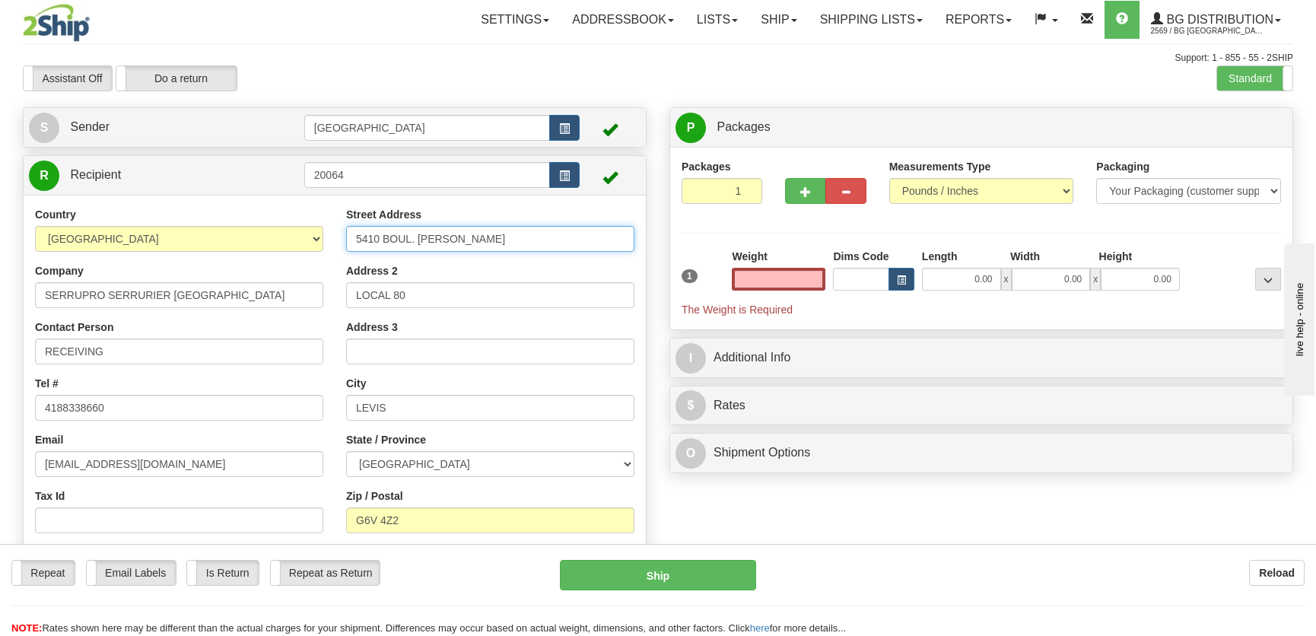
type input "0.00"
drag, startPoint x: 549, startPoint y: 233, endPoint x: 246, endPoint y: 202, distance: 304.3
click at [246, 203] on div "Country [GEOGRAPHIC_DATA] [GEOGRAPHIC_DATA] [GEOGRAPHIC_DATA] [GEOGRAPHIC_DATA]…" at bounding box center [335, 404] width 622 height 418
type input "1378 rue King Ouest"
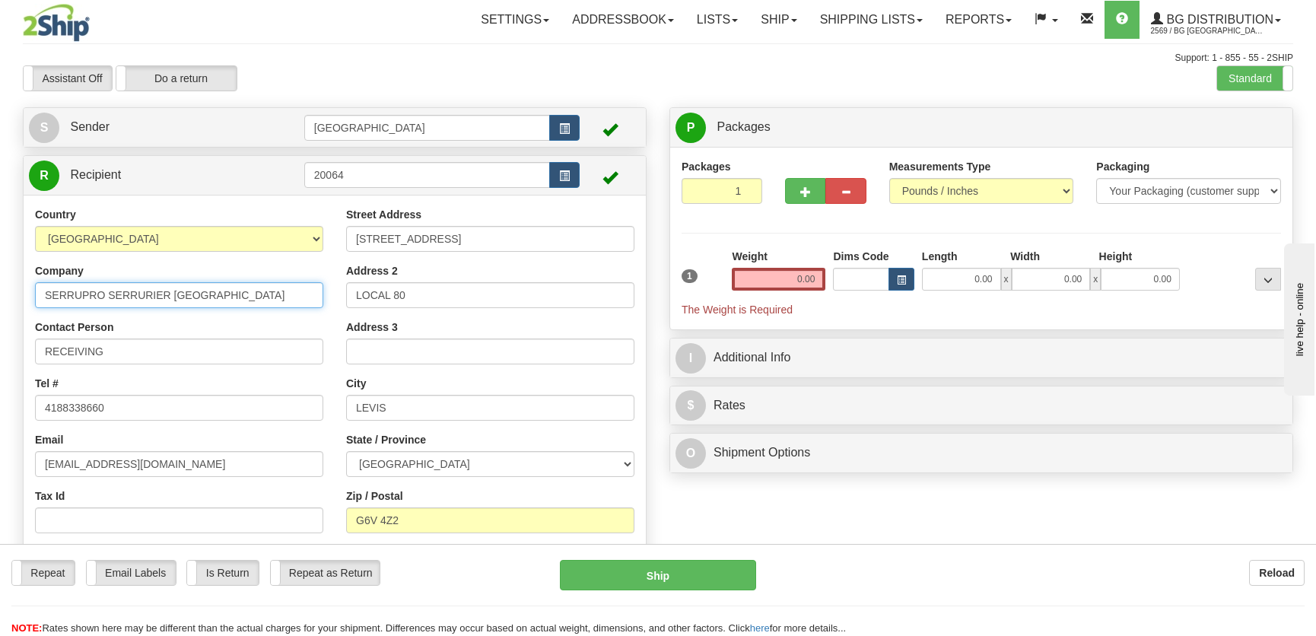
type input "Serrurerie Multi-Cle ENR."
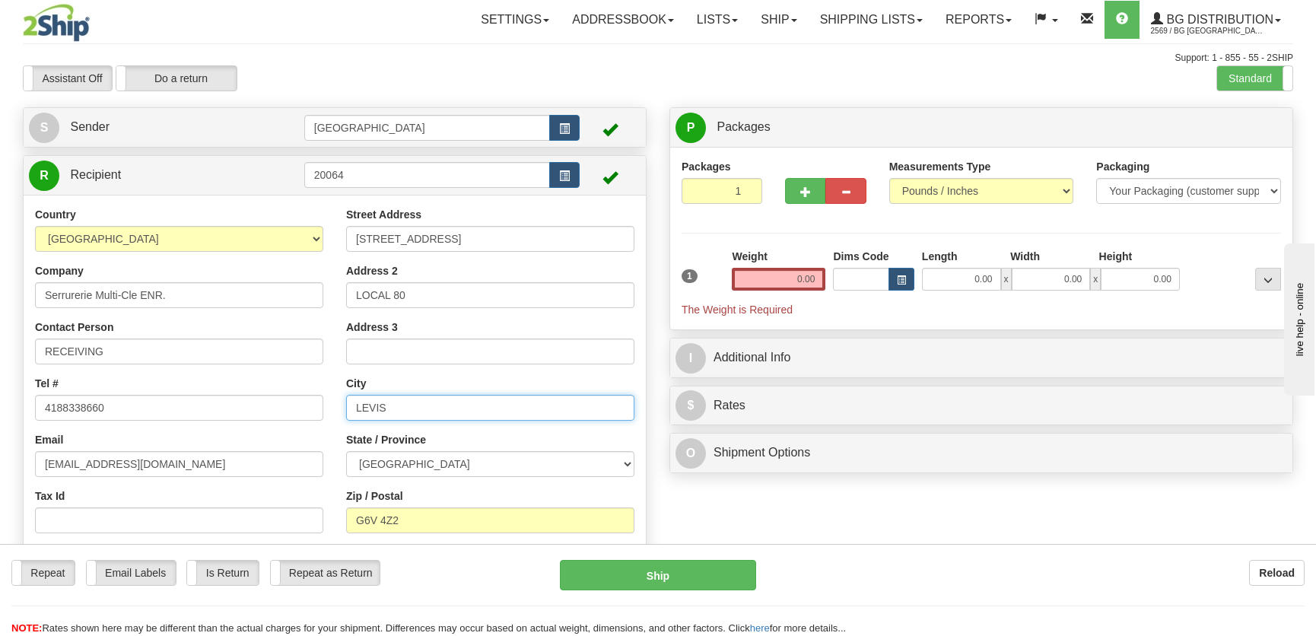
type input "Sherbrooke"
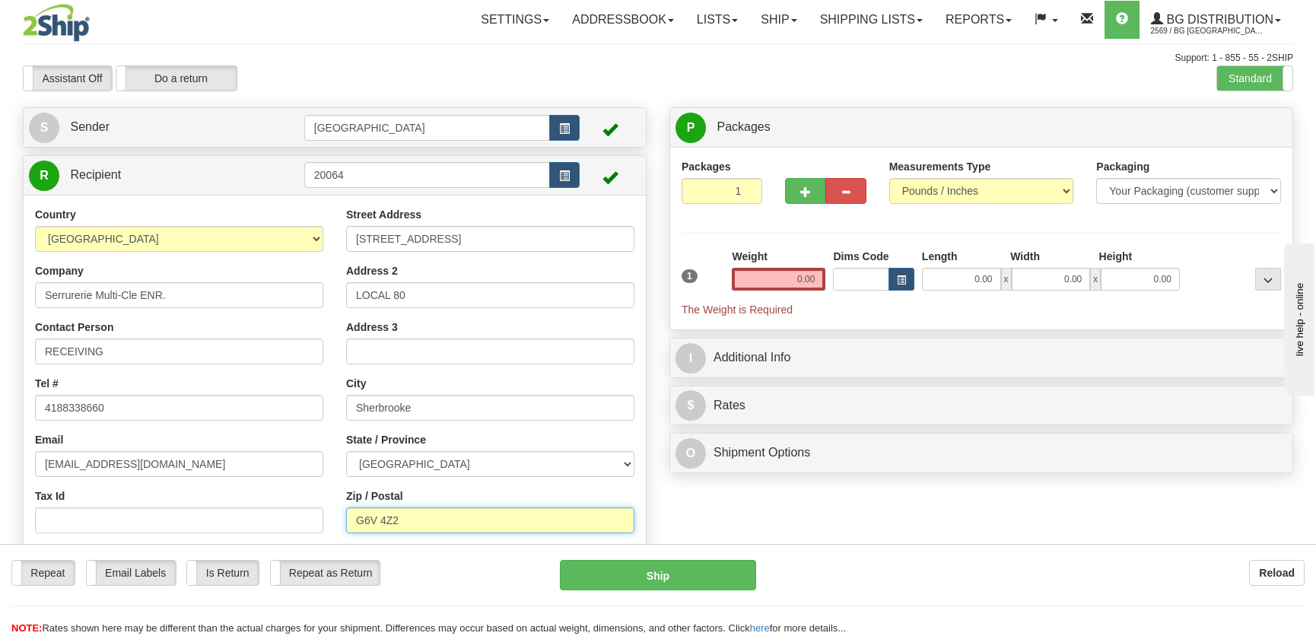
type input "J1J 2B6"
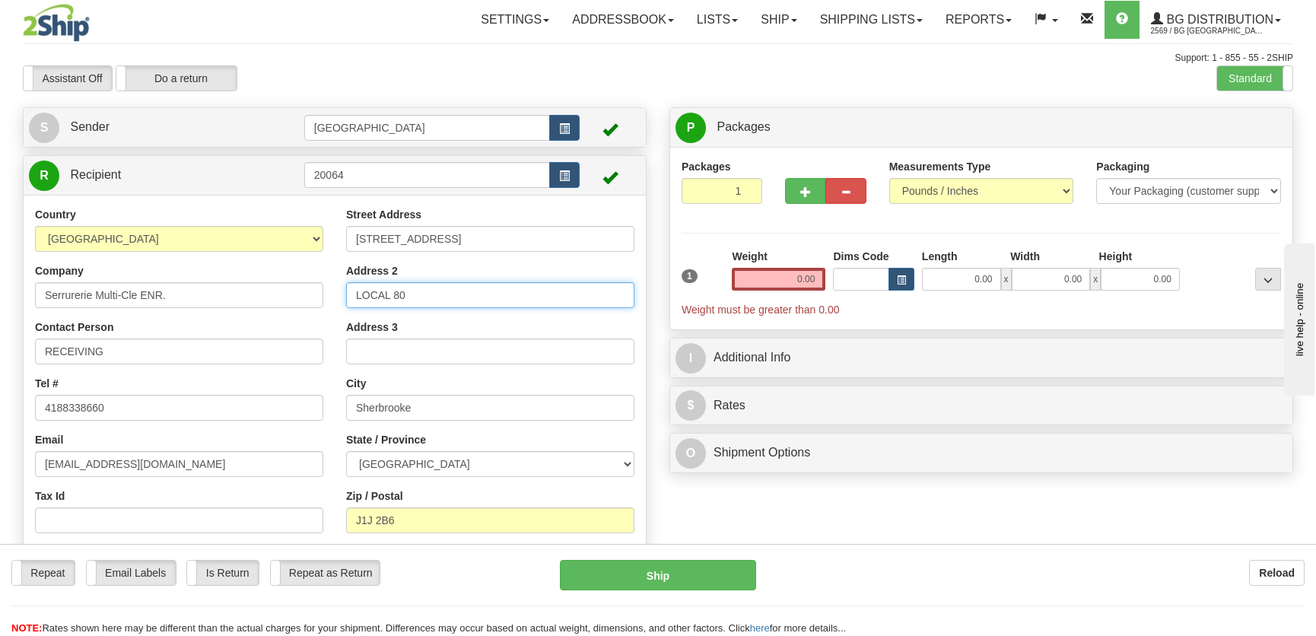
drag, startPoint x: 439, startPoint y: 300, endPoint x: 364, endPoint y: 294, distance: 74.8
click at [364, 294] on input "LOCAL 80" at bounding box center [490, 295] width 288 height 26
type input "L"
click at [962, 268] on input "0.00" at bounding box center [961, 279] width 79 height 23
type input "12.00"
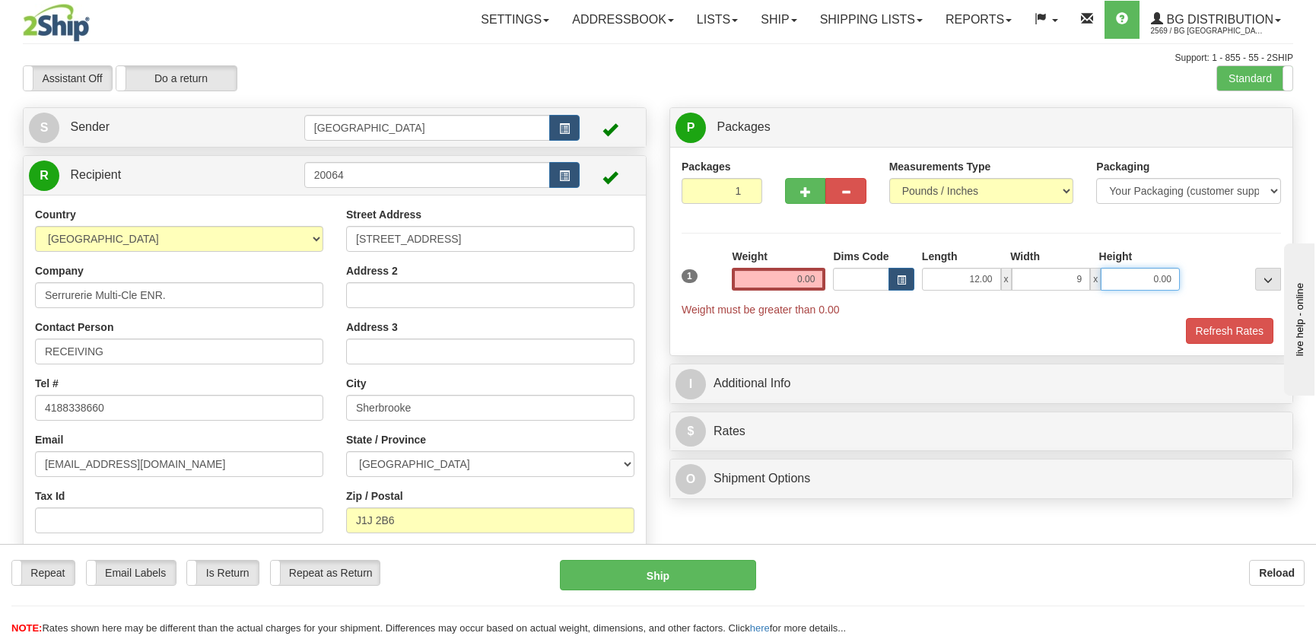
type input "9.00"
type input "8.00"
click at [805, 278] on input "0.00" at bounding box center [779, 279] width 94 height 23
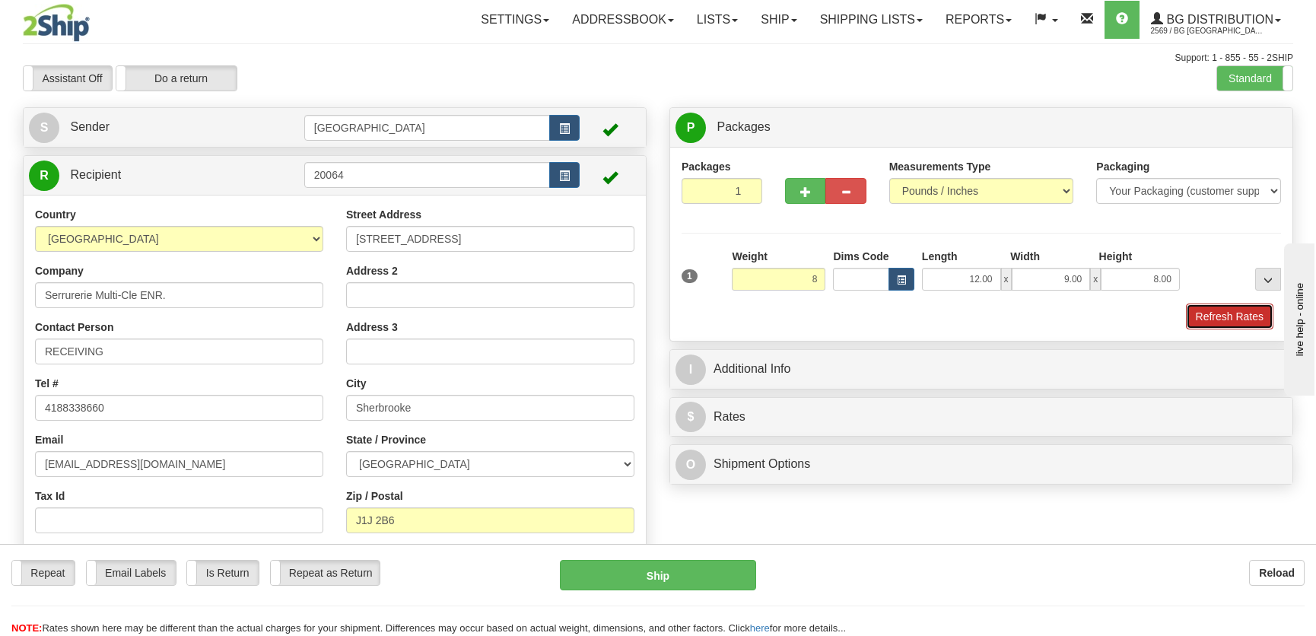
click at [1214, 319] on button "Refresh Rates" at bounding box center [1229, 316] width 87 height 26
type input "8.00"
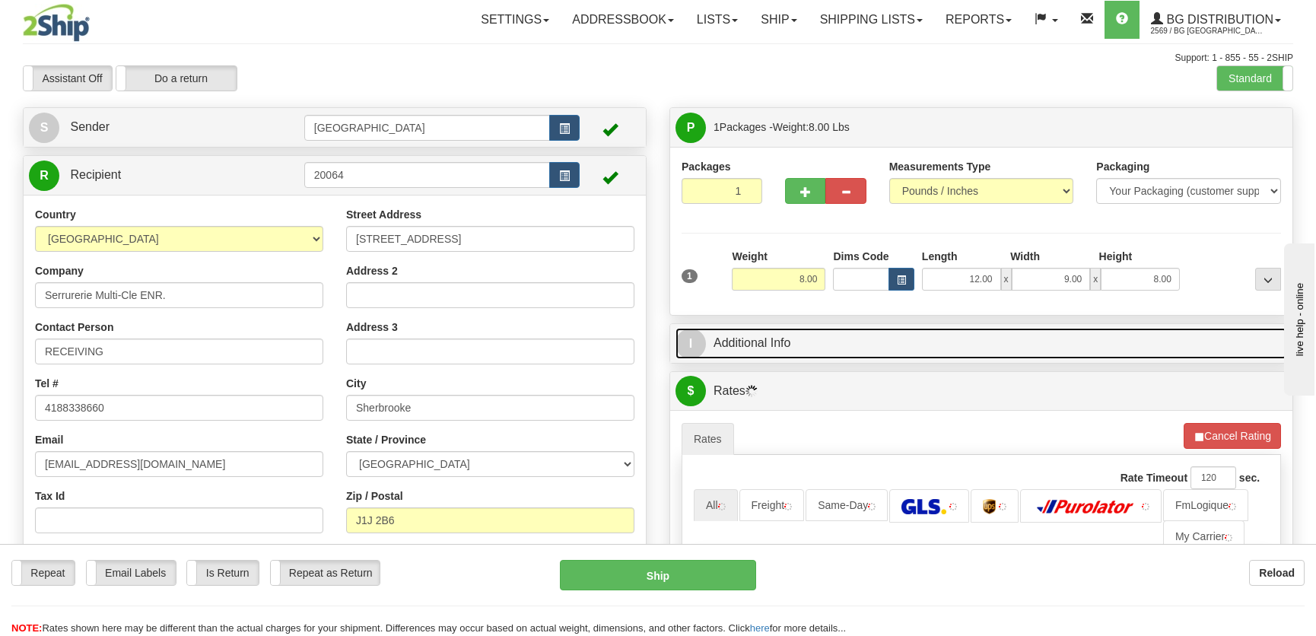
click at [1111, 346] on link "I Additional Info" at bounding box center [980, 343] width 611 height 31
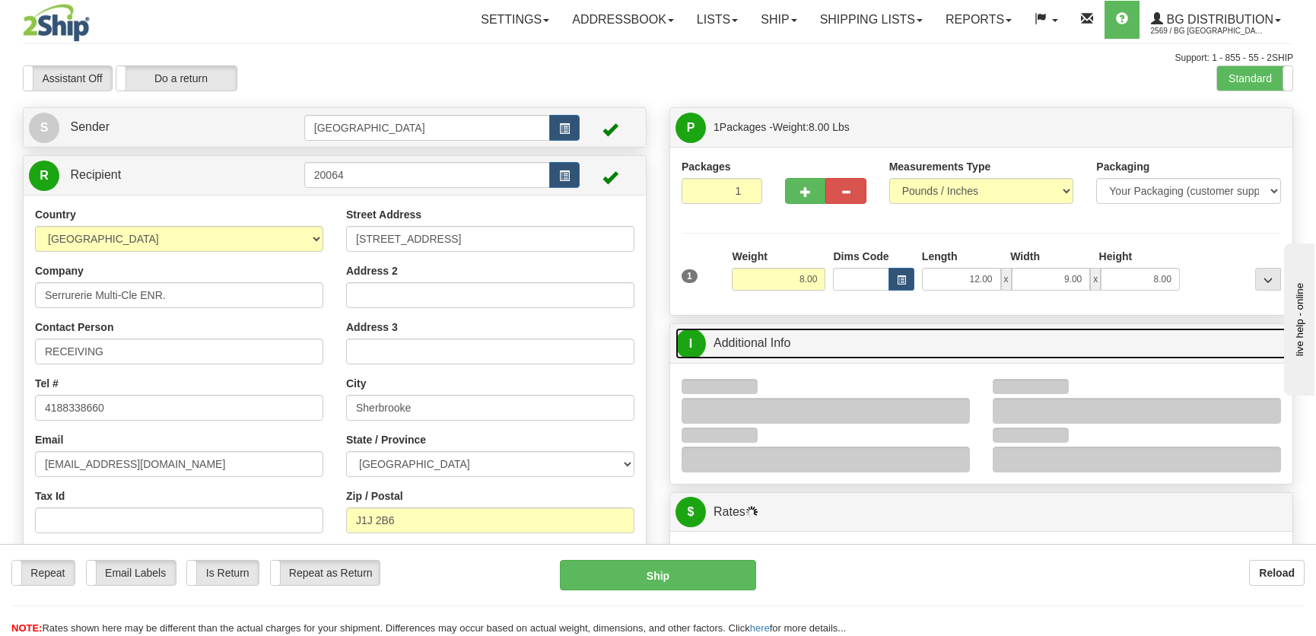
scroll to position [207, 0]
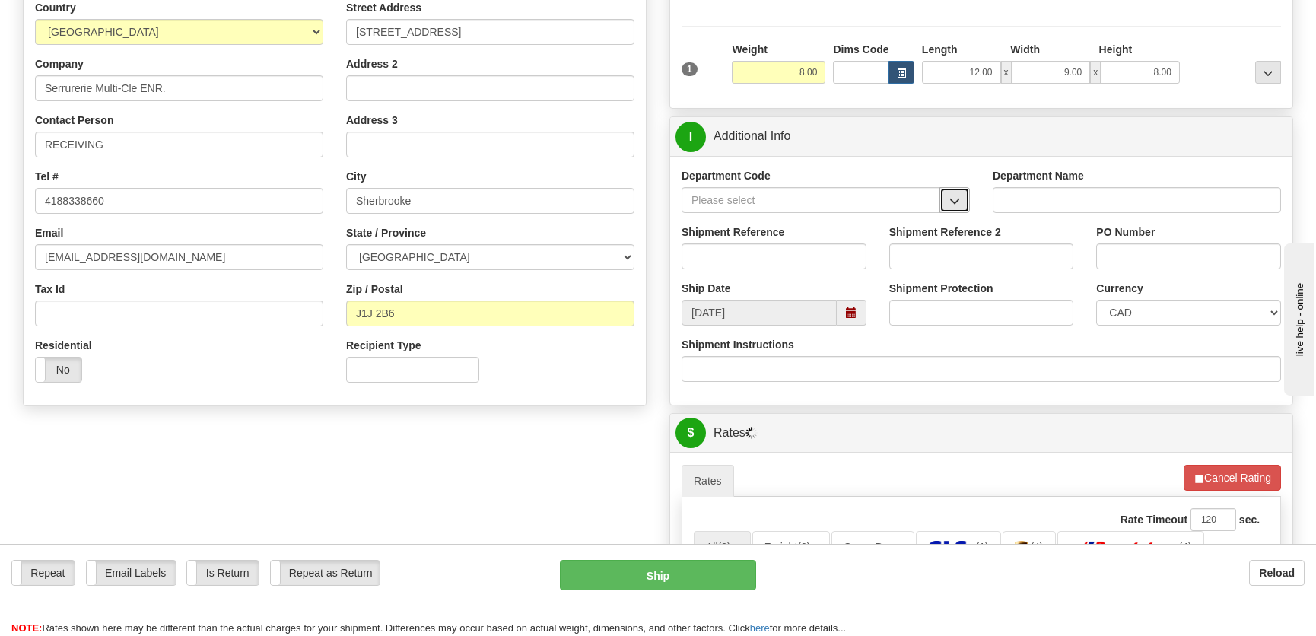
click at [960, 195] on button "button" at bounding box center [954, 200] width 30 height 26
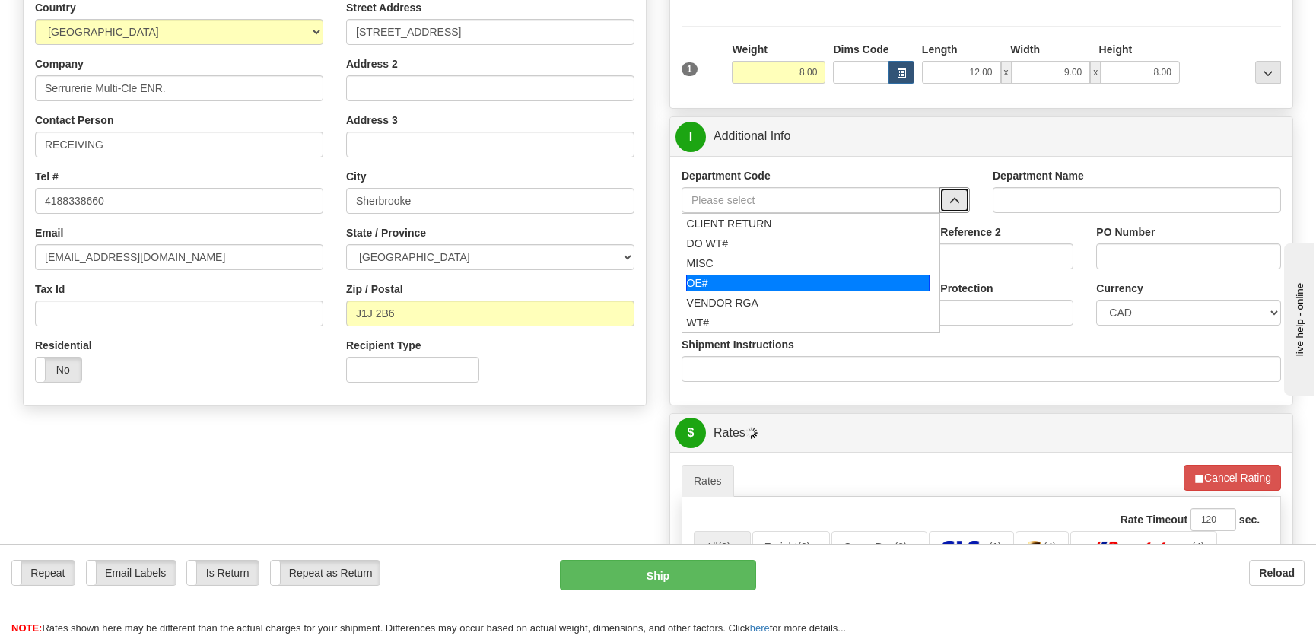
click at [777, 285] on div "OE#" at bounding box center [808, 283] width 244 height 17
type input "OE#"
type input "ORDERS"
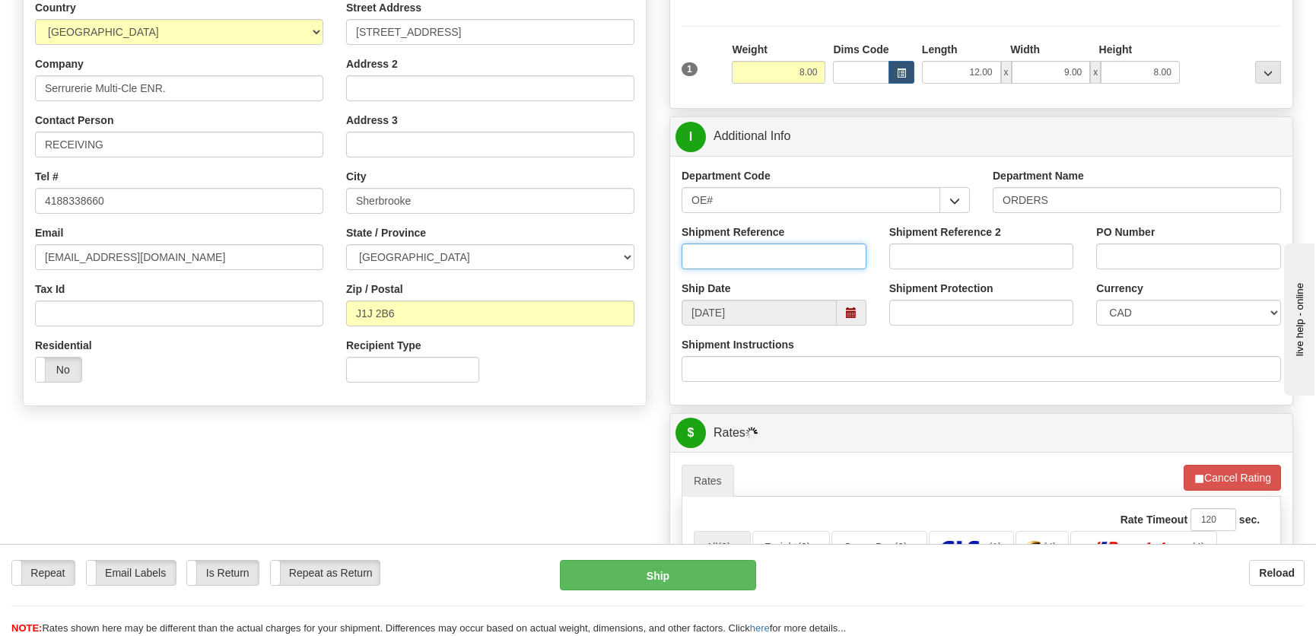
click at [790, 259] on input "Shipment Reference" at bounding box center [773, 256] width 185 height 26
type input "50321956-00,50322154-00"
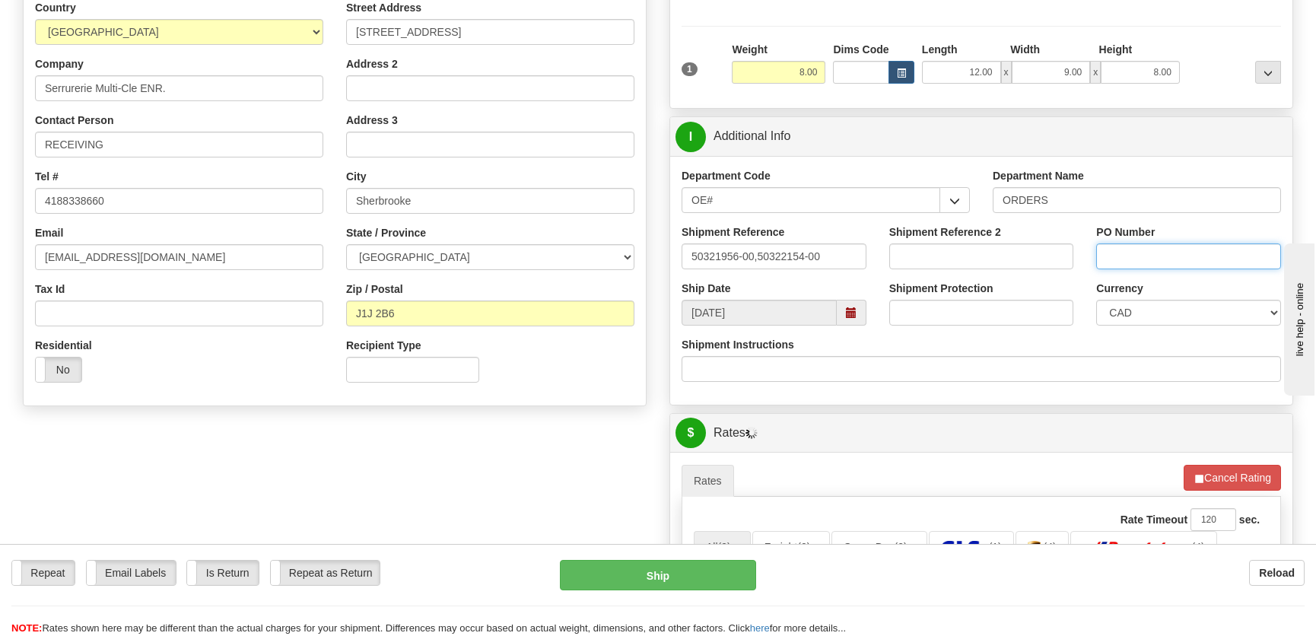
click at [1200, 262] on input "PO Number" at bounding box center [1188, 256] width 185 height 26
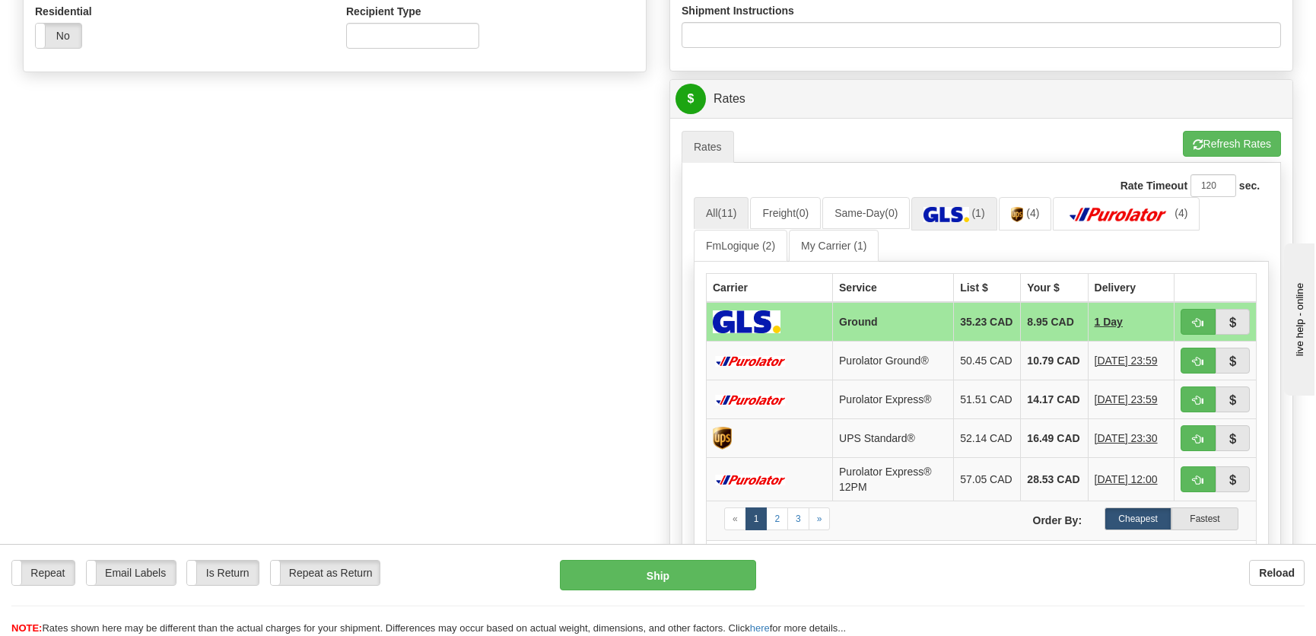
scroll to position [553, 0]
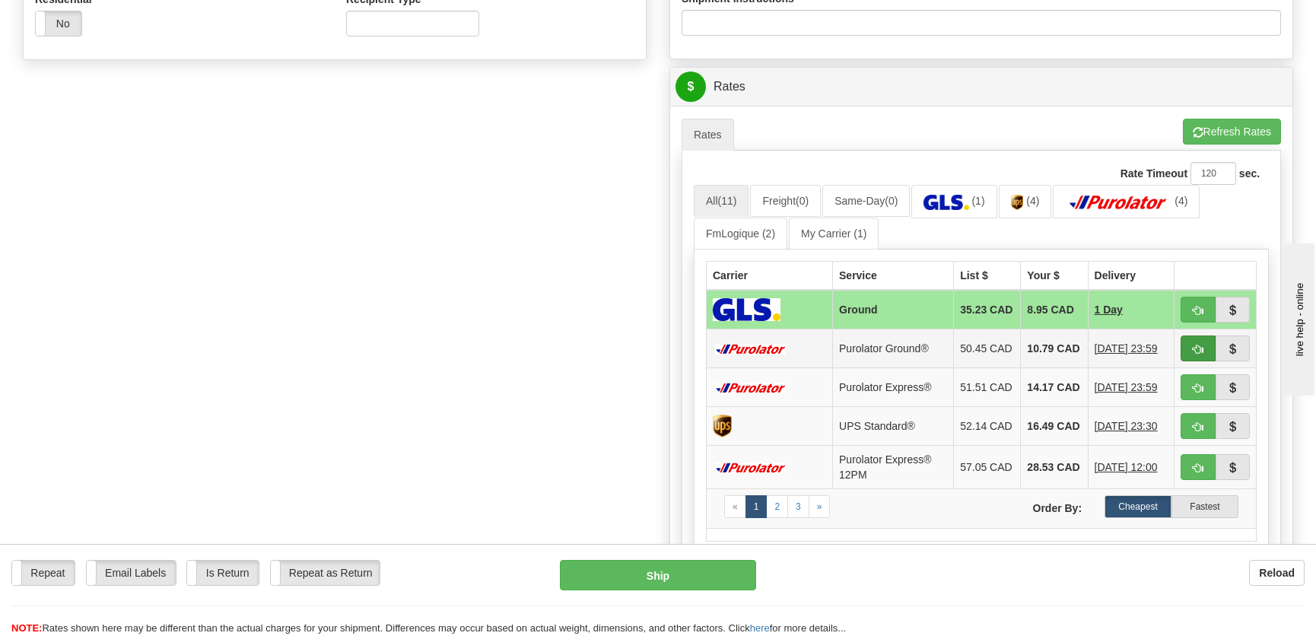
type input "."
click at [1192, 353] on span "button" at bounding box center [1197, 350] width 11 height 10
type input "260"
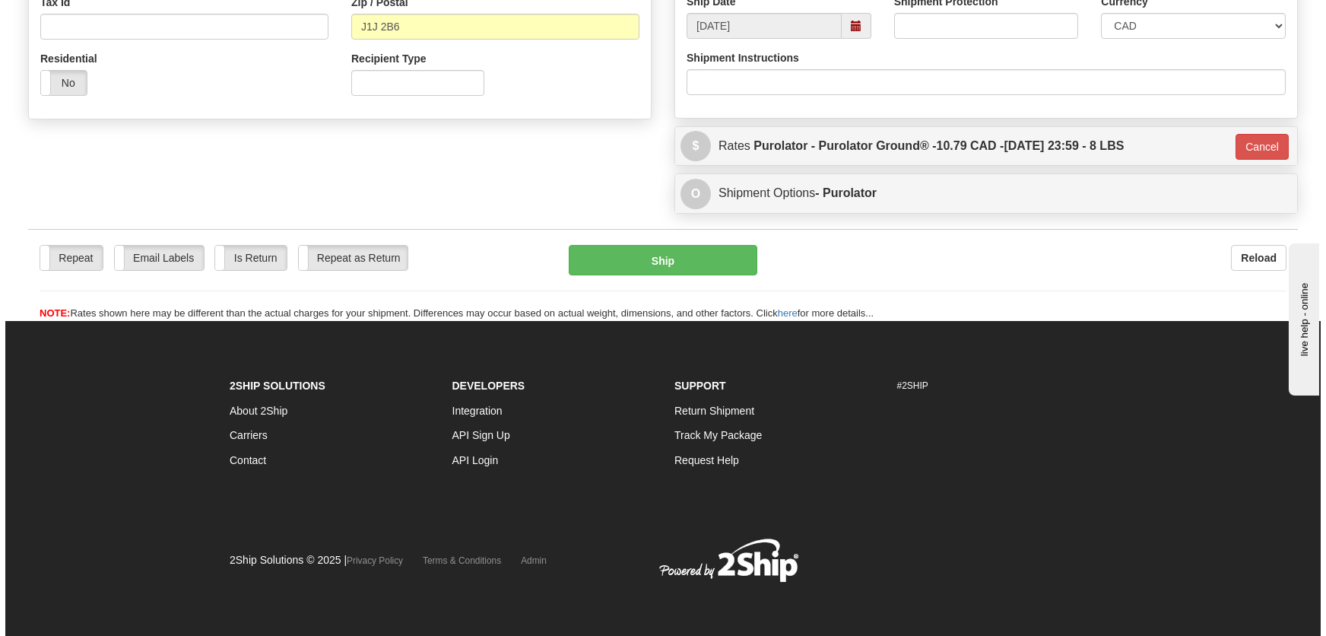
scroll to position [494, 0]
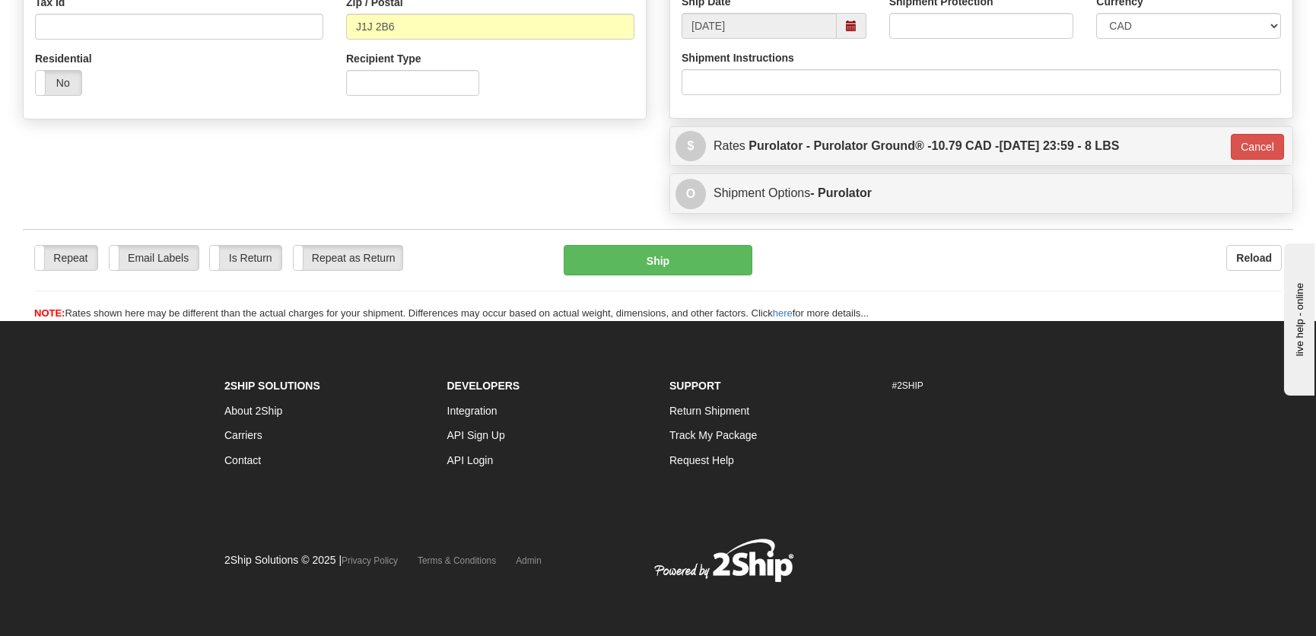
click at [724, 276] on div "Repeat Repeat Email Labels Email Labels Edit Is Return Is Return Repeat as Retu…" at bounding box center [658, 283] width 1270 height 76
click at [723, 272] on button "Ship" at bounding box center [658, 260] width 189 height 30
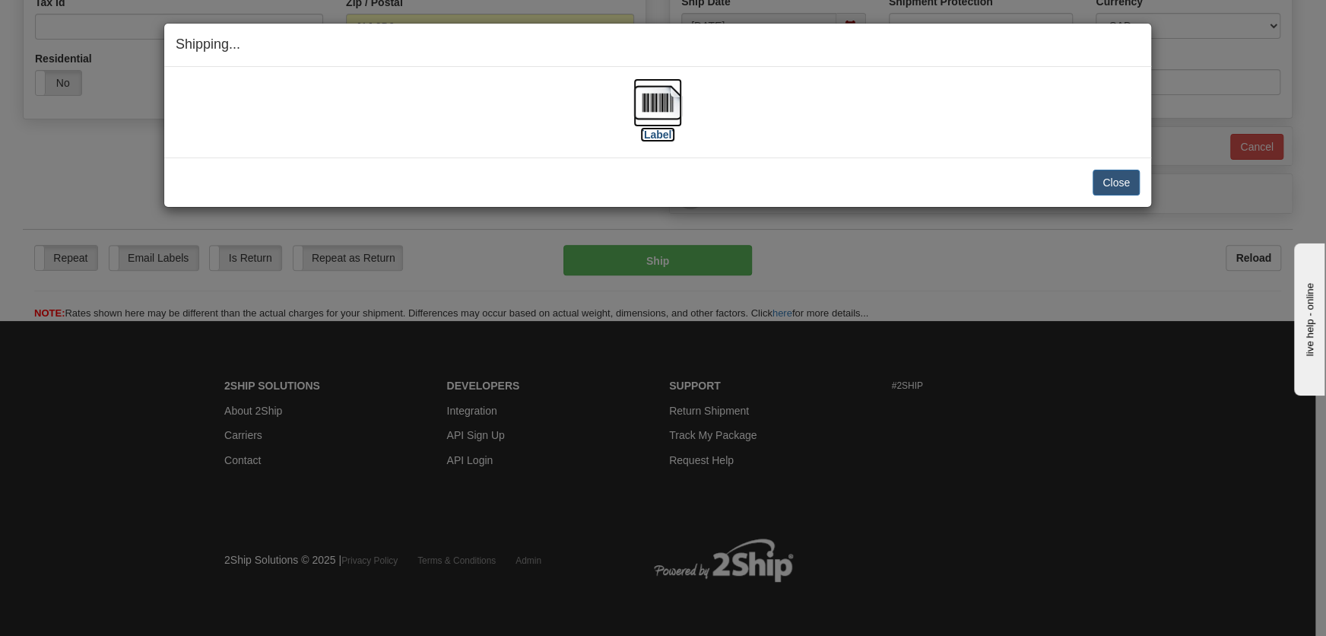
click at [663, 105] on img at bounding box center [657, 102] width 49 height 49
click at [1100, 177] on div "Close Cancel" at bounding box center [658, 183] width 964 height 26
click at [1105, 181] on button "Close" at bounding box center [1116, 183] width 47 height 26
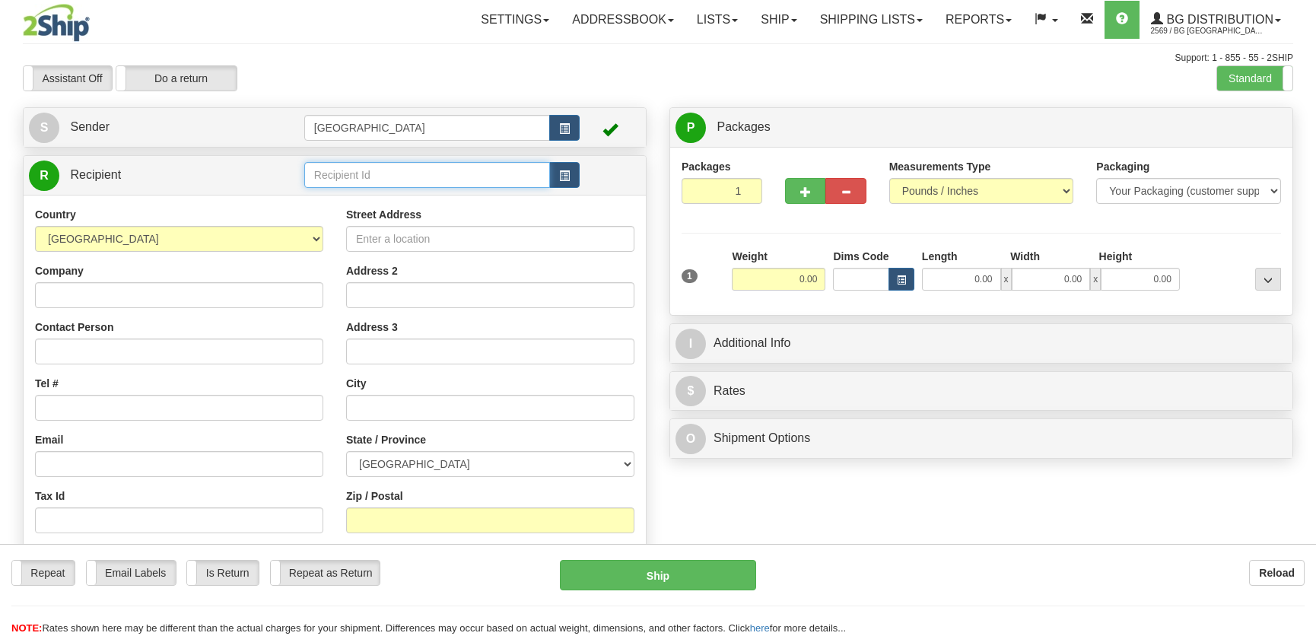
click at [374, 166] on input "text" at bounding box center [427, 175] width 246 height 26
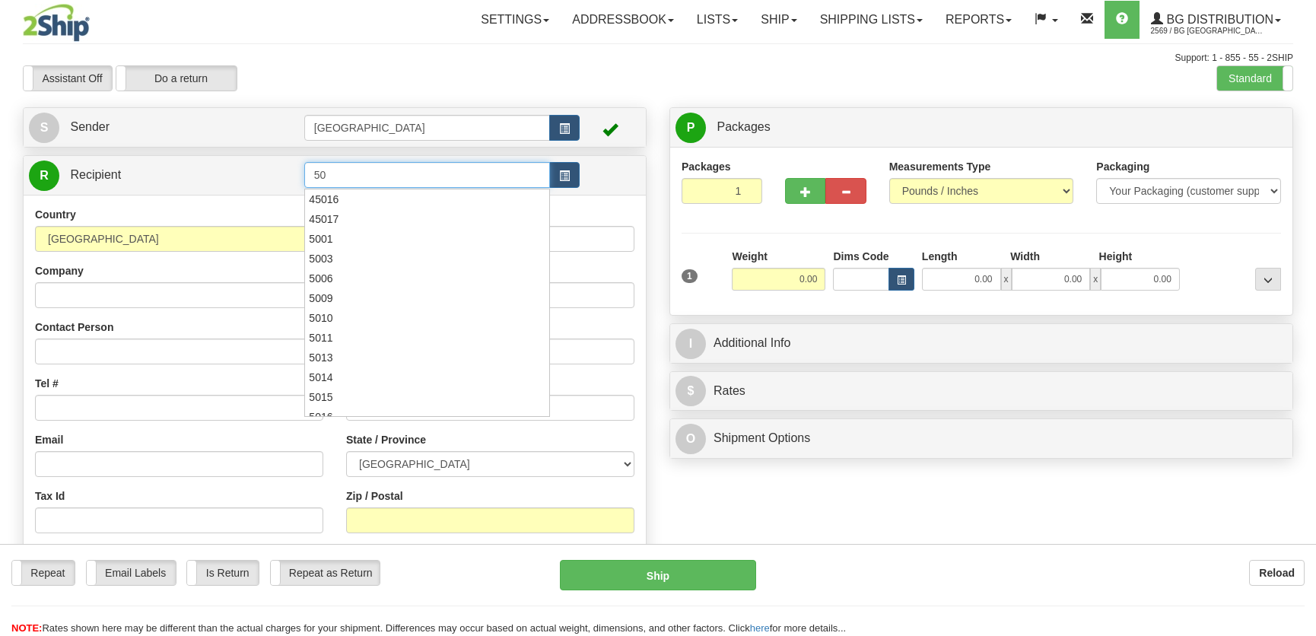
type input "5"
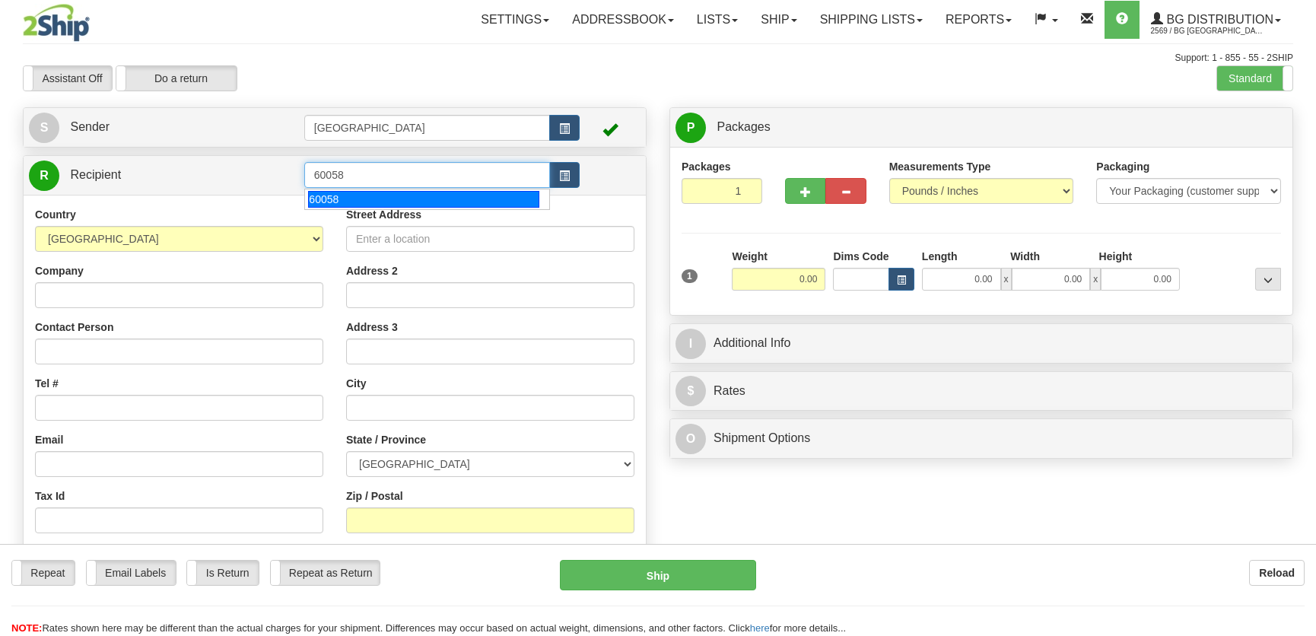
type input "60058"
click at [422, 214] on div "Country [GEOGRAPHIC_DATA] [GEOGRAPHIC_DATA] [GEOGRAPHIC_DATA] [GEOGRAPHIC_DATA]…" at bounding box center [335, 411] width 622 height 433
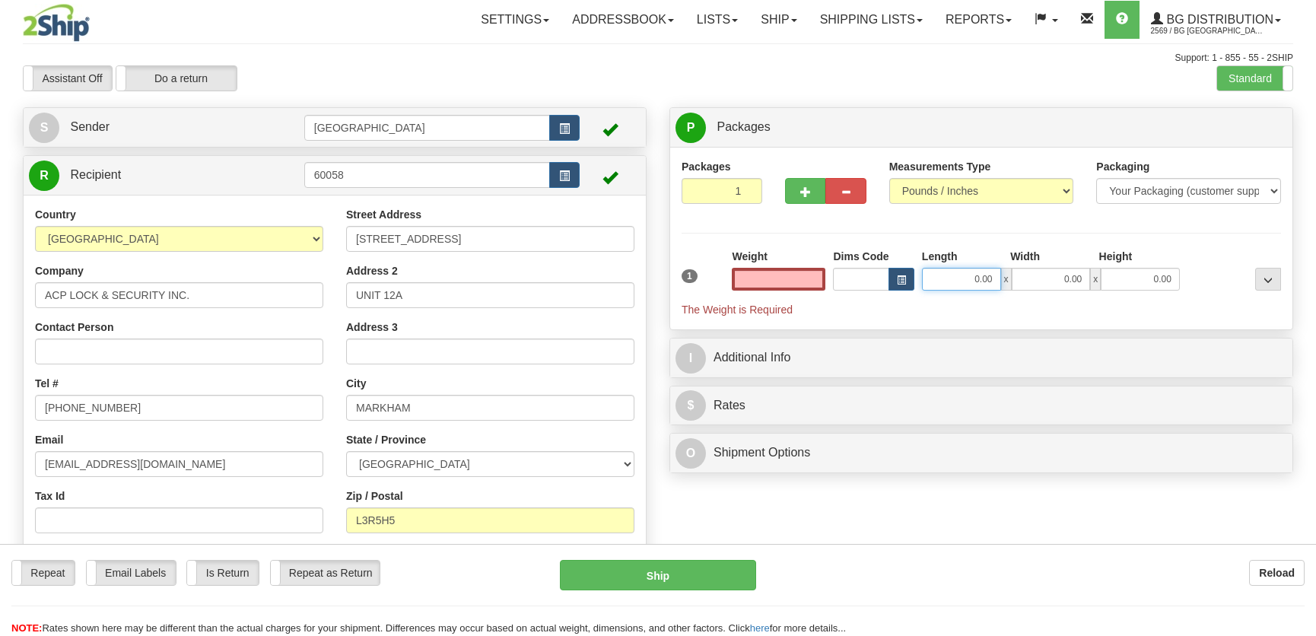
type input "0.00"
click at [976, 277] on input "0.00" at bounding box center [961, 279] width 79 height 23
type input "9.00"
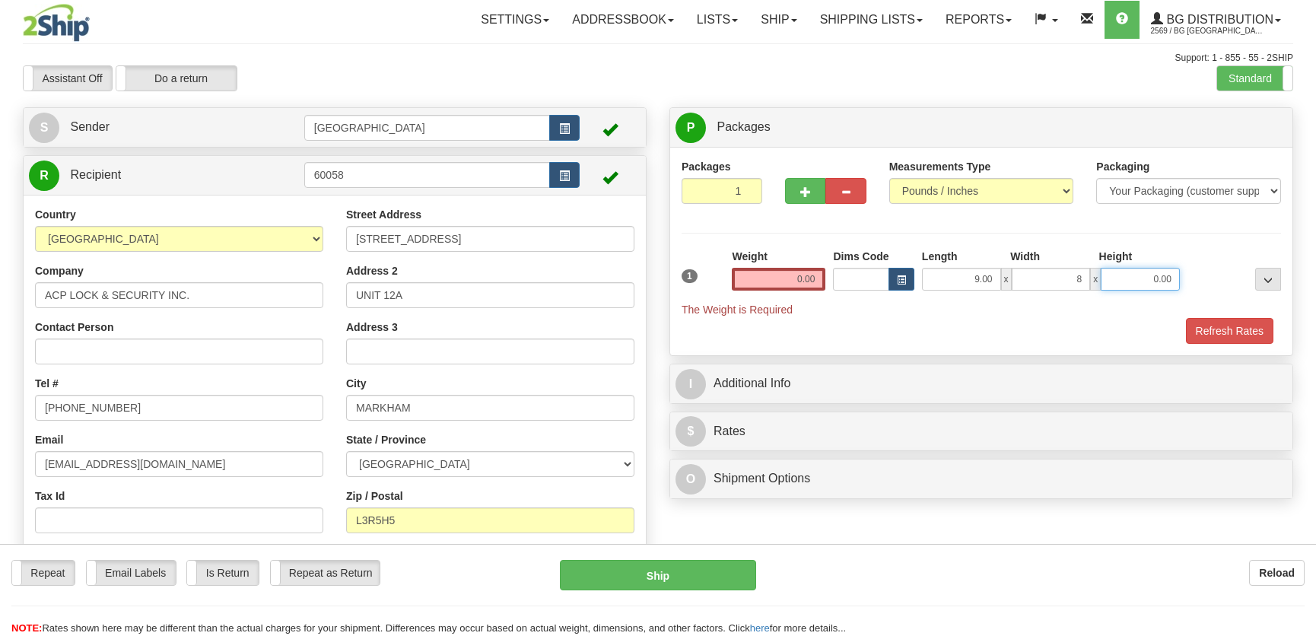
type input "8.00"
type input "4.00"
click at [802, 275] on input "0.00" at bounding box center [779, 279] width 94 height 23
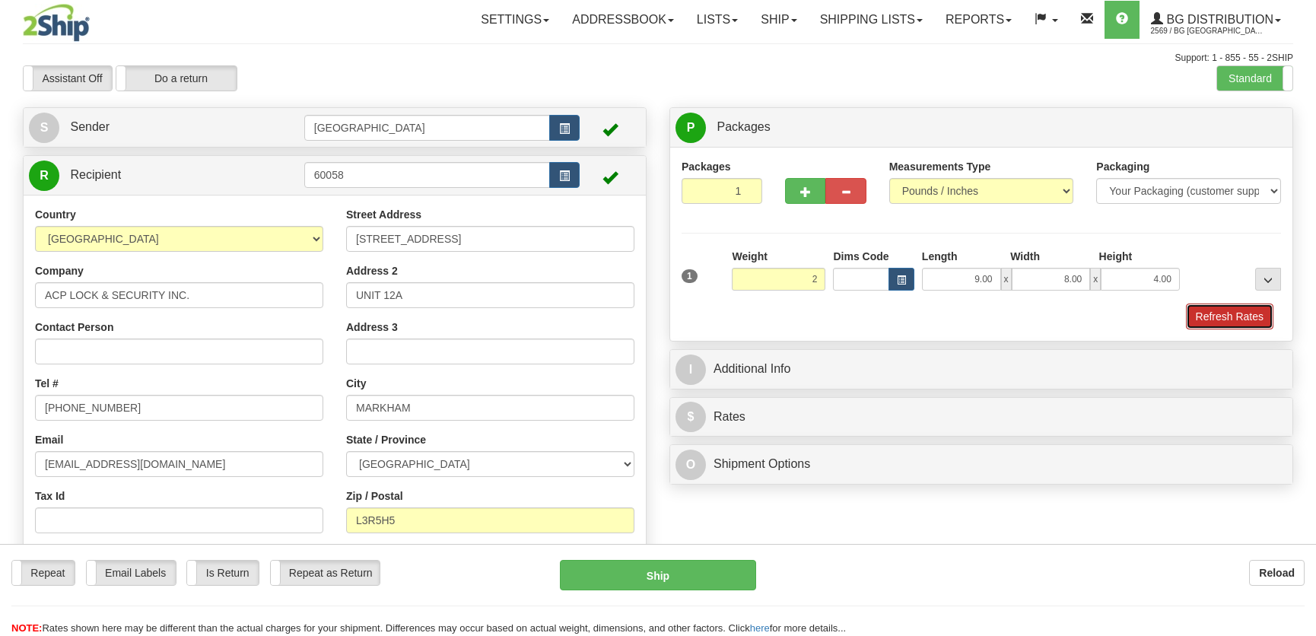
click at [1217, 326] on button "Refresh Rates" at bounding box center [1229, 316] width 87 height 26
type input "2.00"
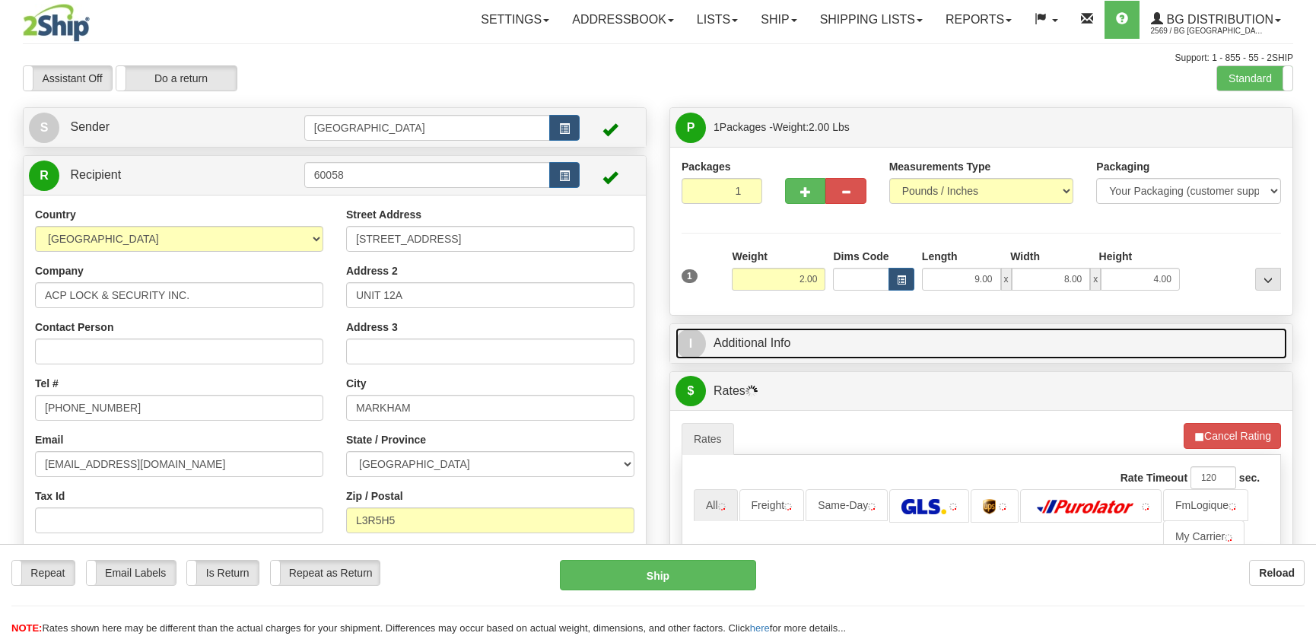
click at [1169, 343] on link "I Additional Info" at bounding box center [980, 343] width 611 height 31
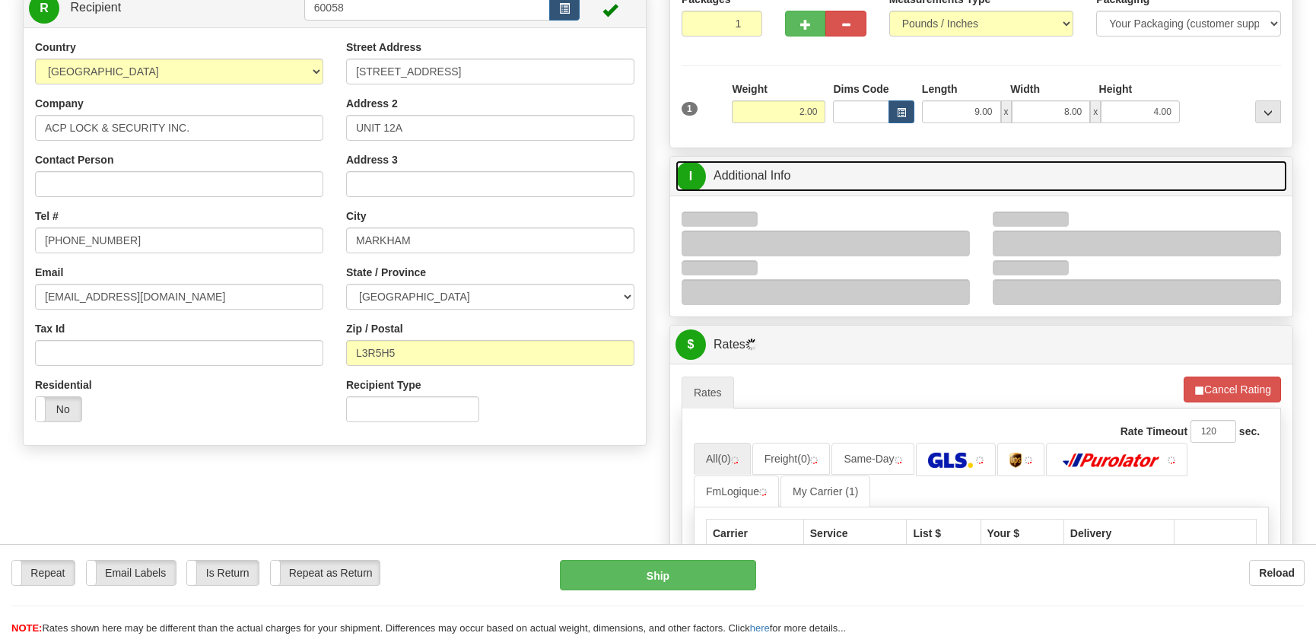
scroll to position [207, 0]
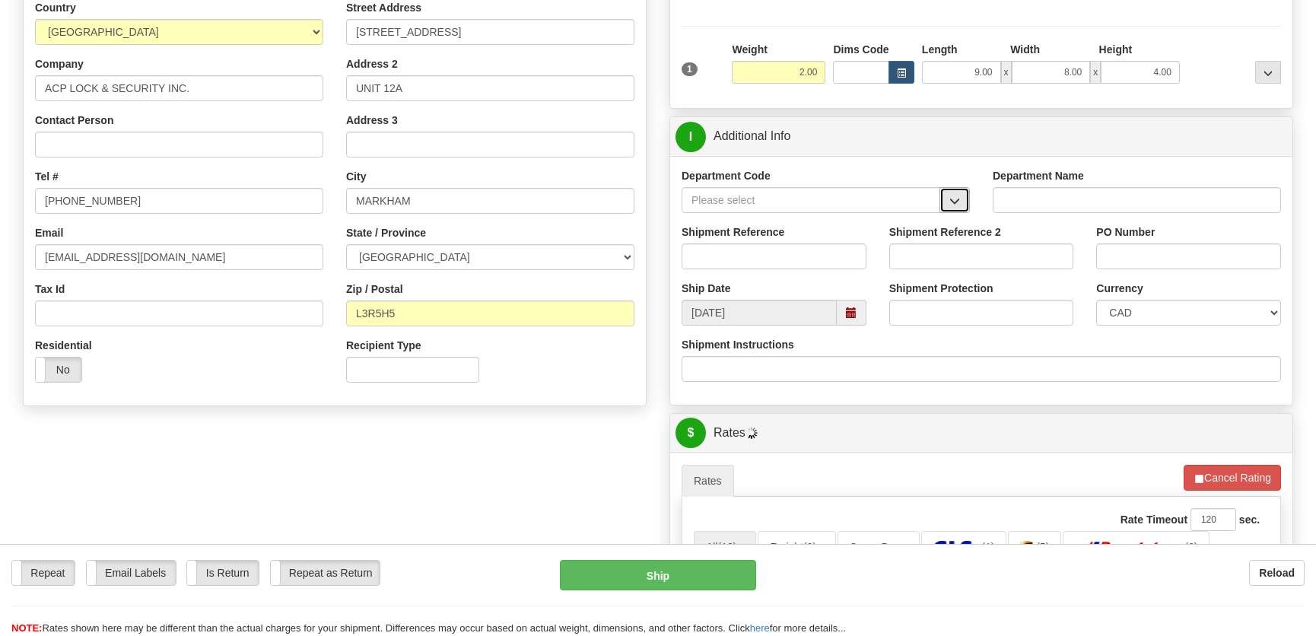
click at [964, 196] on button "button" at bounding box center [954, 200] width 30 height 26
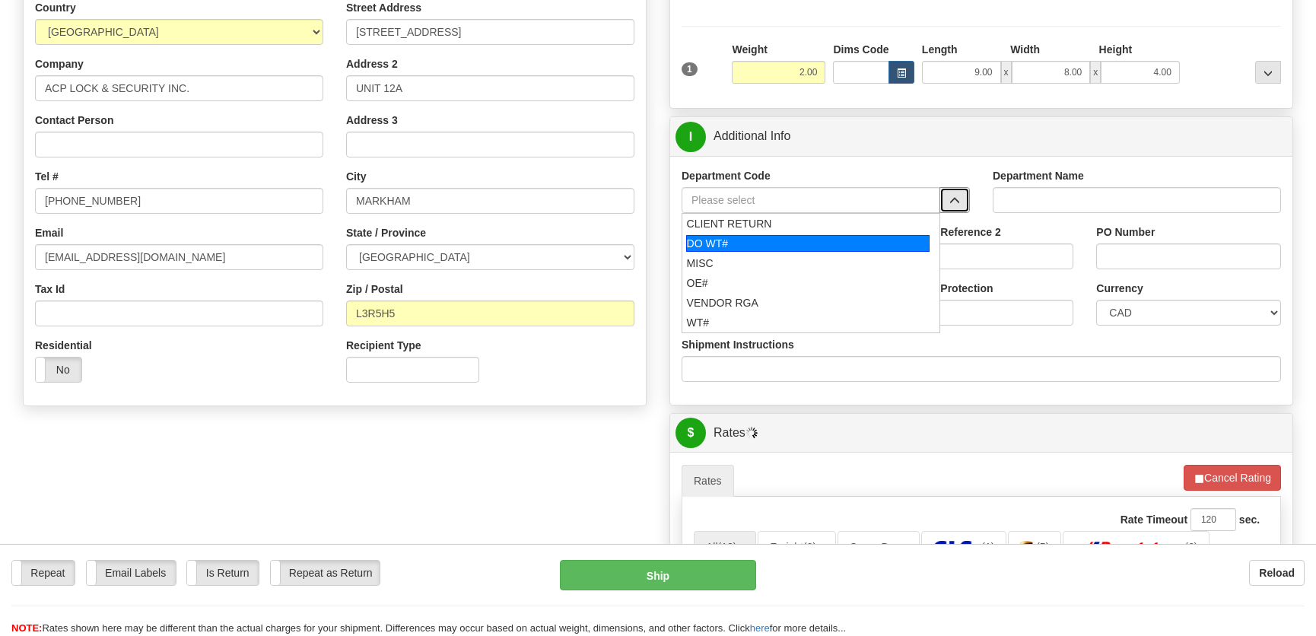
click at [769, 246] on div "DO WT#" at bounding box center [808, 243] width 244 height 17
type input "DO WT#"
type input "DIRECT ORDERS"
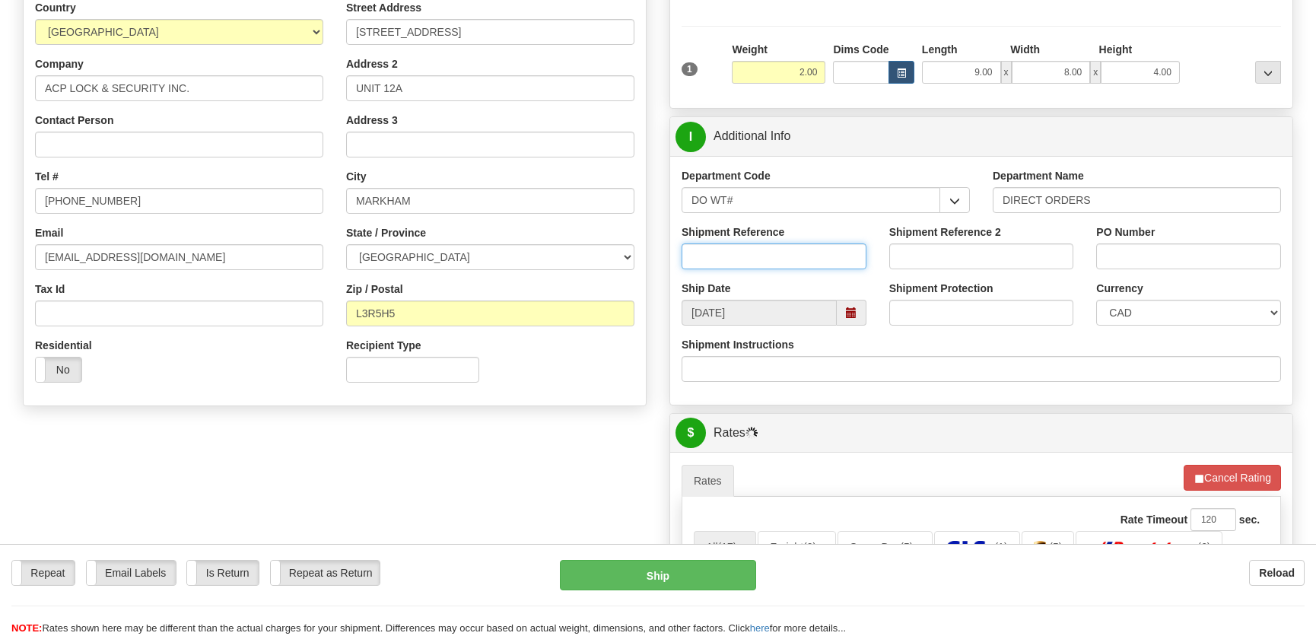
click at [757, 249] on input "Shipment Reference" at bounding box center [773, 256] width 185 height 26
type input "165093-00"
click at [1113, 252] on input "PO Number" at bounding box center [1188, 256] width 185 height 26
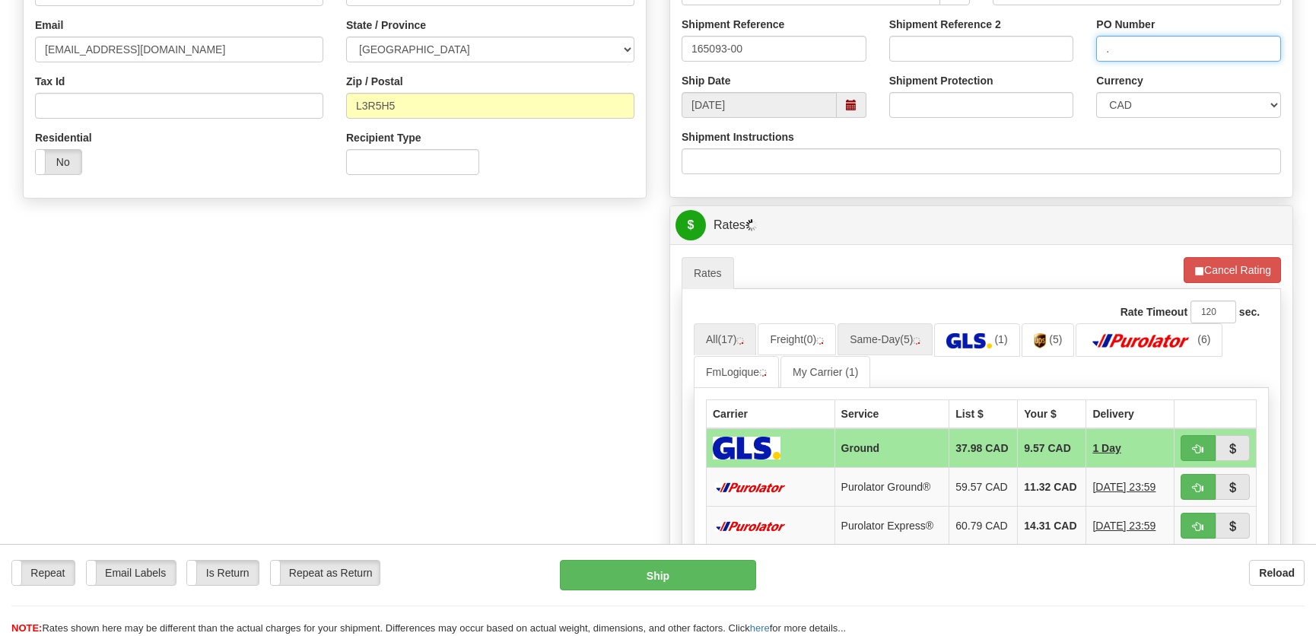
scroll to position [553, 0]
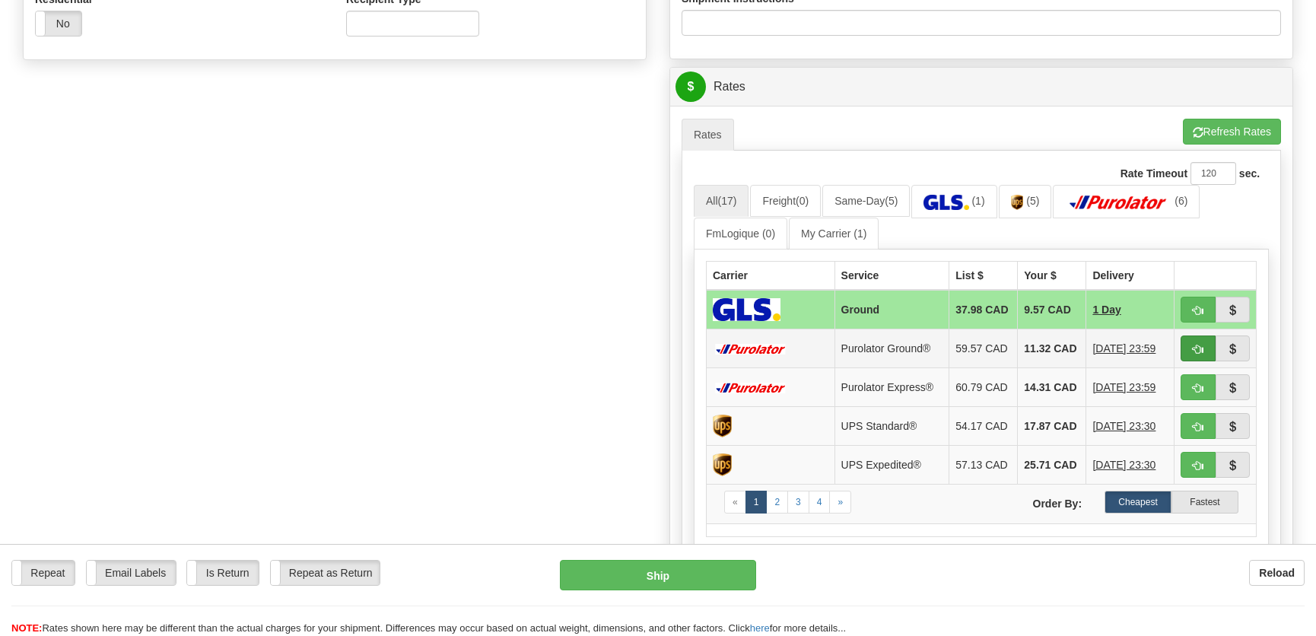
type input "."
click at [1186, 341] on button "button" at bounding box center [1197, 348] width 35 height 26
type input "260"
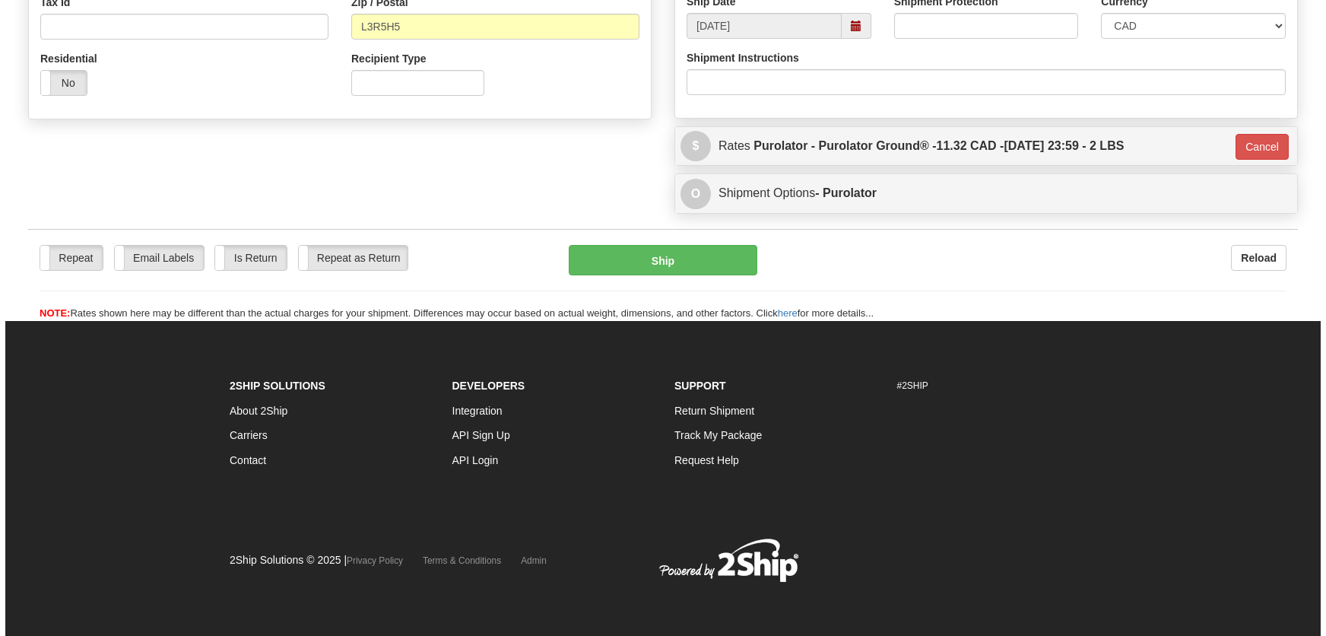
scroll to position [494, 0]
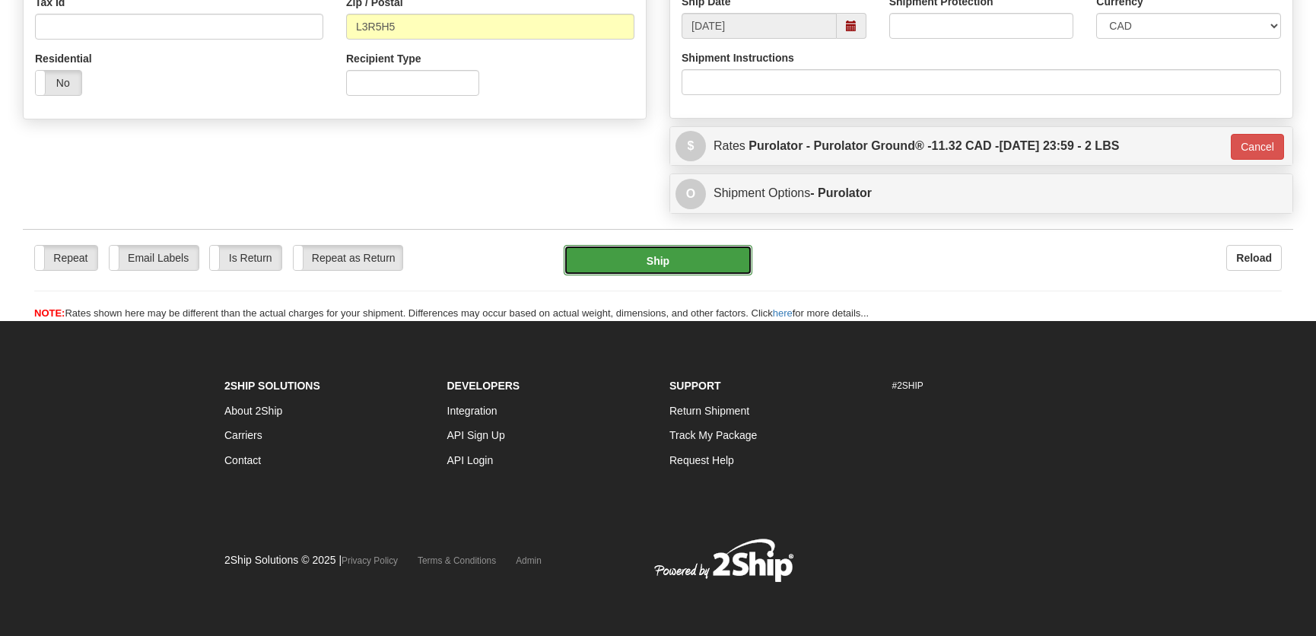
click at [729, 261] on button "Ship" at bounding box center [658, 260] width 189 height 30
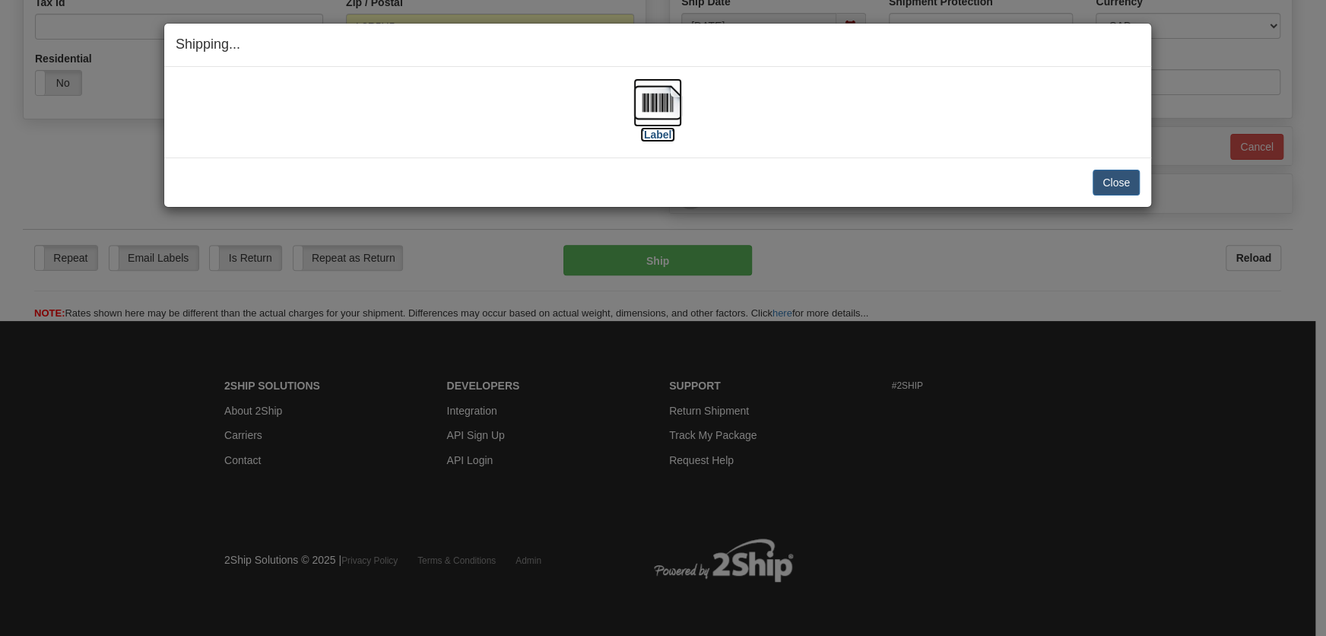
click at [663, 112] on img at bounding box center [657, 102] width 49 height 49
click at [1107, 176] on button "Close" at bounding box center [1116, 183] width 47 height 26
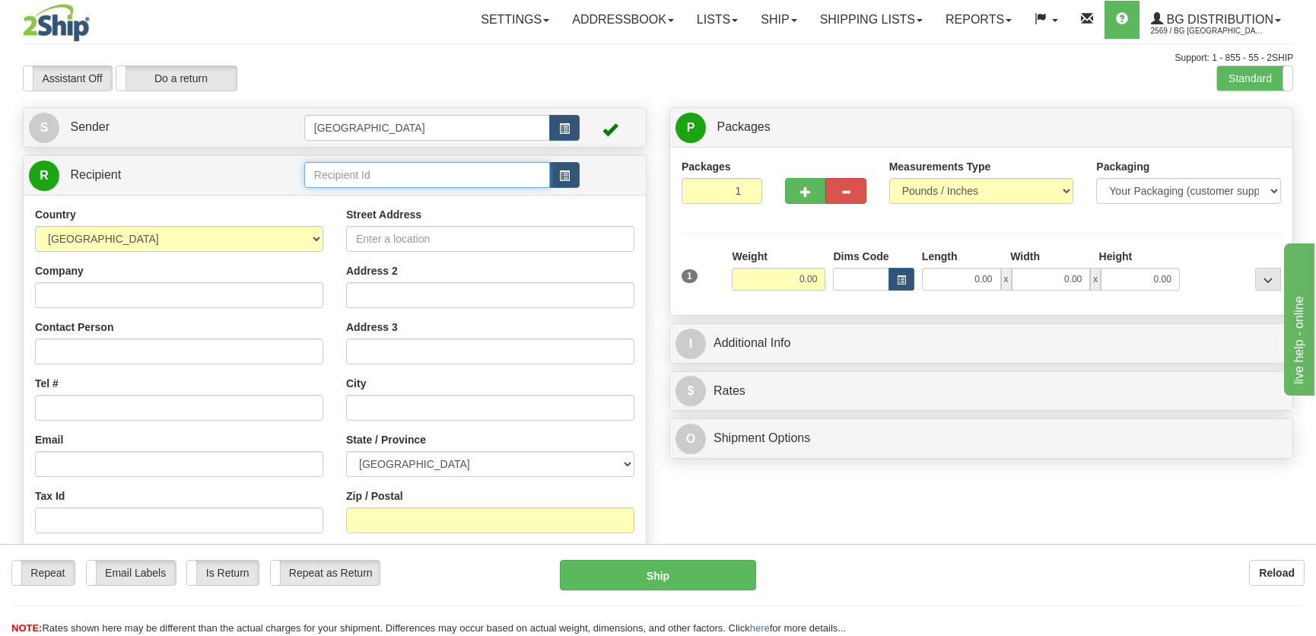
click at [319, 162] on input "text" at bounding box center [427, 175] width 246 height 26
click at [393, 191] on div "60117" at bounding box center [423, 199] width 230 height 17
type input "60117"
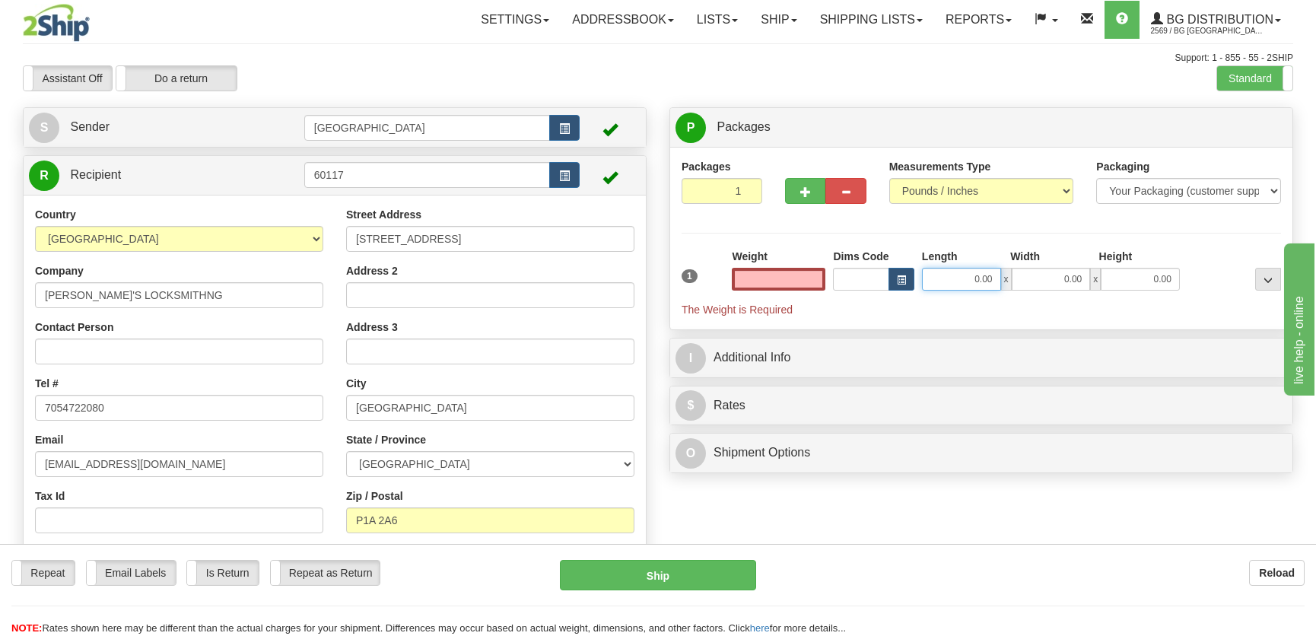
type input "0.00"
click at [973, 272] on input "0.00" at bounding box center [961, 279] width 79 height 23
type input "17.00"
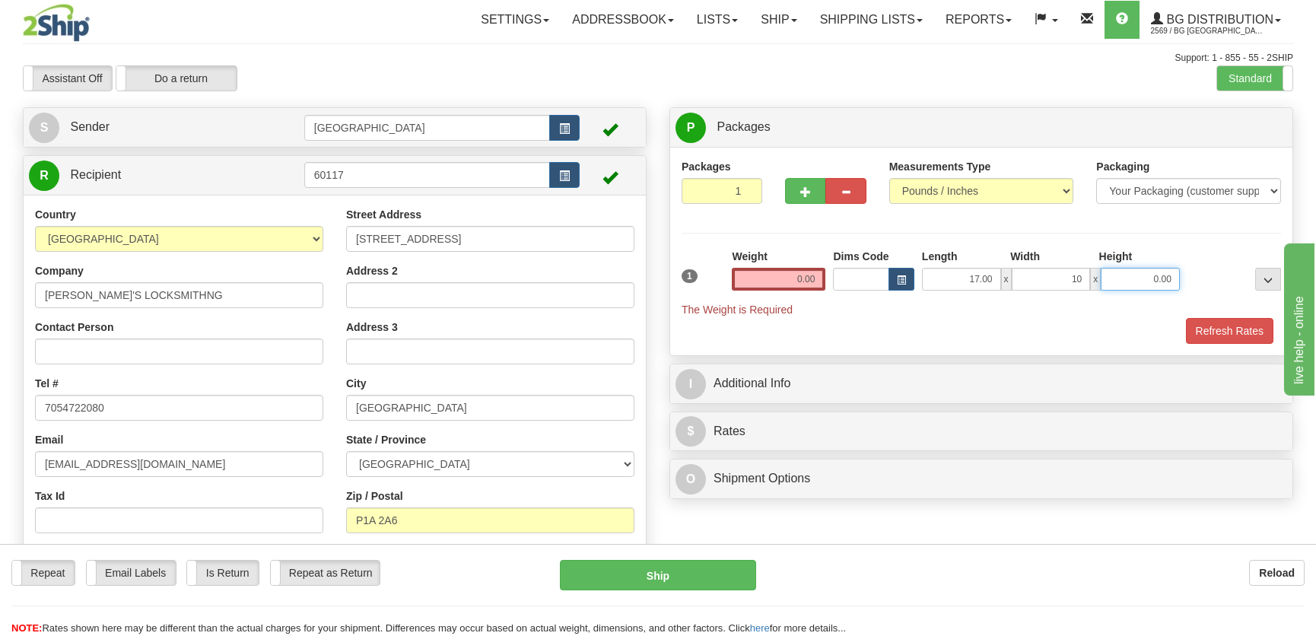
type input "10.00"
type input "7.00"
click at [810, 276] on input "0.00" at bounding box center [779, 279] width 94 height 23
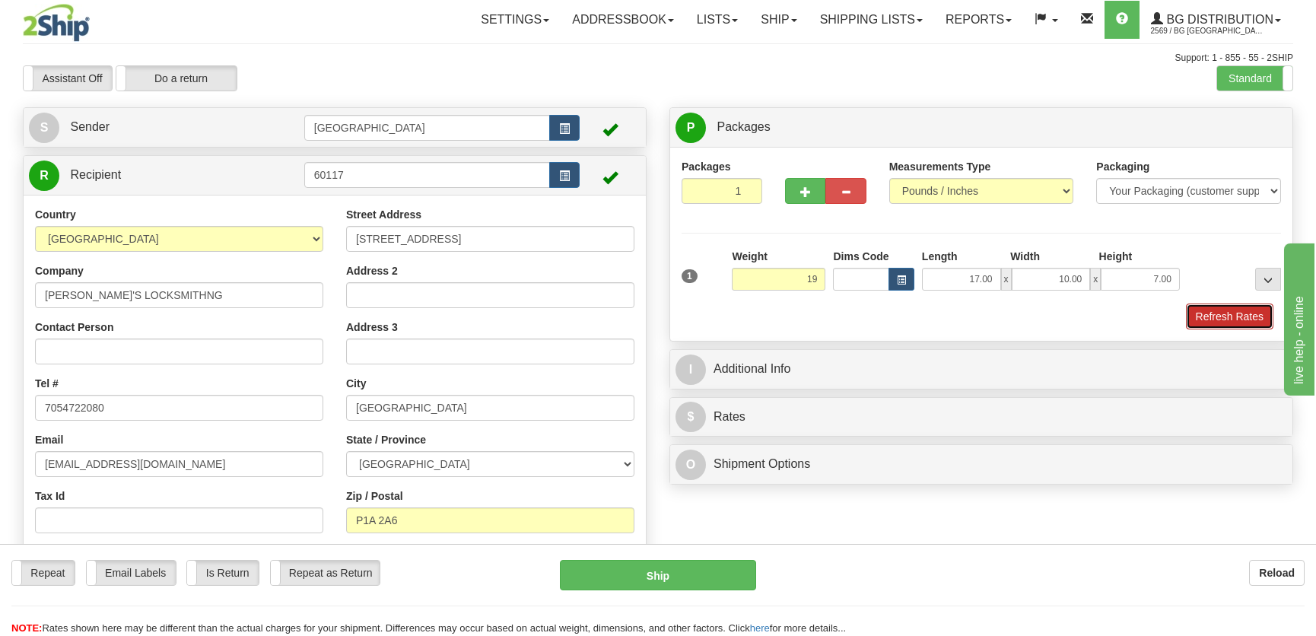
click at [1218, 324] on button "Refresh Rates" at bounding box center [1229, 316] width 87 height 26
type input "19.00"
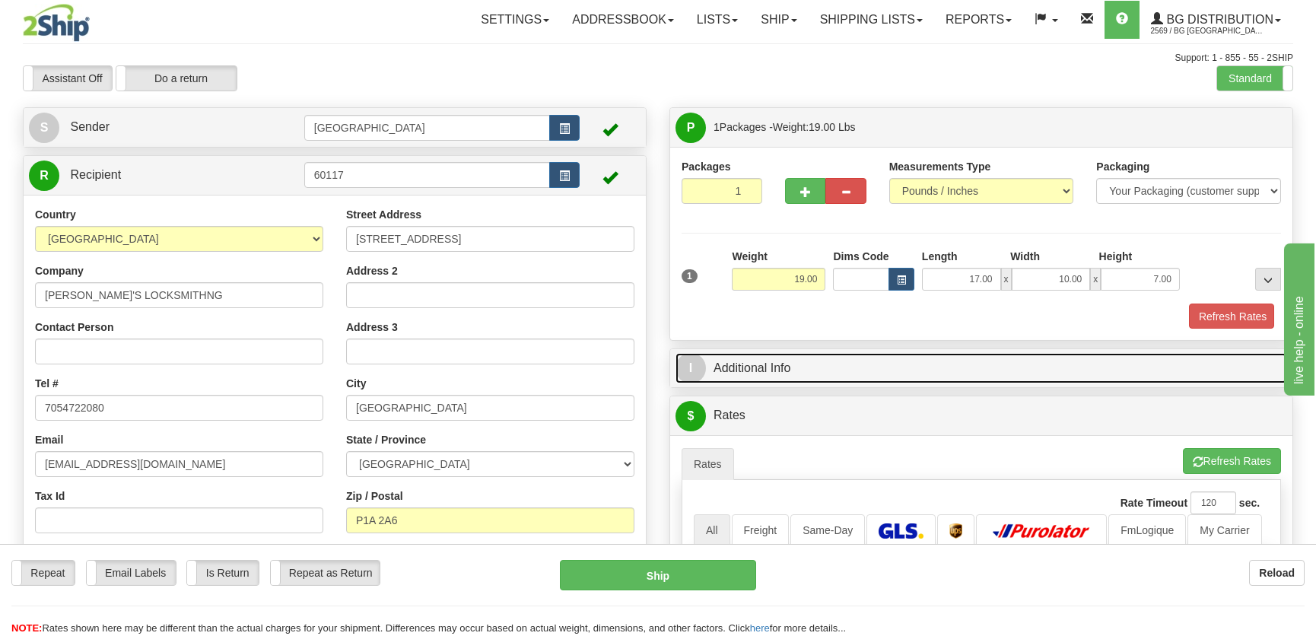
click at [1143, 353] on link "I Additional Info" at bounding box center [980, 368] width 611 height 31
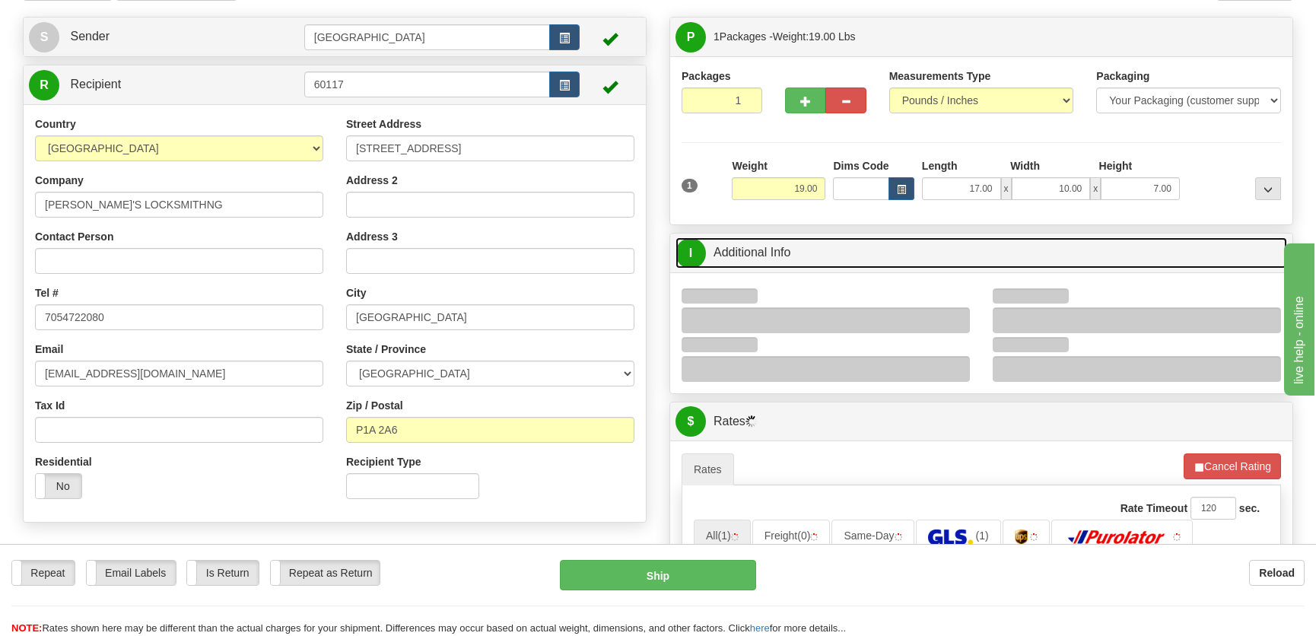
scroll to position [138, 0]
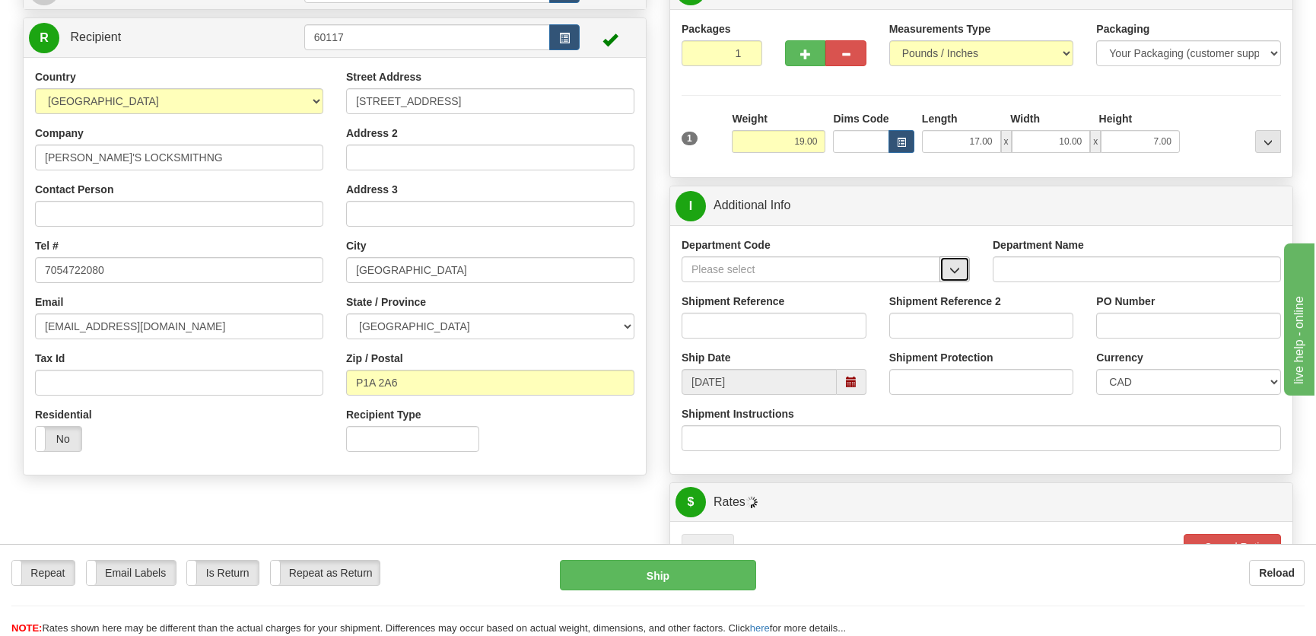
drag, startPoint x: 865, startPoint y: 286, endPoint x: 955, endPoint y: 261, distance: 93.9
click at [955, 261] on button "button" at bounding box center [954, 269] width 30 height 26
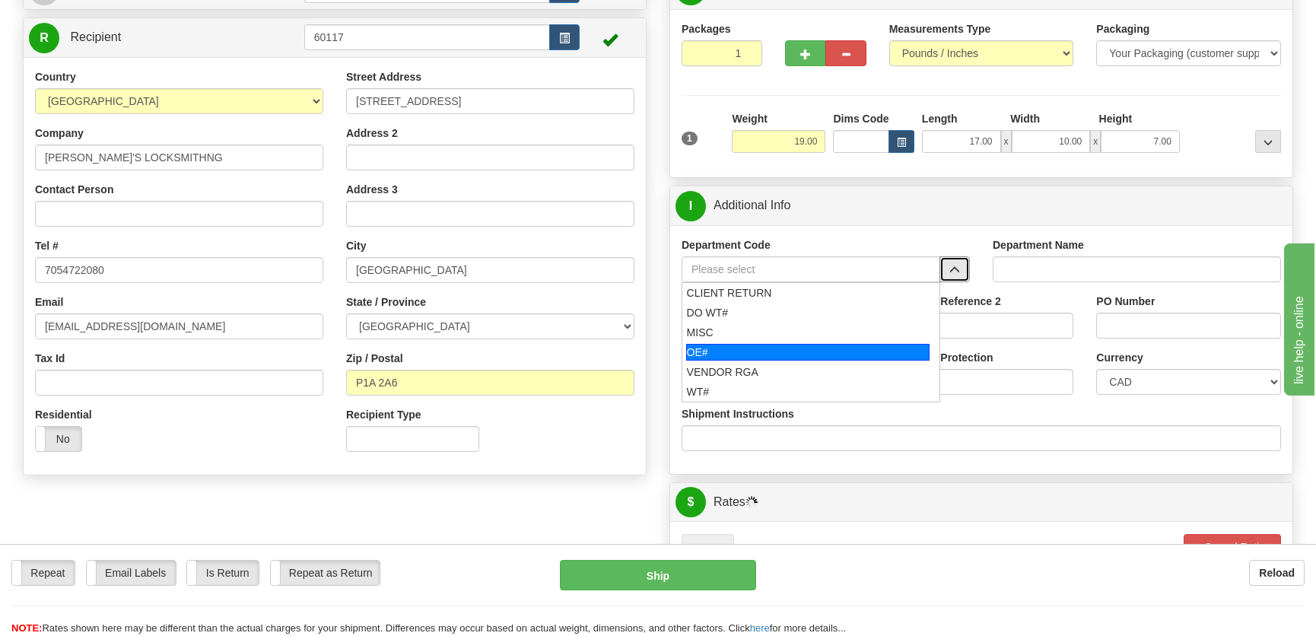
click at [774, 314] on div "DO WT#" at bounding box center [808, 312] width 243 height 15
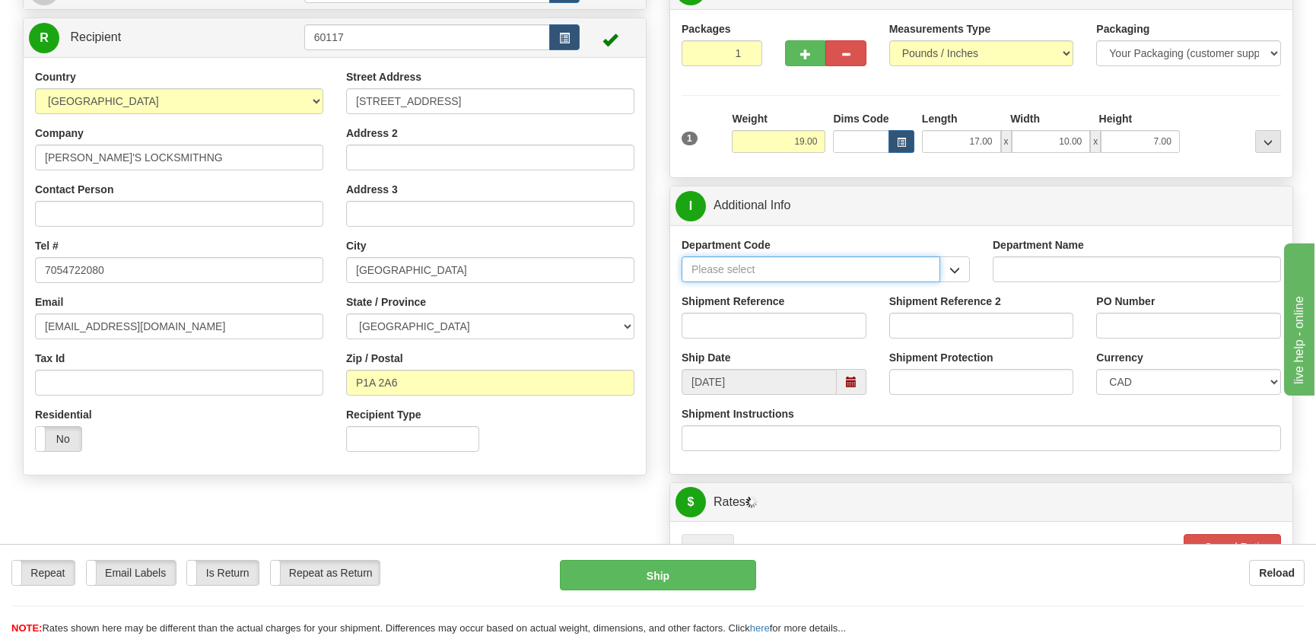
type input "DO WT#"
type input "DIRECT ORDERS"
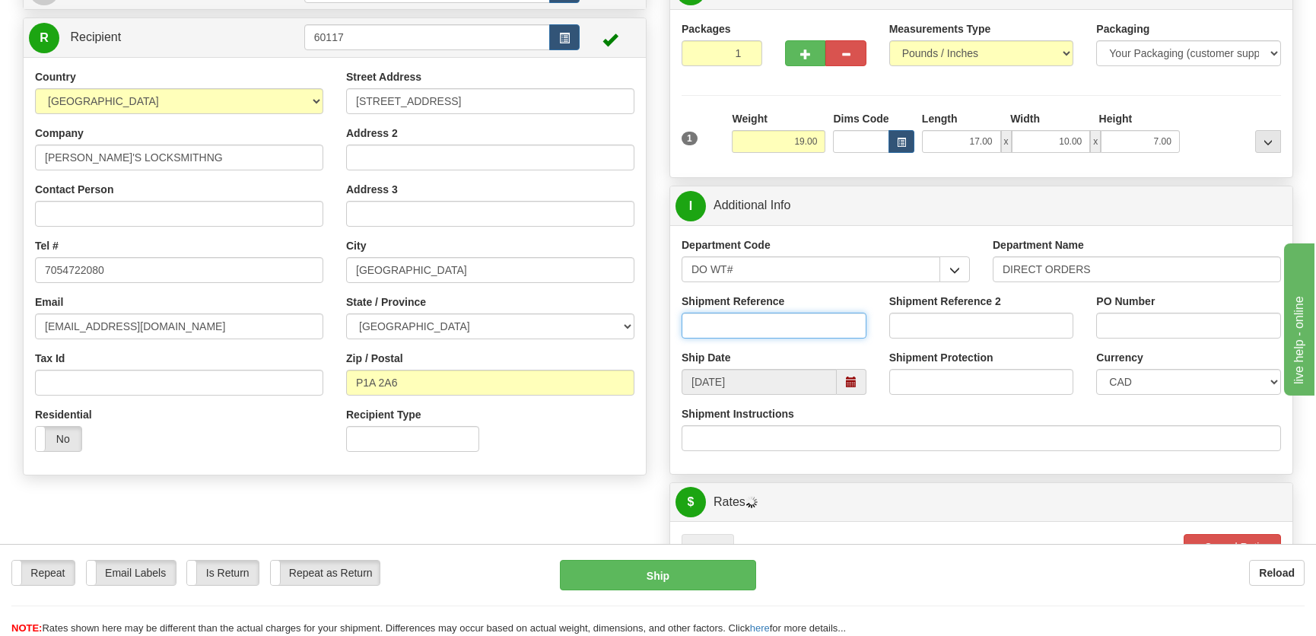
click at [774, 313] on input "Shipment Reference" at bounding box center [773, 326] width 185 height 26
type input "165104-00"
click at [1180, 323] on input "PO Number" at bounding box center [1188, 326] width 185 height 26
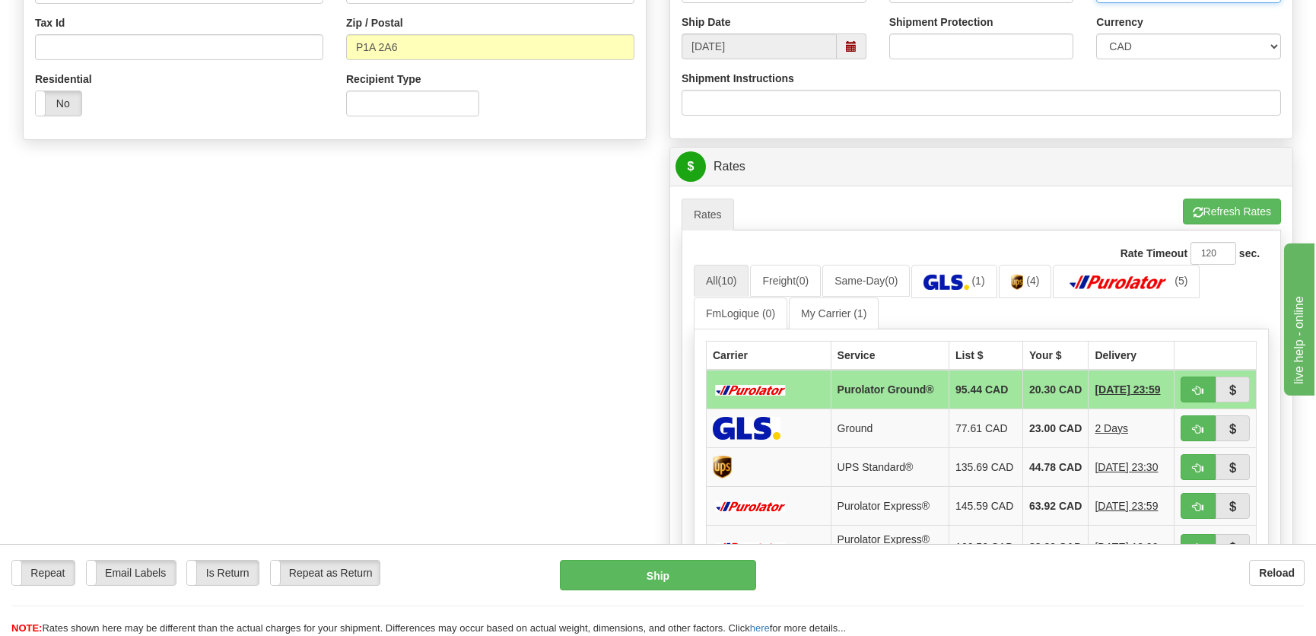
scroll to position [553, 0]
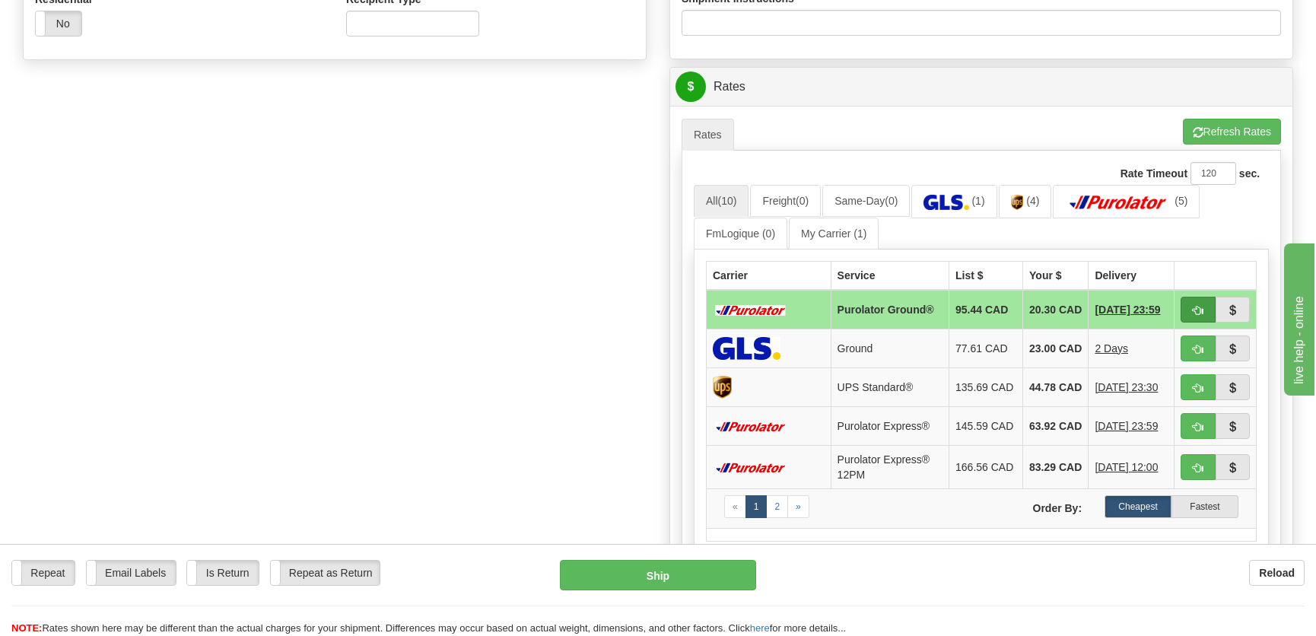
type input "."
click at [1187, 308] on button "button" at bounding box center [1197, 310] width 35 height 26
type input "260"
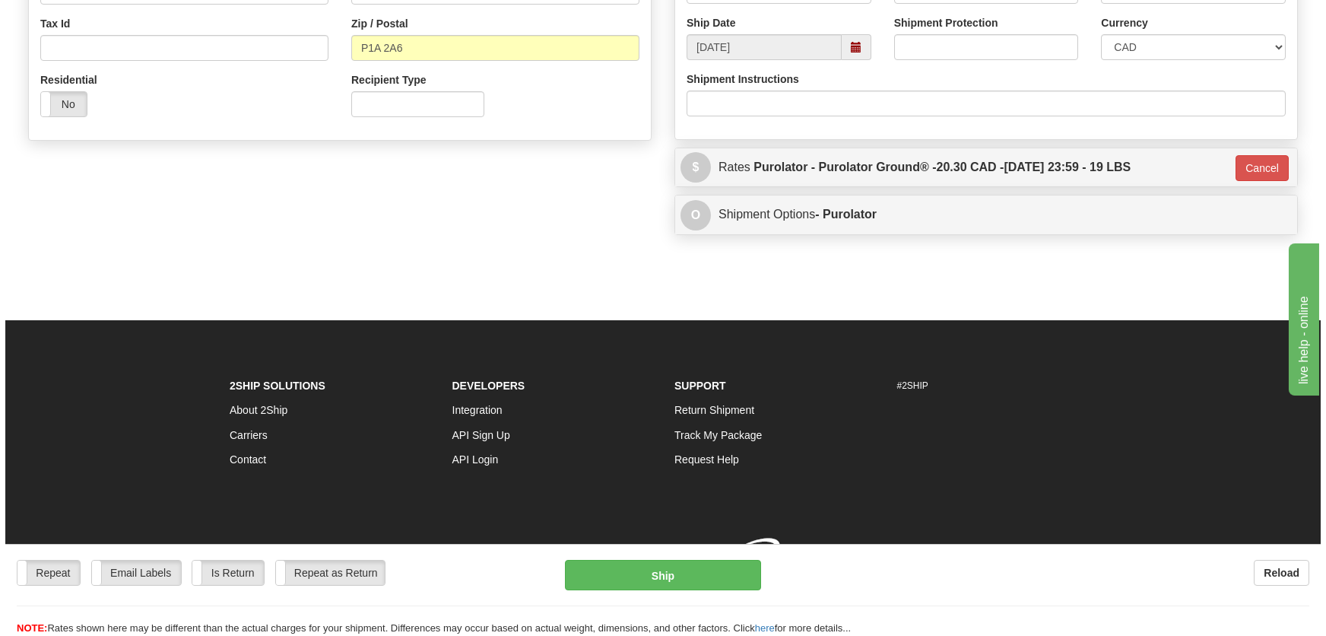
scroll to position [494, 0]
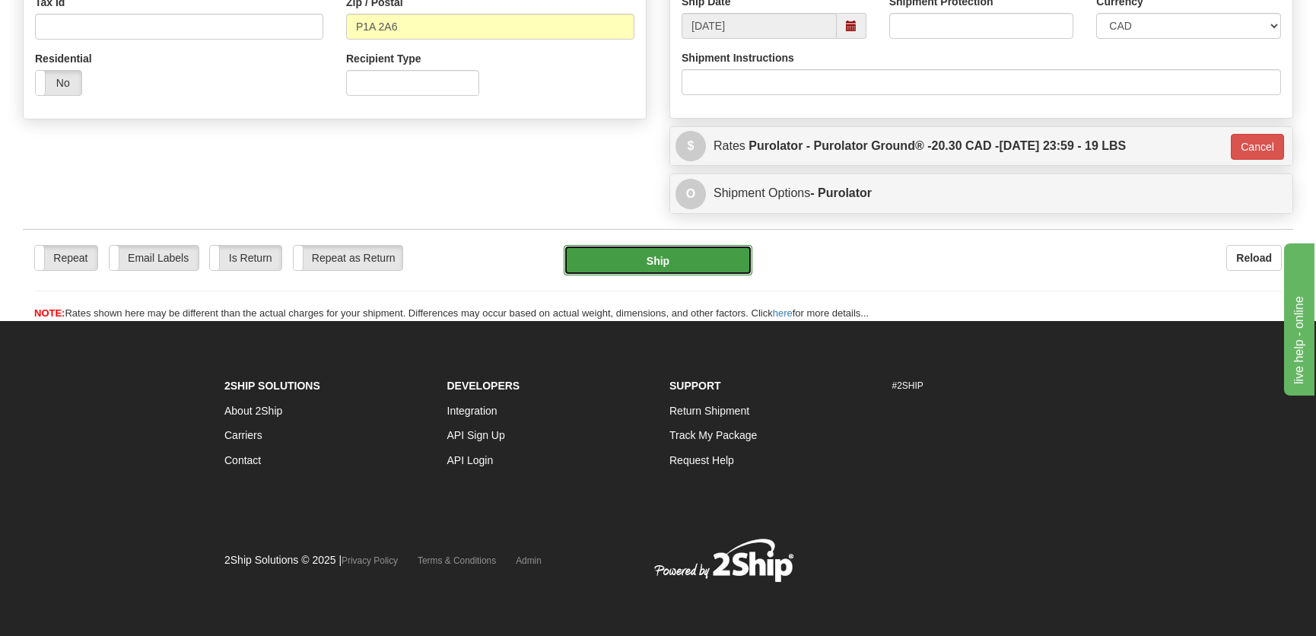
click at [685, 262] on button "Ship" at bounding box center [658, 260] width 189 height 30
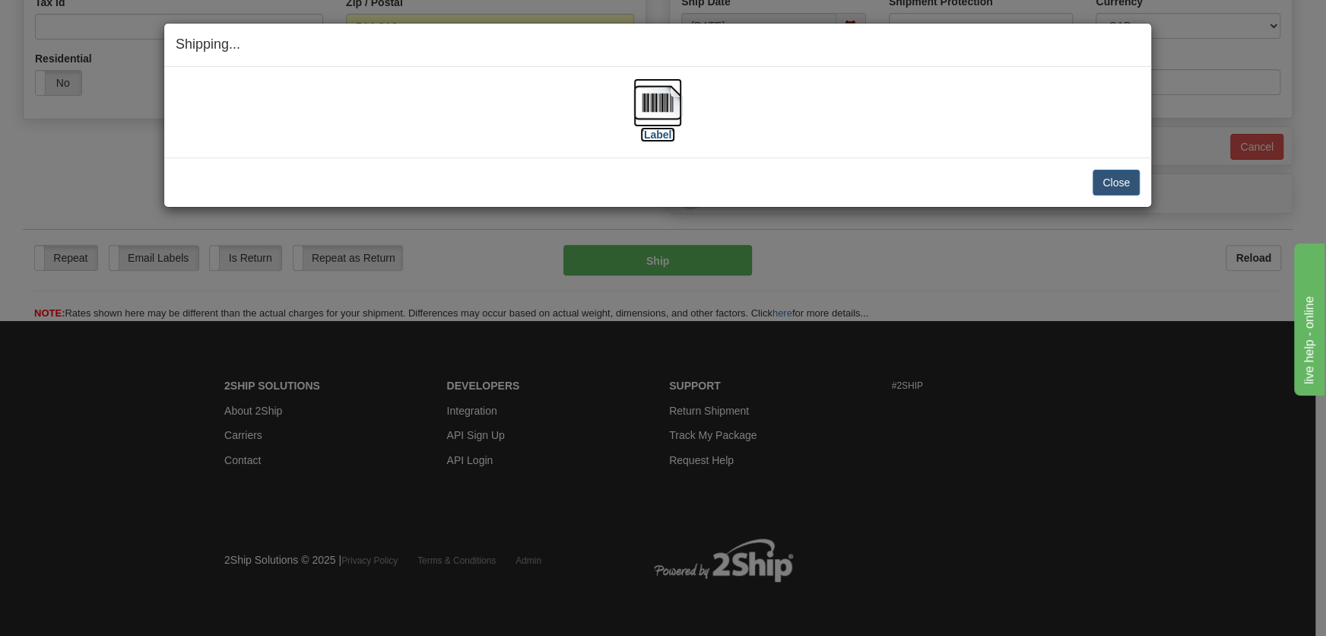
click at [659, 105] on img at bounding box center [657, 102] width 49 height 49
click at [1110, 194] on button "Close" at bounding box center [1116, 183] width 47 height 26
